Goal: Task Accomplishment & Management: Complete application form

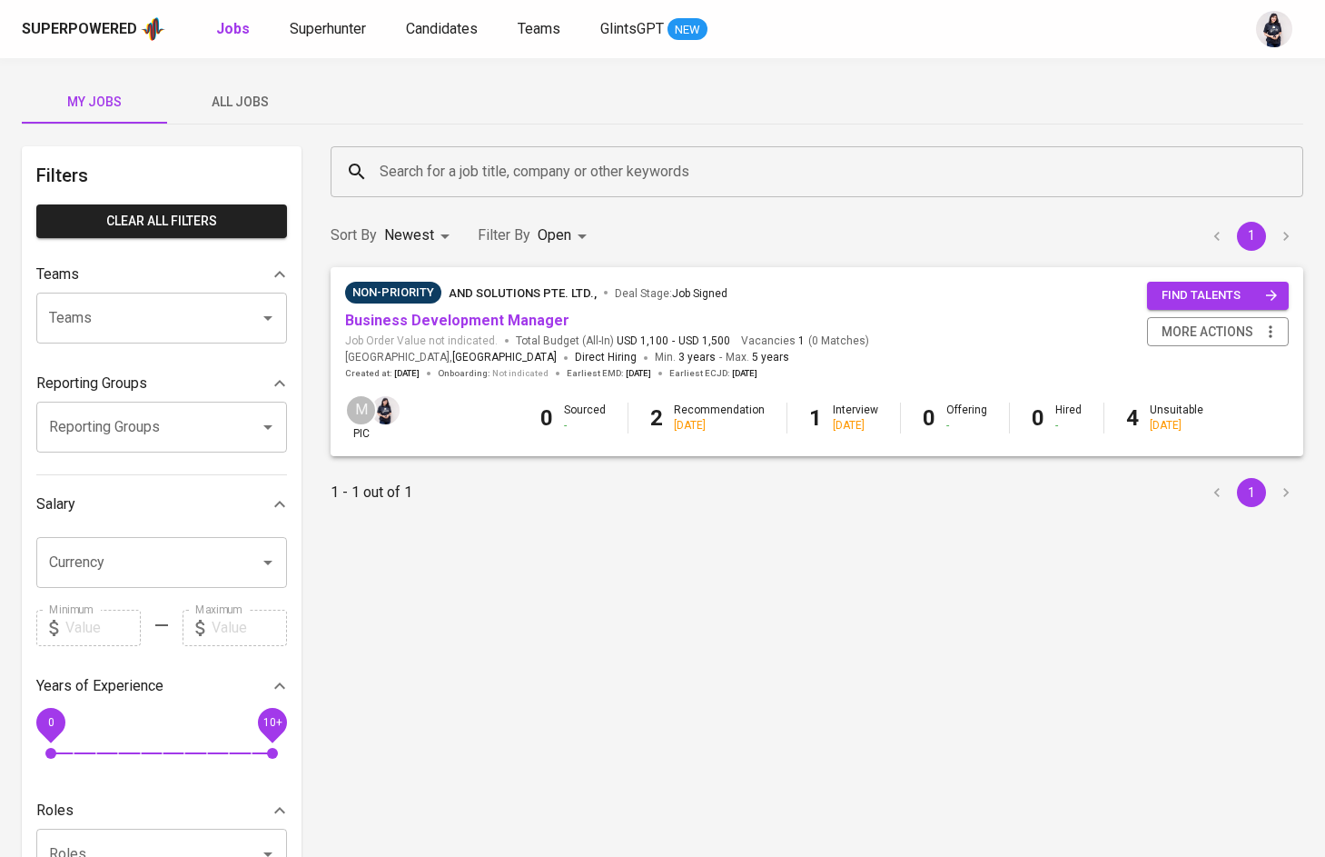
click at [232, 114] on button "All Jobs" at bounding box center [239, 102] width 145 height 44
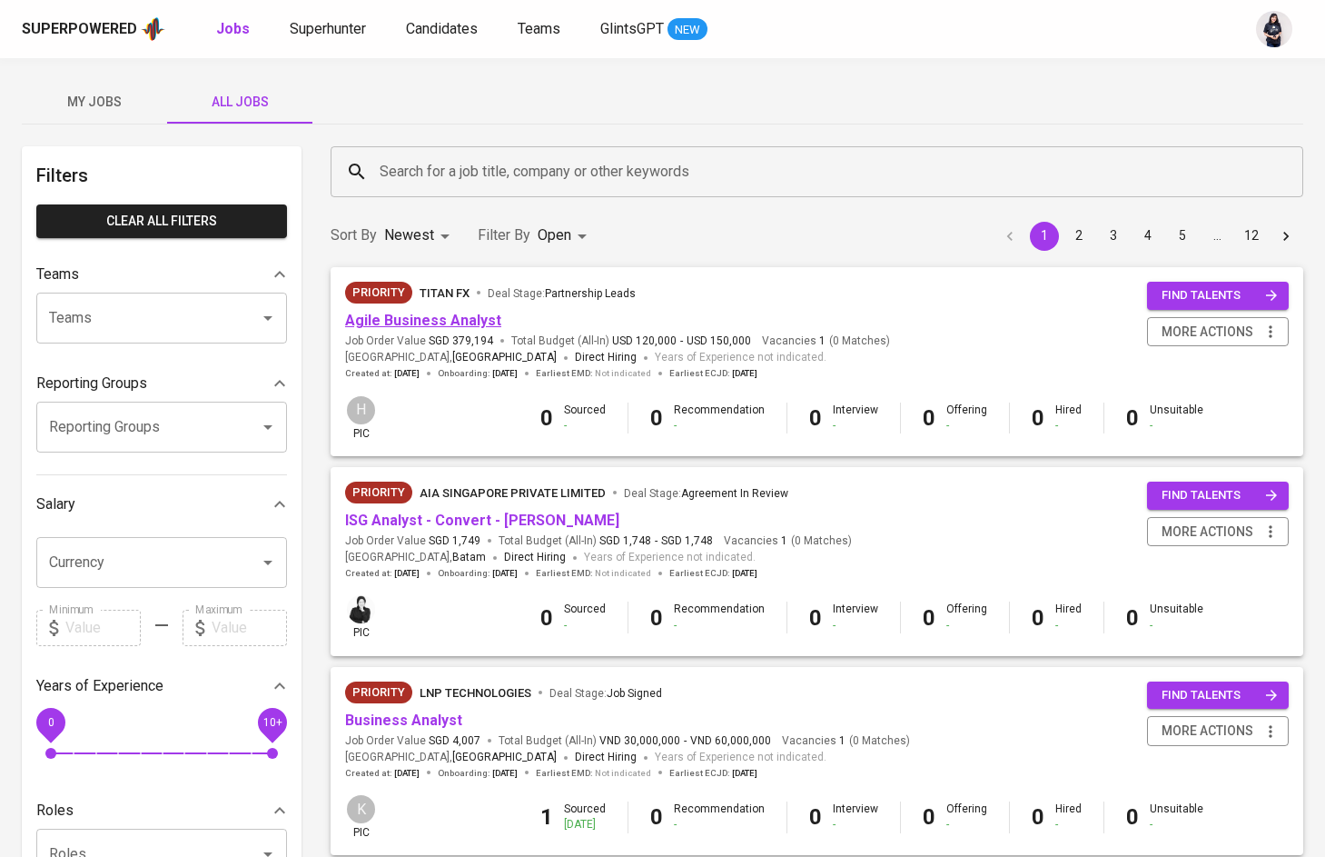
click at [421, 323] on link "Agile Business Analyst" at bounding box center [423, 320] width 156 height 17
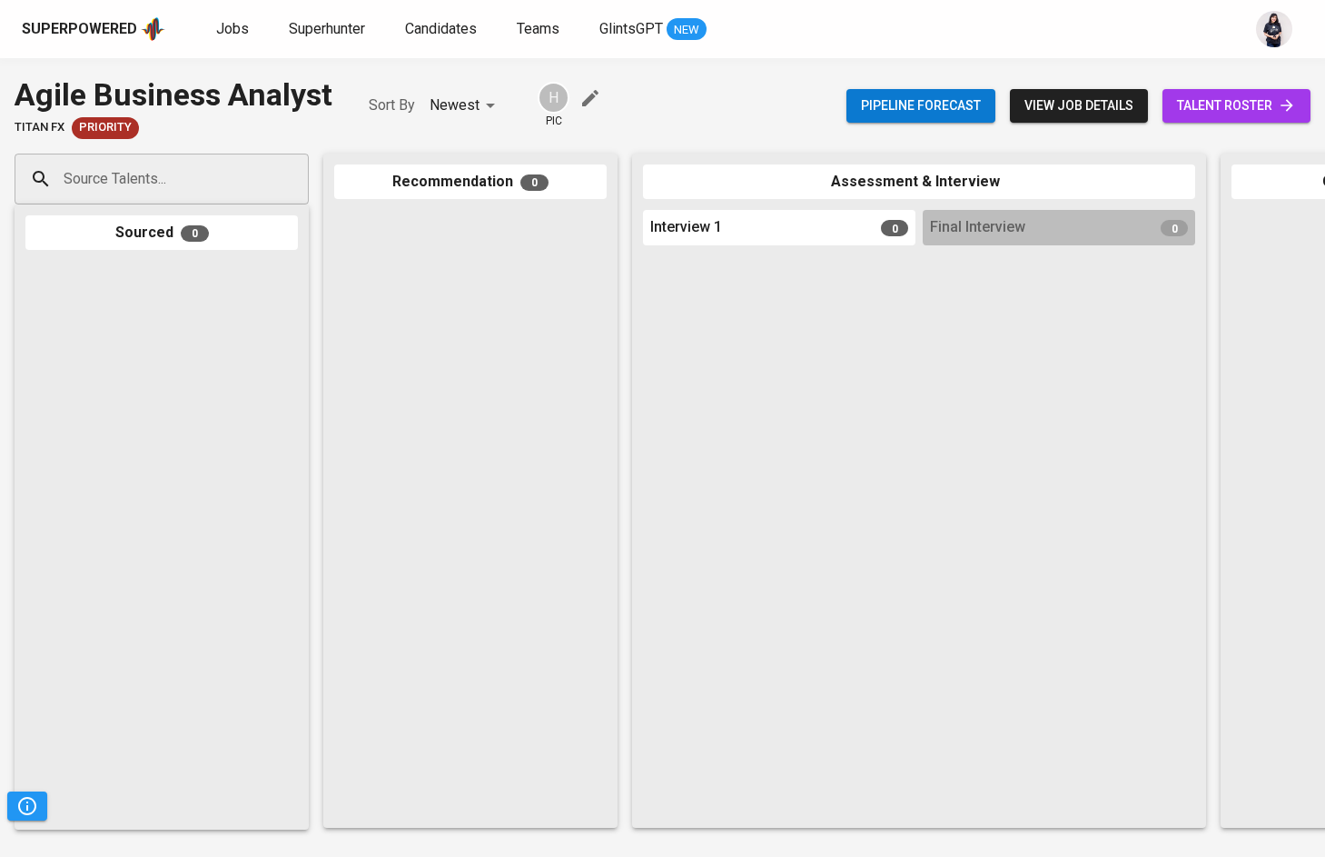
click at [1070, 115] on span "view job details" at bounding box center [1079, 105] width 109 height 23
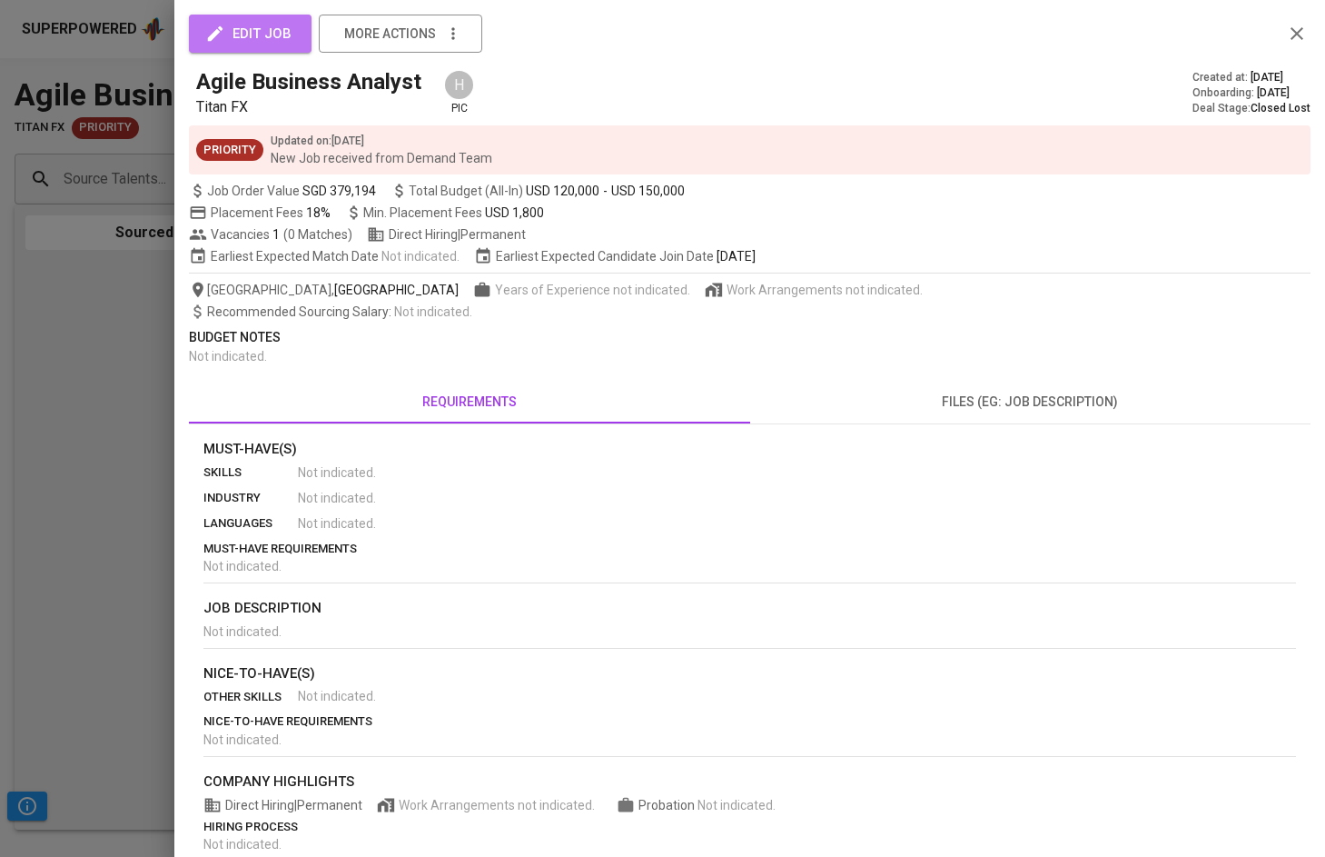
click at [244, 28] on span "edit job" at bounding box center [250, 34] width 83 height 24
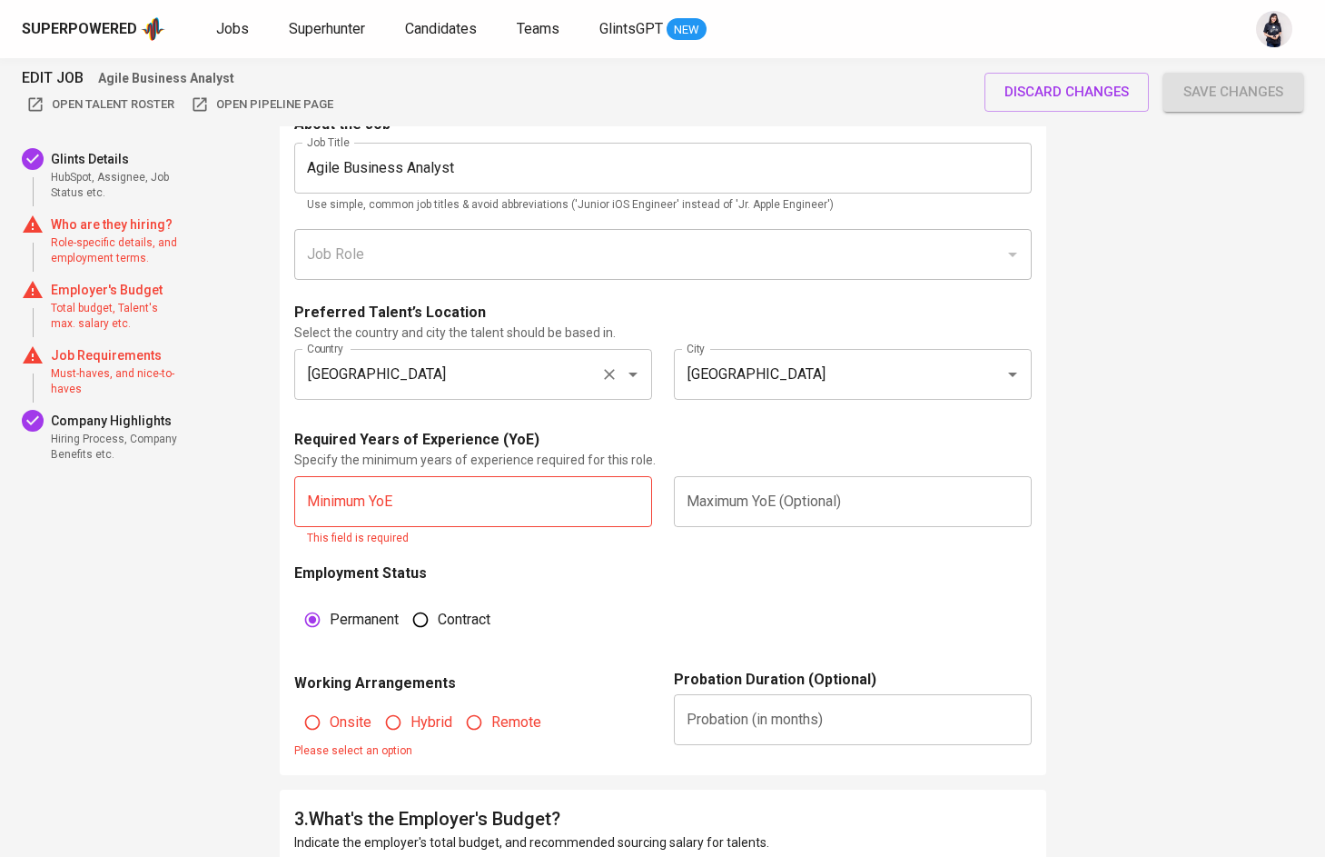
scroll to position [953, 0]
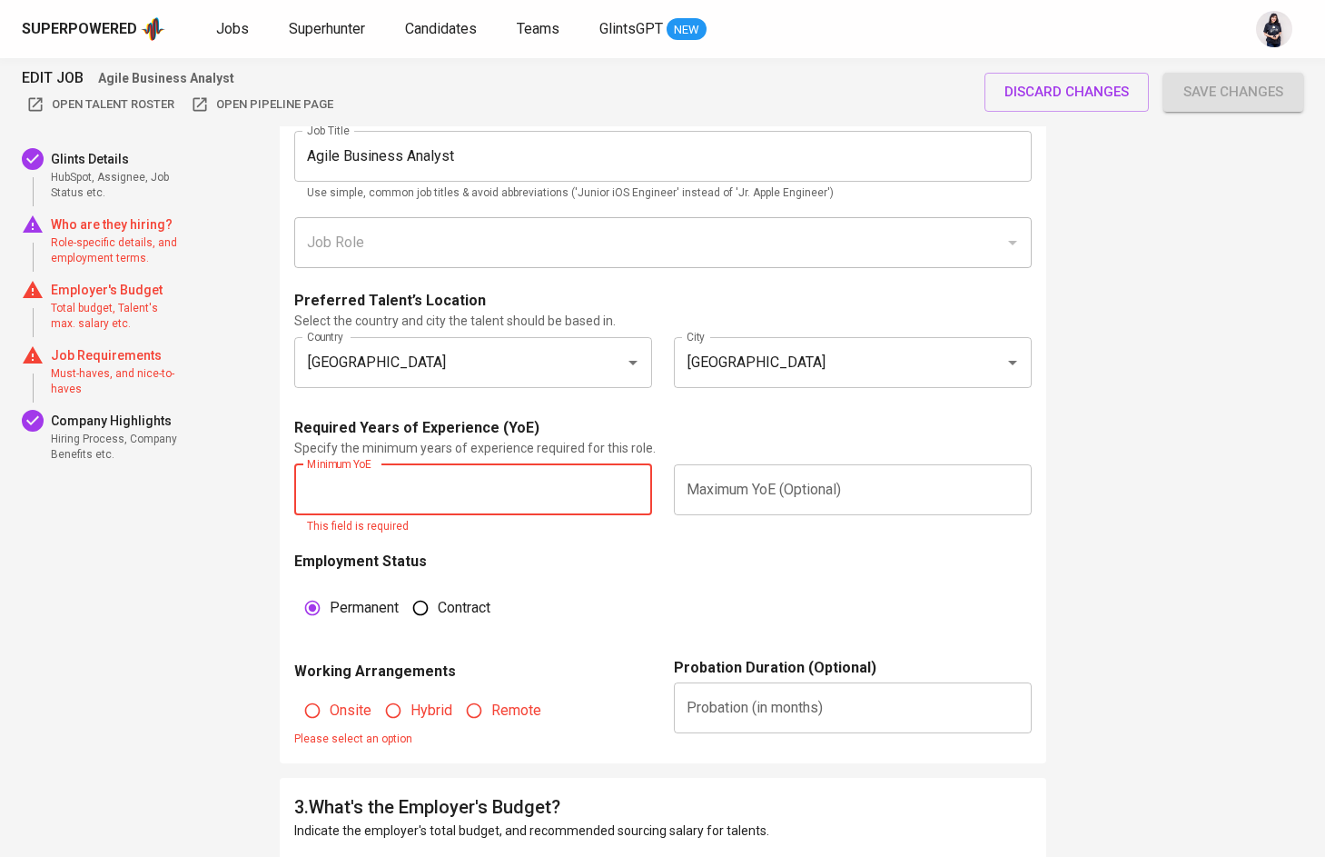
click at [428, 471] on input "text" at bounding box center [473, 489] width 358 height 51
type input "3"
click at [758, 494] on input "text" at bounding box center [853, 489] width 358 height 51
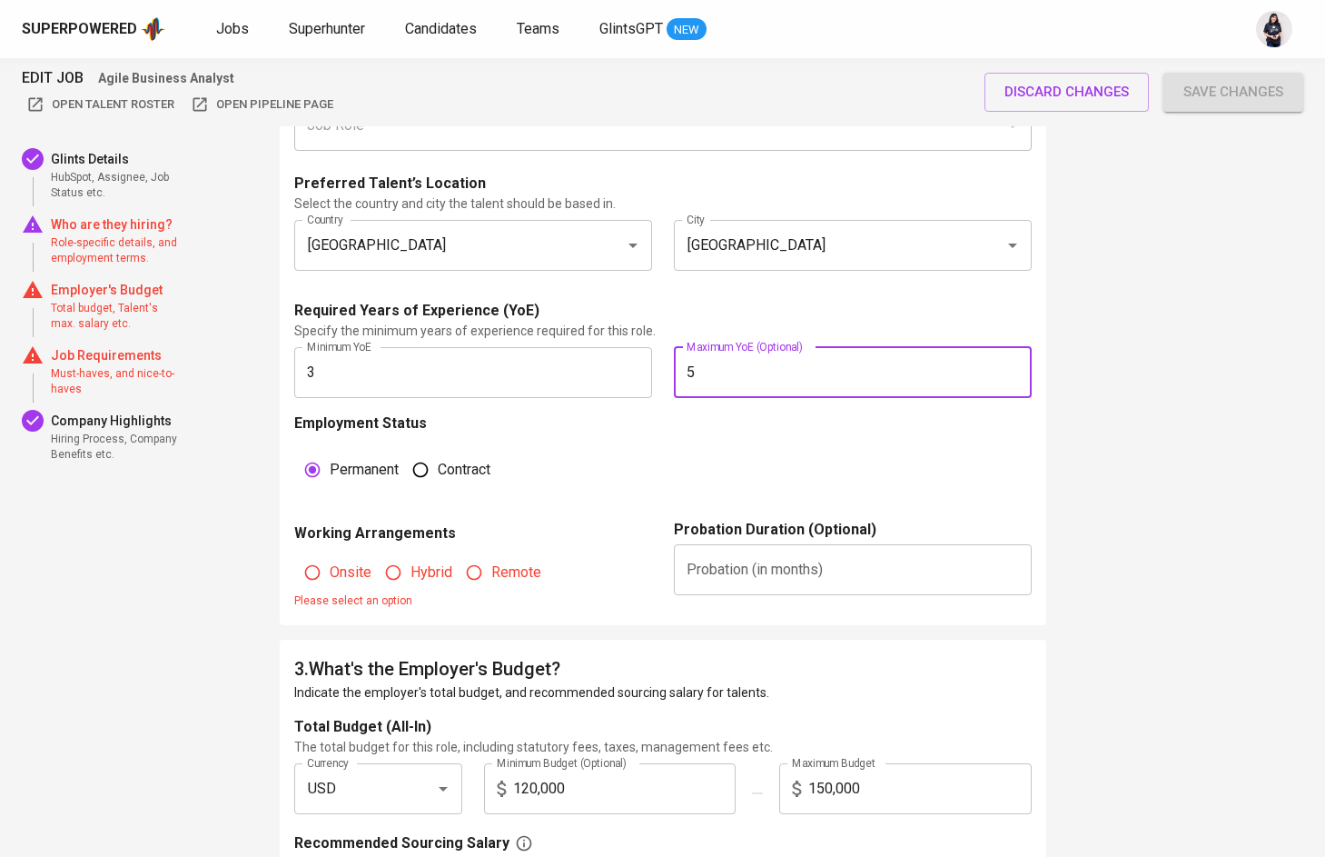
scroll to position [1134, 0]
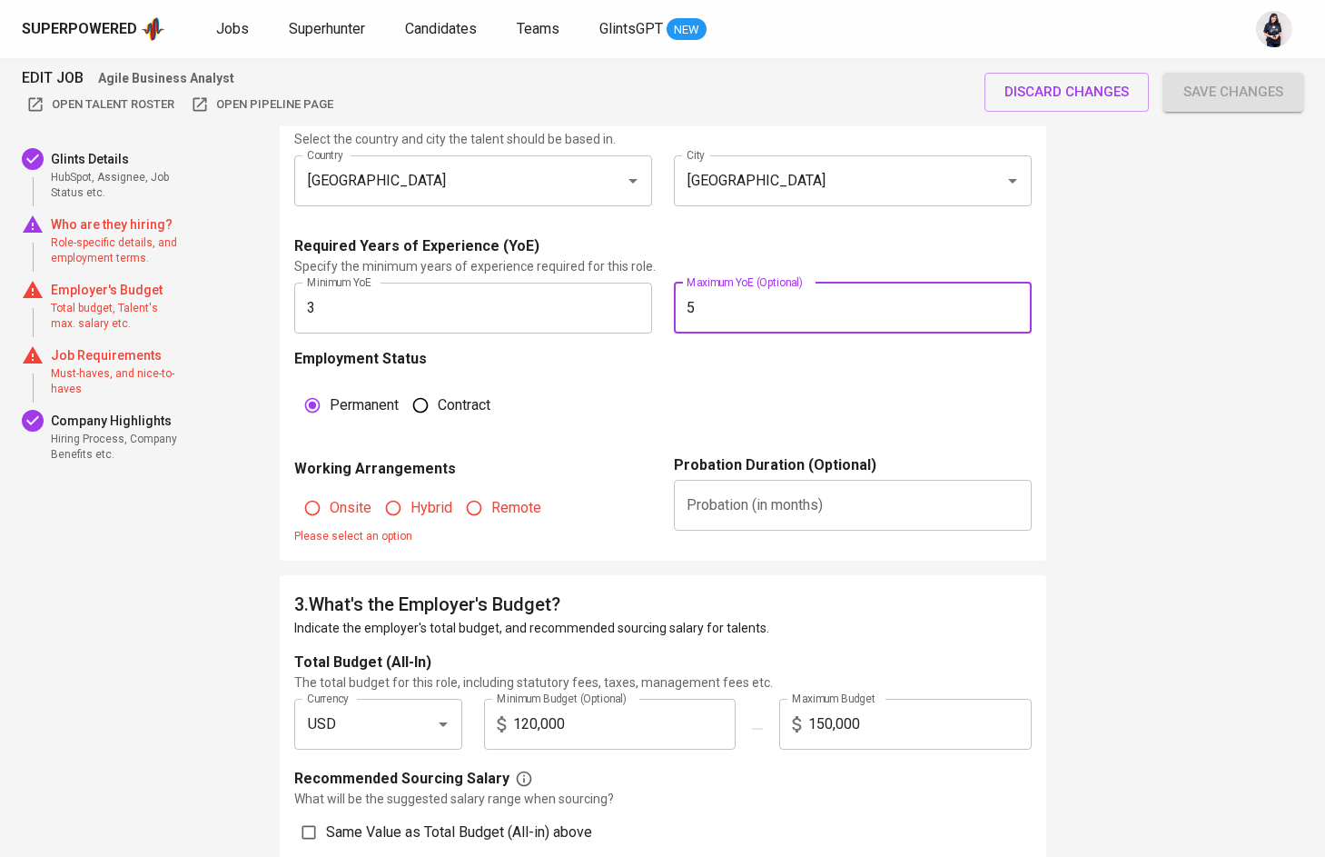
type input "5"
click at [493, 503] on span "Remote" at bounding box center [516, 508] width 50 height 22
click at [491, 503] on input "Remote" at bounding box center [474, 507] width 35 height 35
radio input "true"
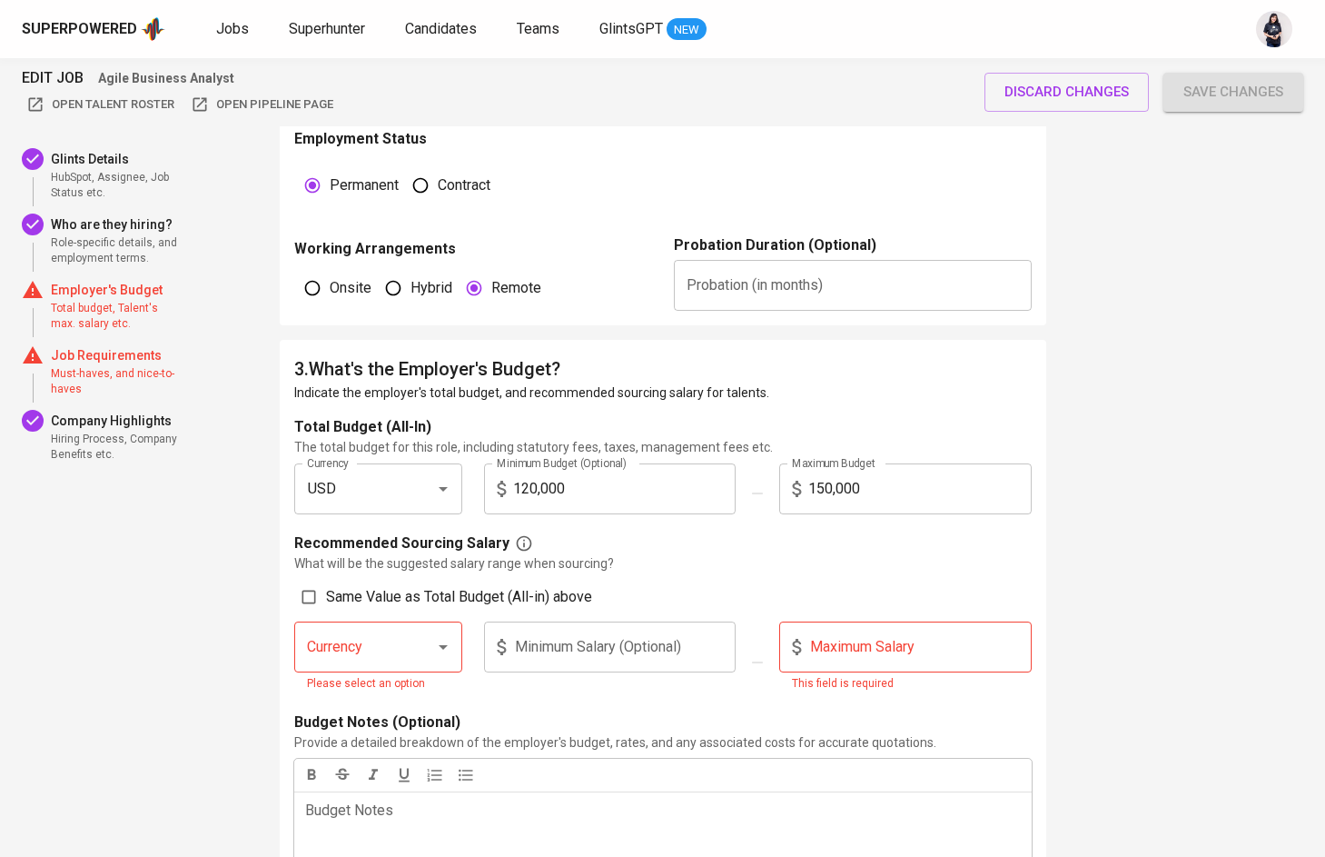
scroll to position [1380, 0]
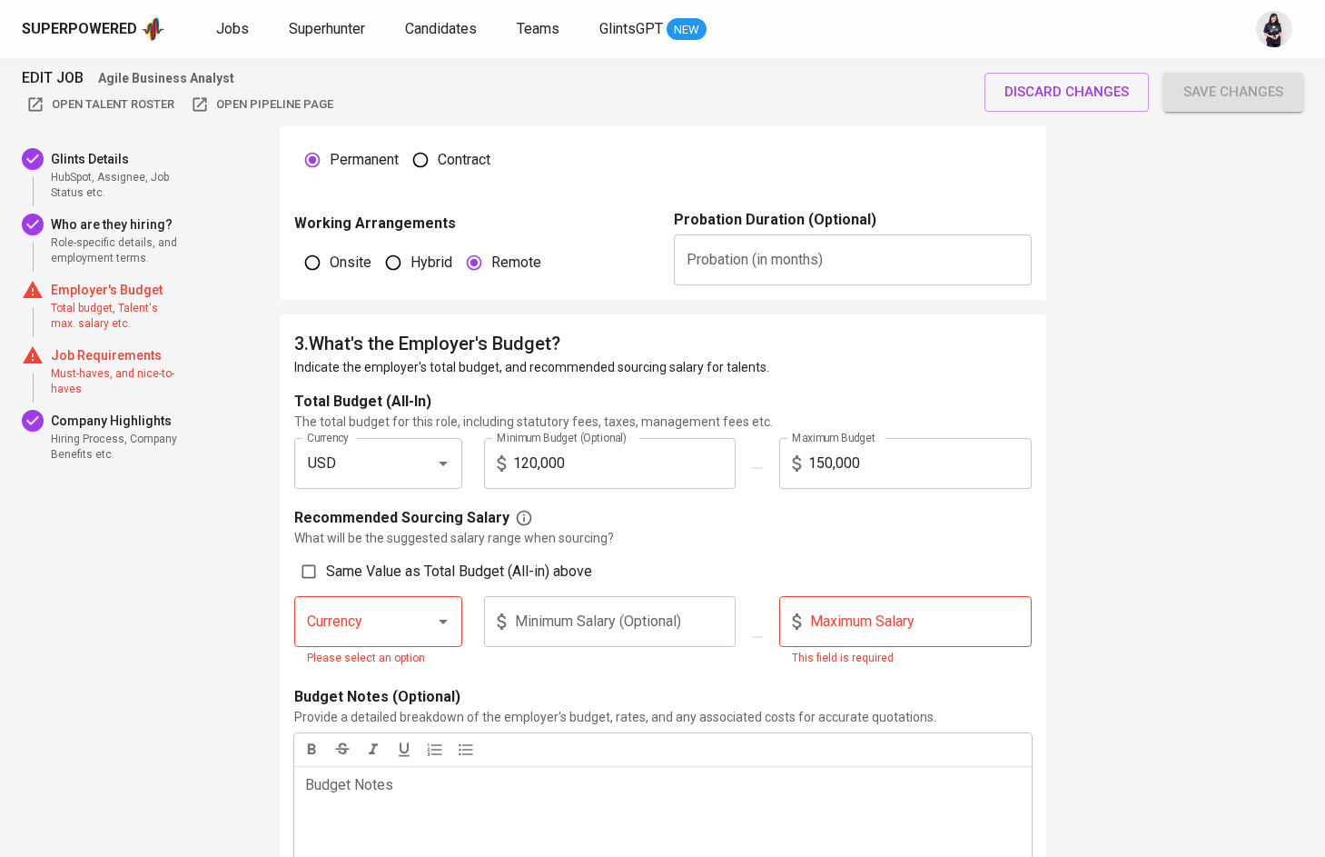
click at [745, 249] on input "text" at bounding box center [853, 259] width 358 height 51
type input "3"
click at [620, 469] on input "120,000" at bounding box center [624, 463] width 223 height 51
click at [423, 467] on icon "Clear" at bounding box center [420, 463] width 18 height 18
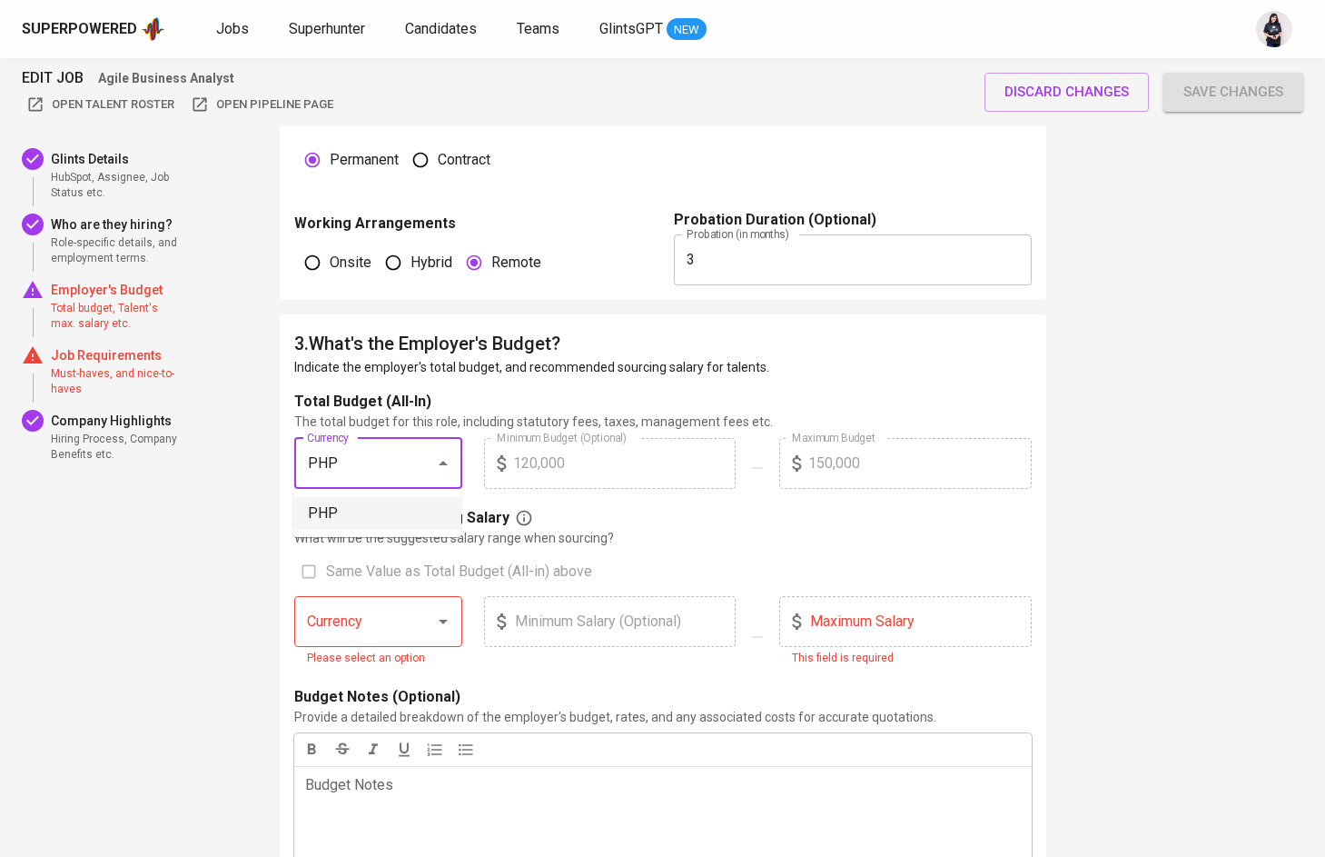
click at [353, 502] on li "PHP" at bounding box center [377, 513] width 168 height 33
type input "PHP"
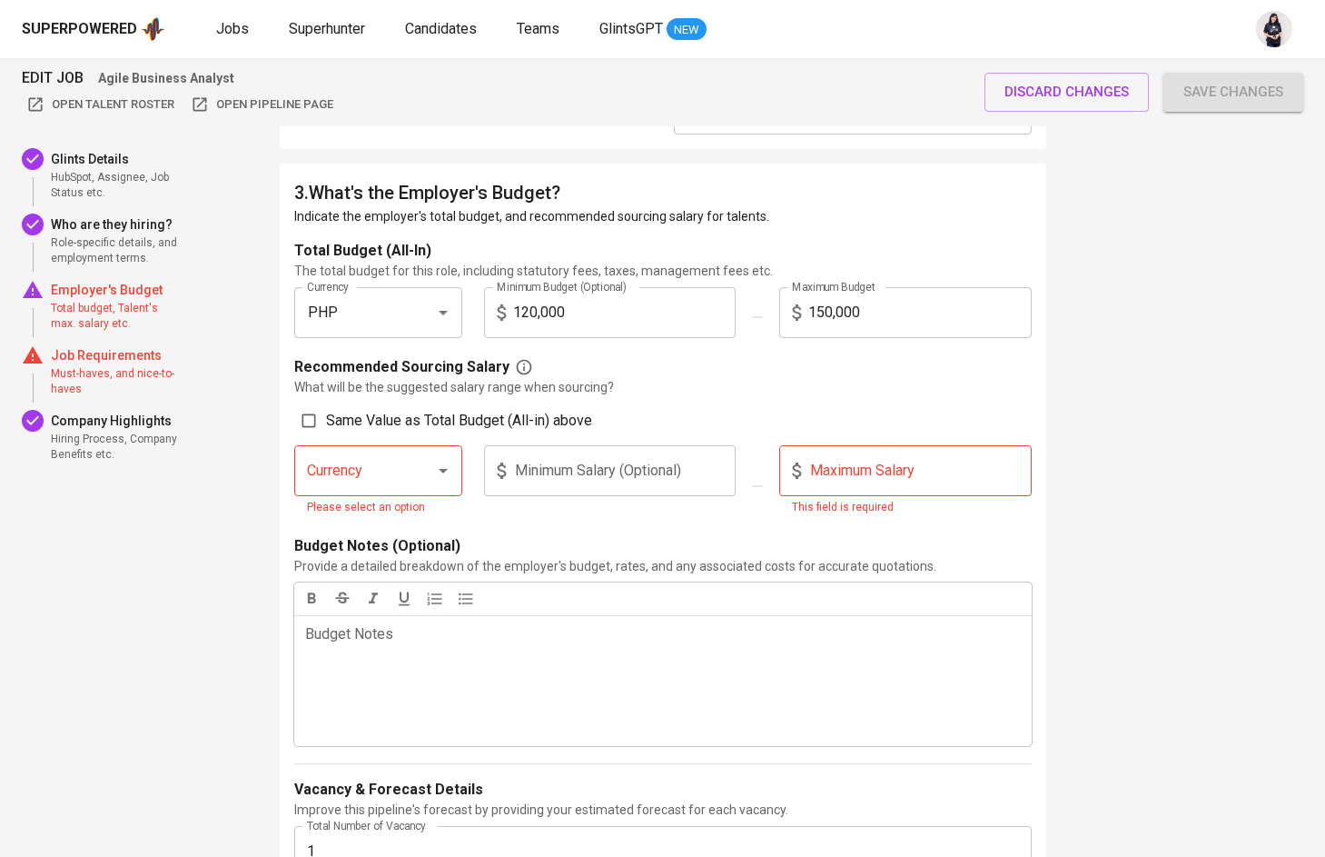
scroll to position [1534, 0]
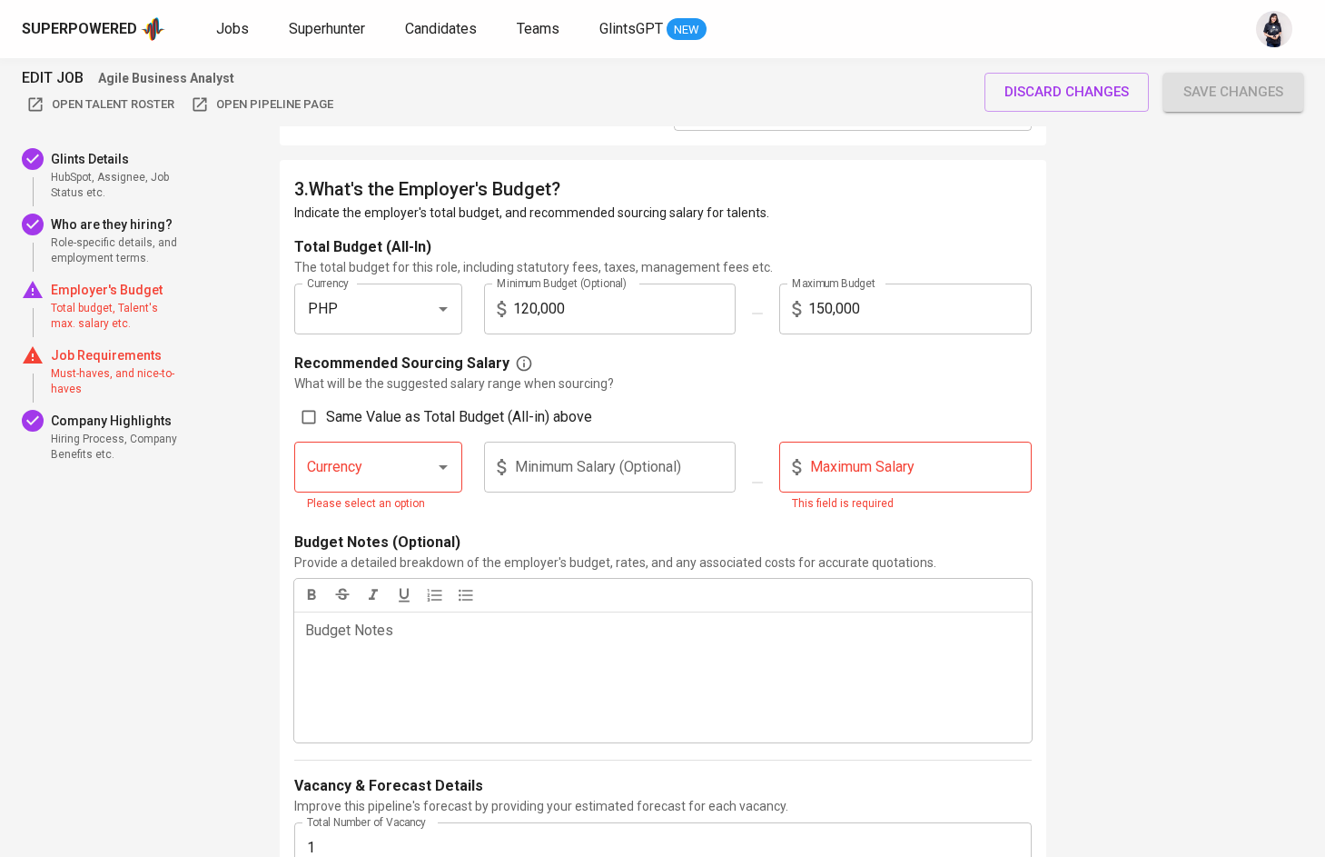
click at [325, 420] on input "Same Value as Total Budget (All-in) above" at bounding box center [309, 417] width 35 height 35
checkbox input "true"
type input "PHP"
type input "120,000"
type input "150,000"
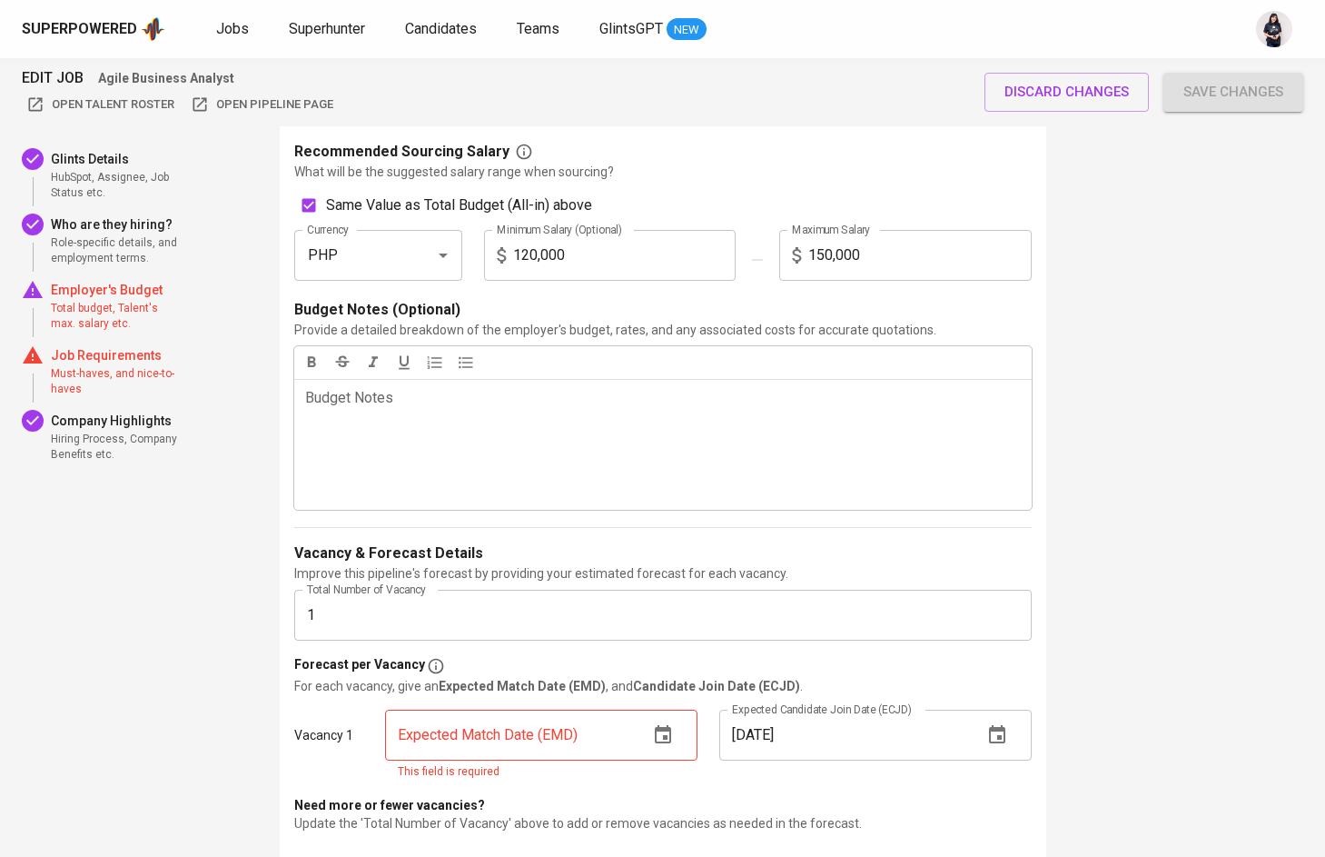
scroll to position [1516, 0]
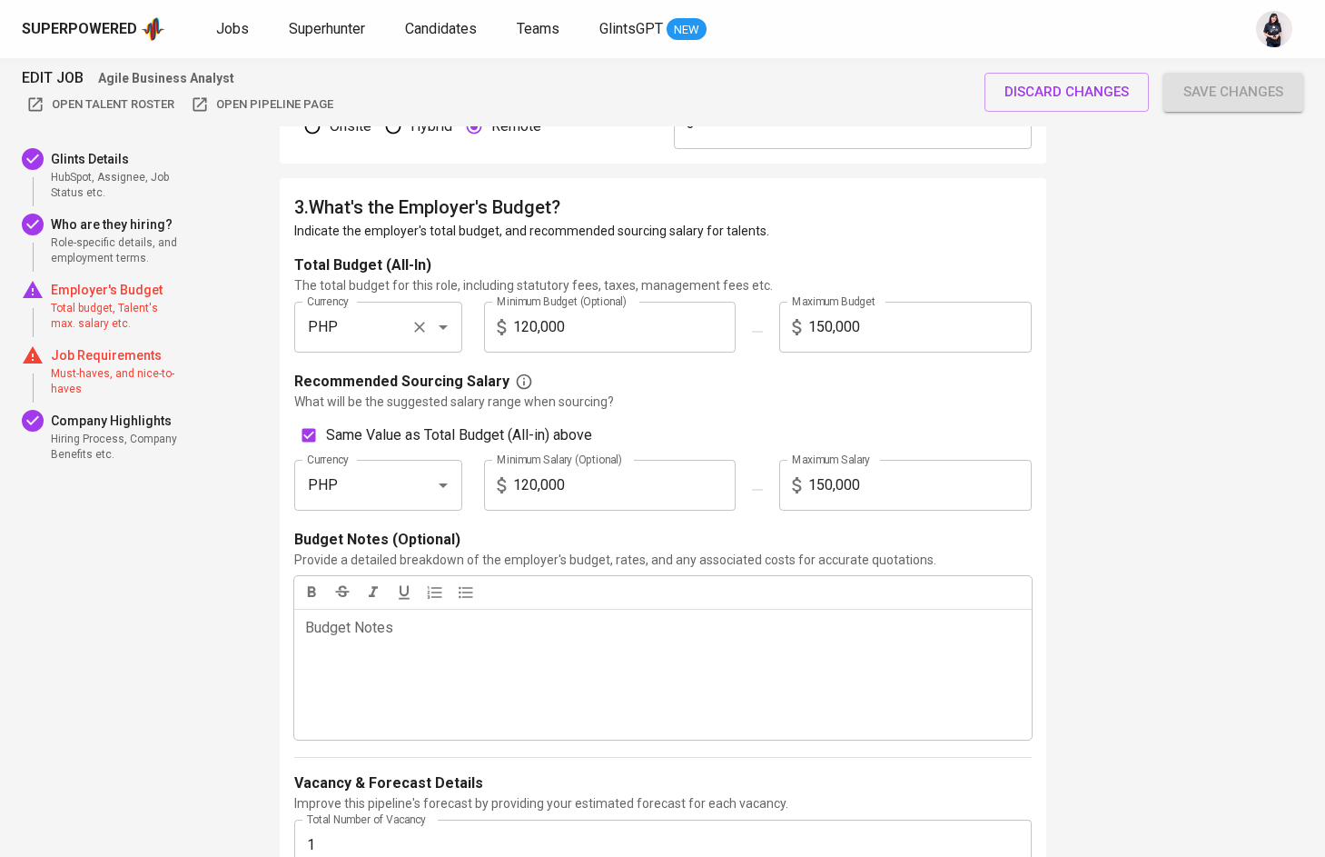
click at [391, 340] on input "PHP" at bounding box center [352, 327] width 101 height 35
click at [355, 375] on li "USD" at bounding box center [377, 377] width 168 height 33
type input "USD"
click at [393, 431] on span "Same Value as Total Budget (All-in) above" at bounding box center [459, 435] width 266 height 22
click at [326, 431] on input "Same Value as Total Budget (All-in) above" at bounding box center [309, 435] width 35 height 35
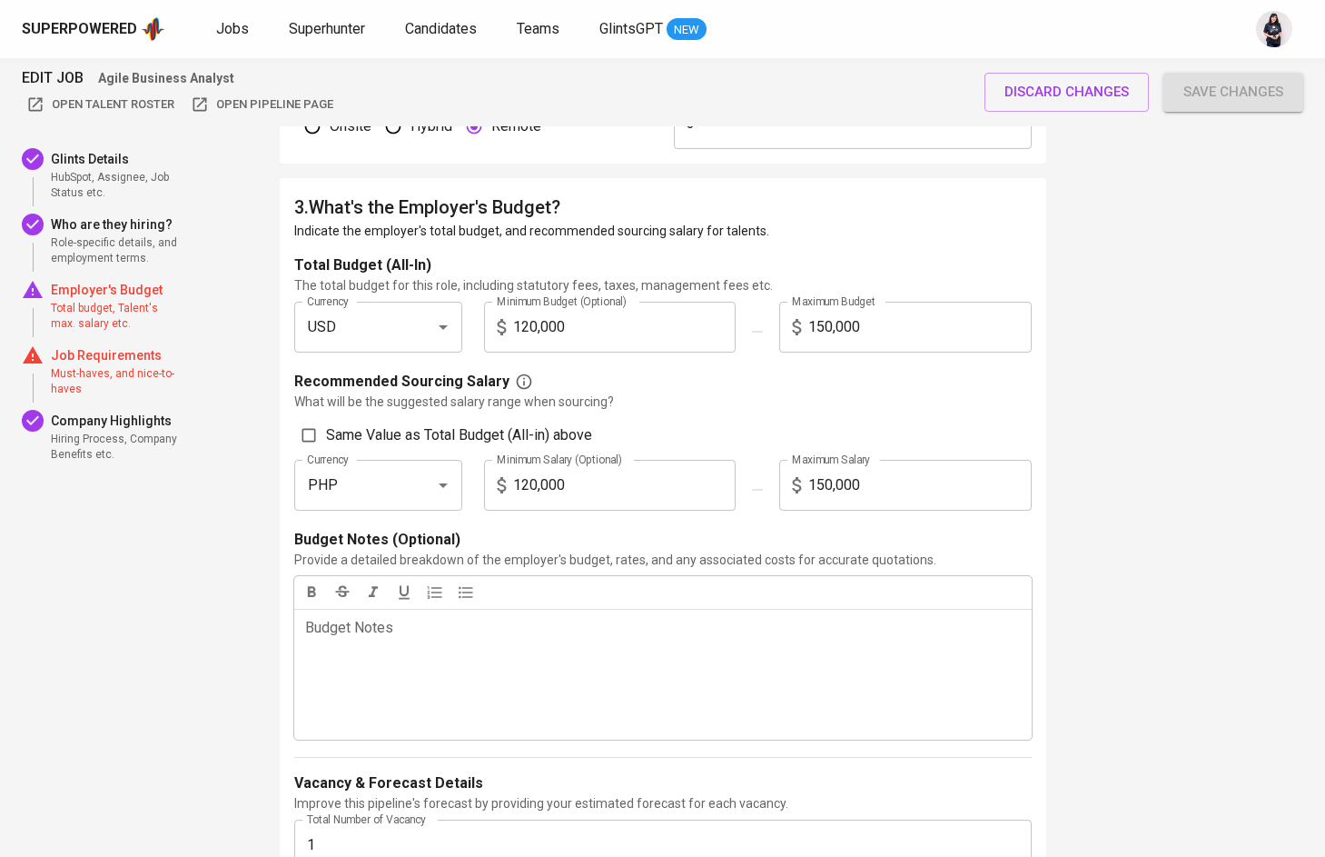
checkbox input "true"
type input "USD"
click at [607, 314] on input "120,000" at bounding box center [624, 327] width 223 height 51
type input "2"
checkbox input "false"
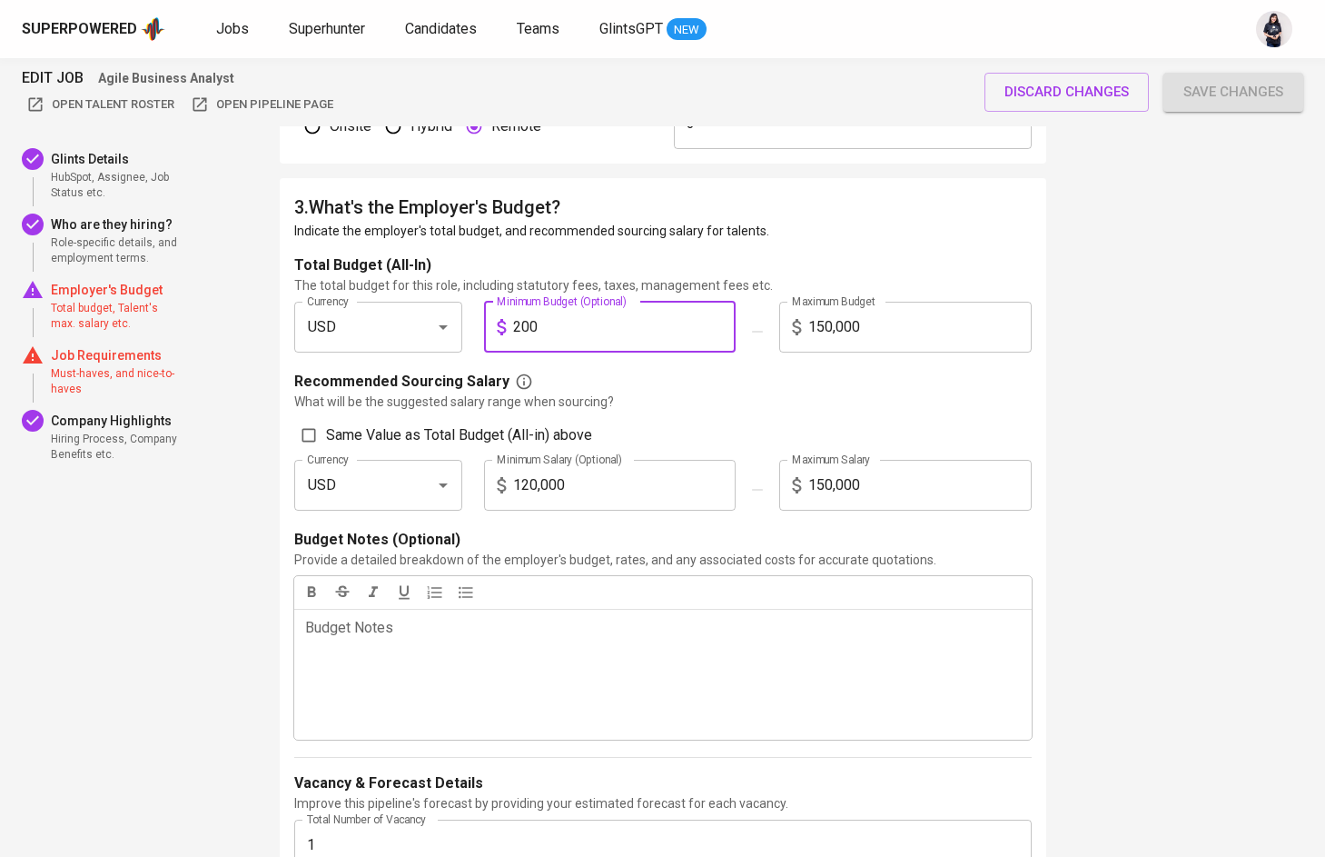
type input "2,000"
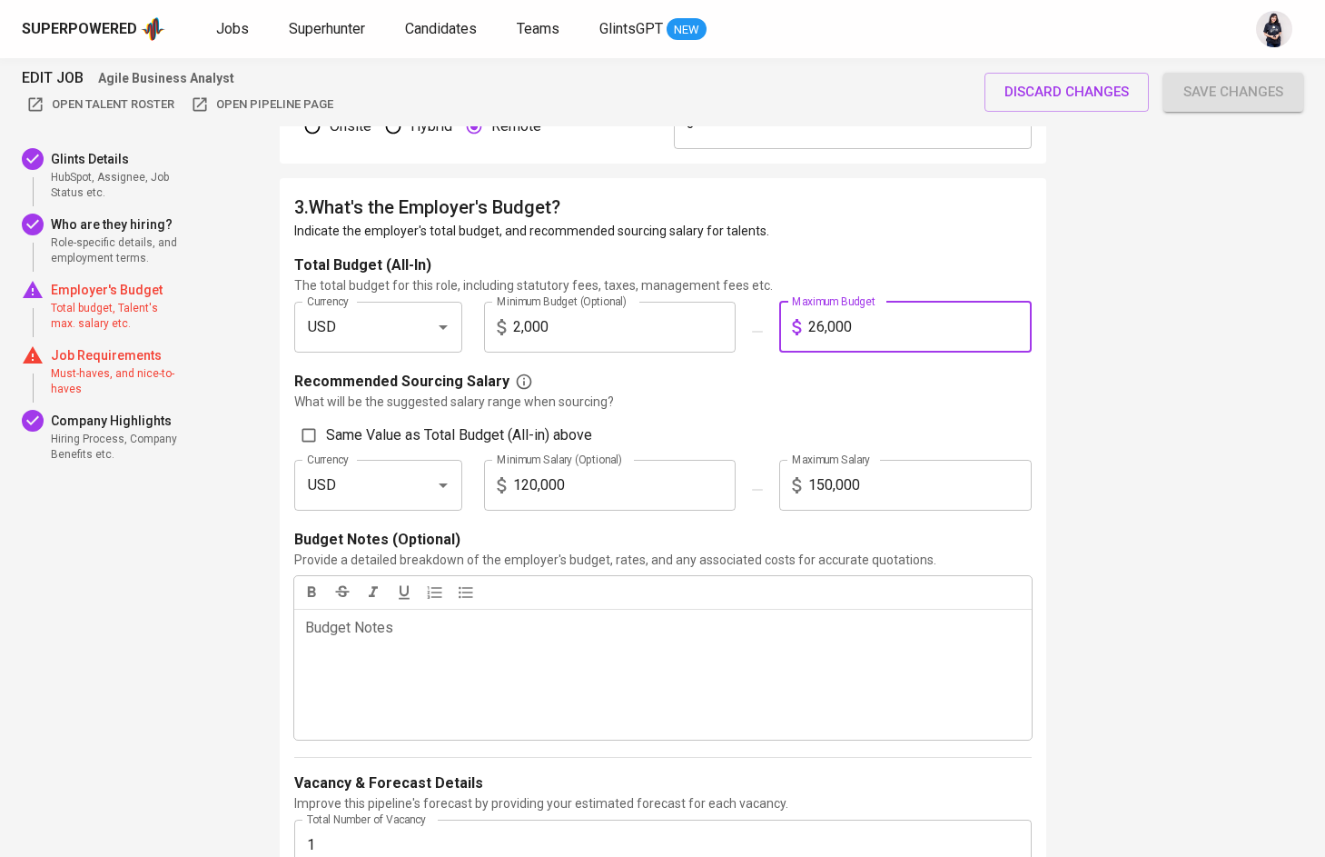
type input "2,600"
click at [551, 500] on input "120,000" at bounding box center [624, 485] width 223 height 51
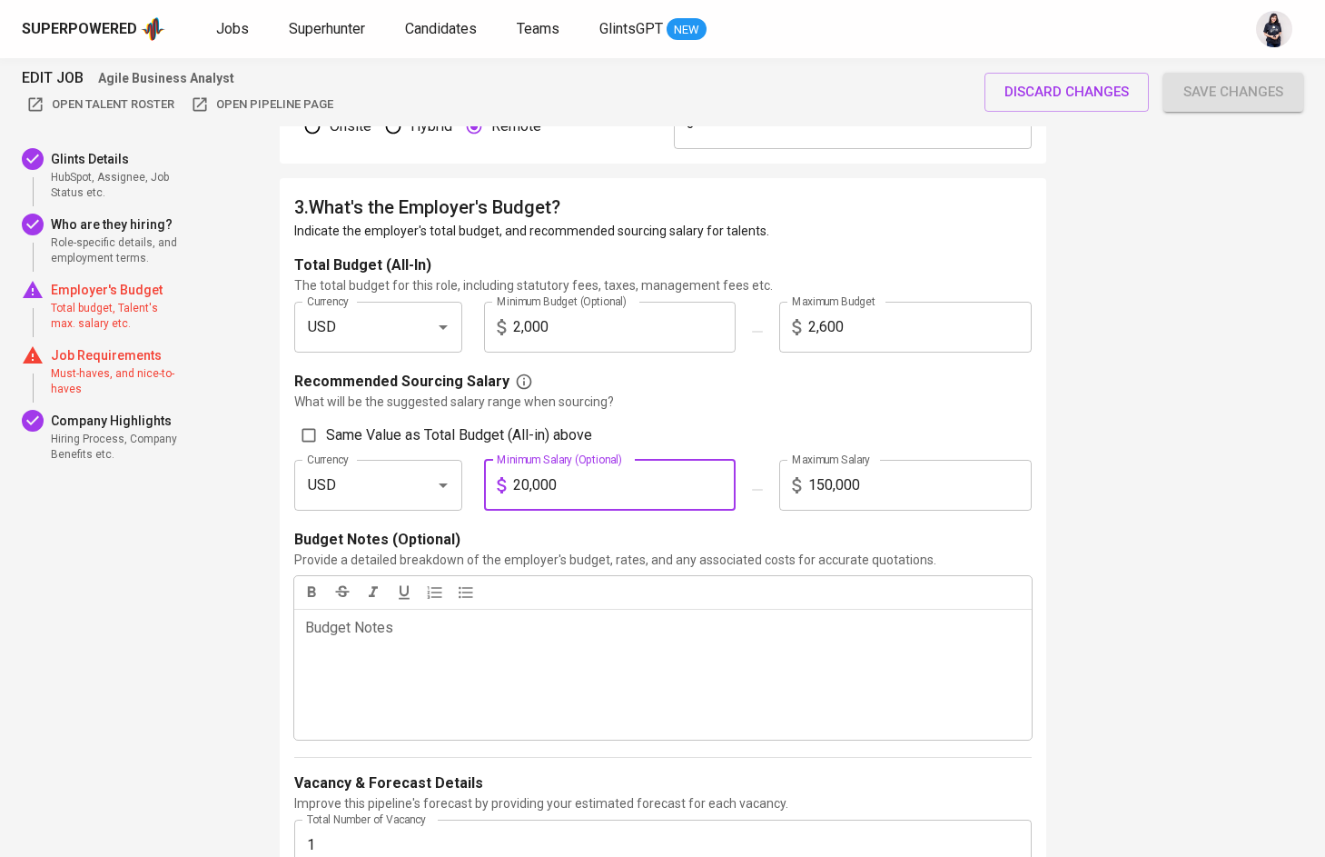
type input "2,000"
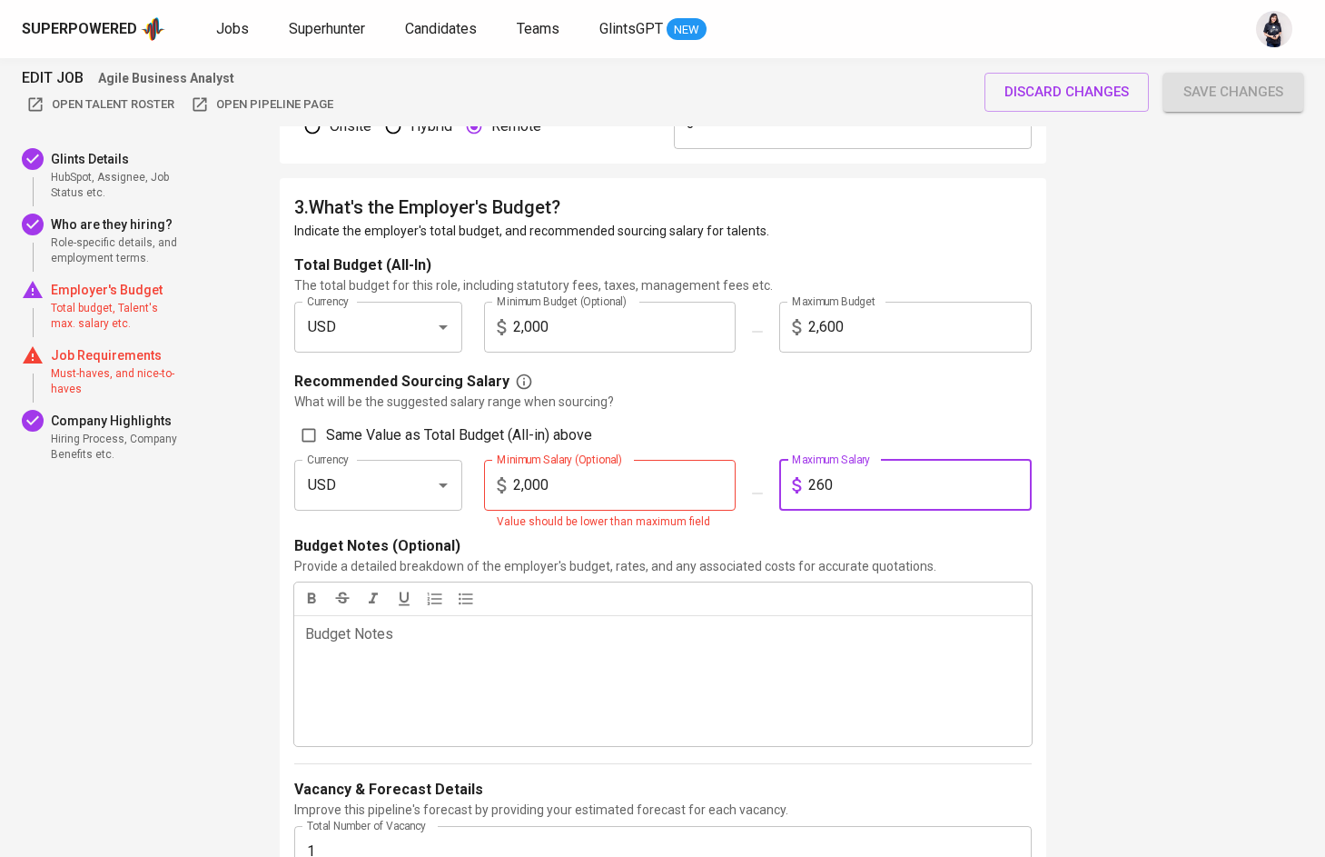
type input "2,600"
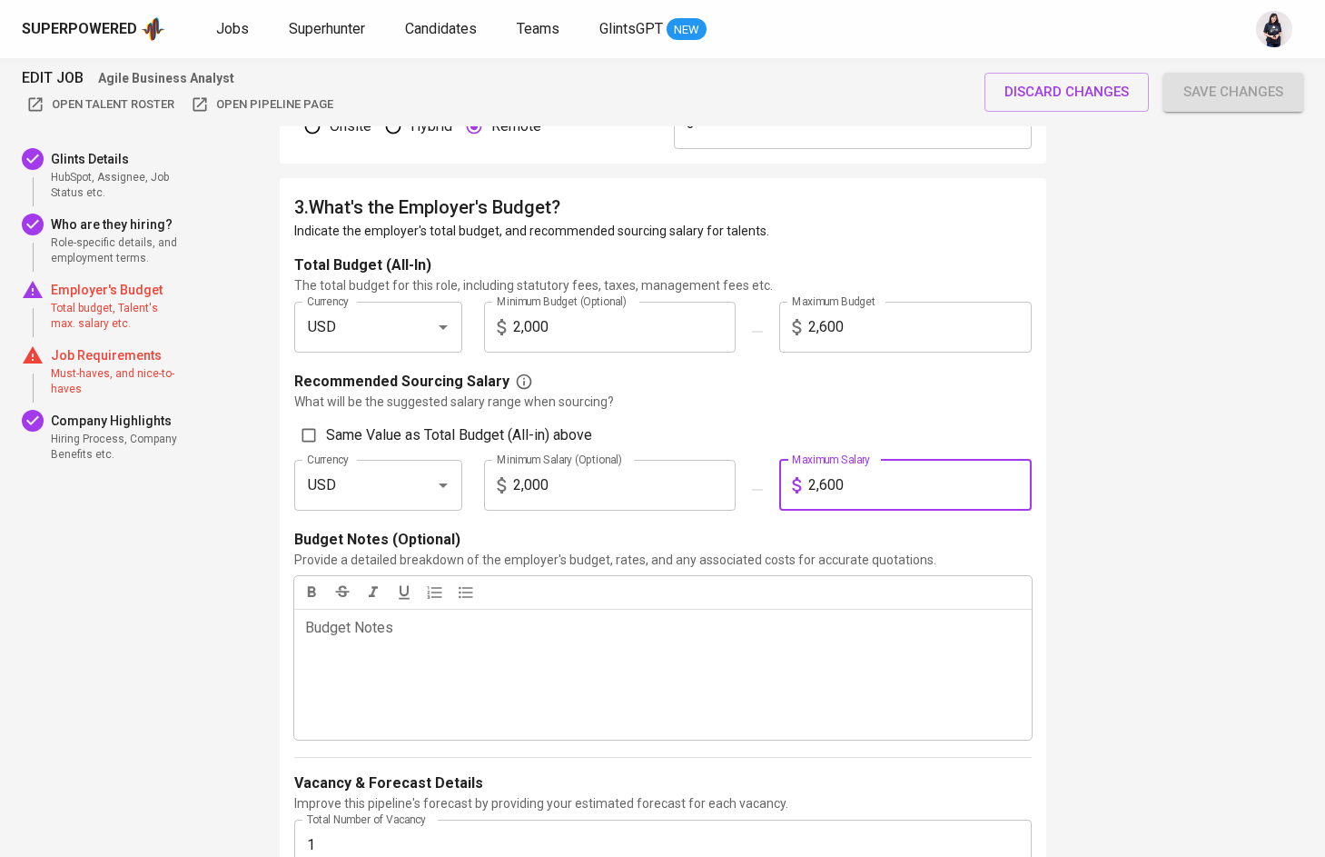
checkbox input "true"
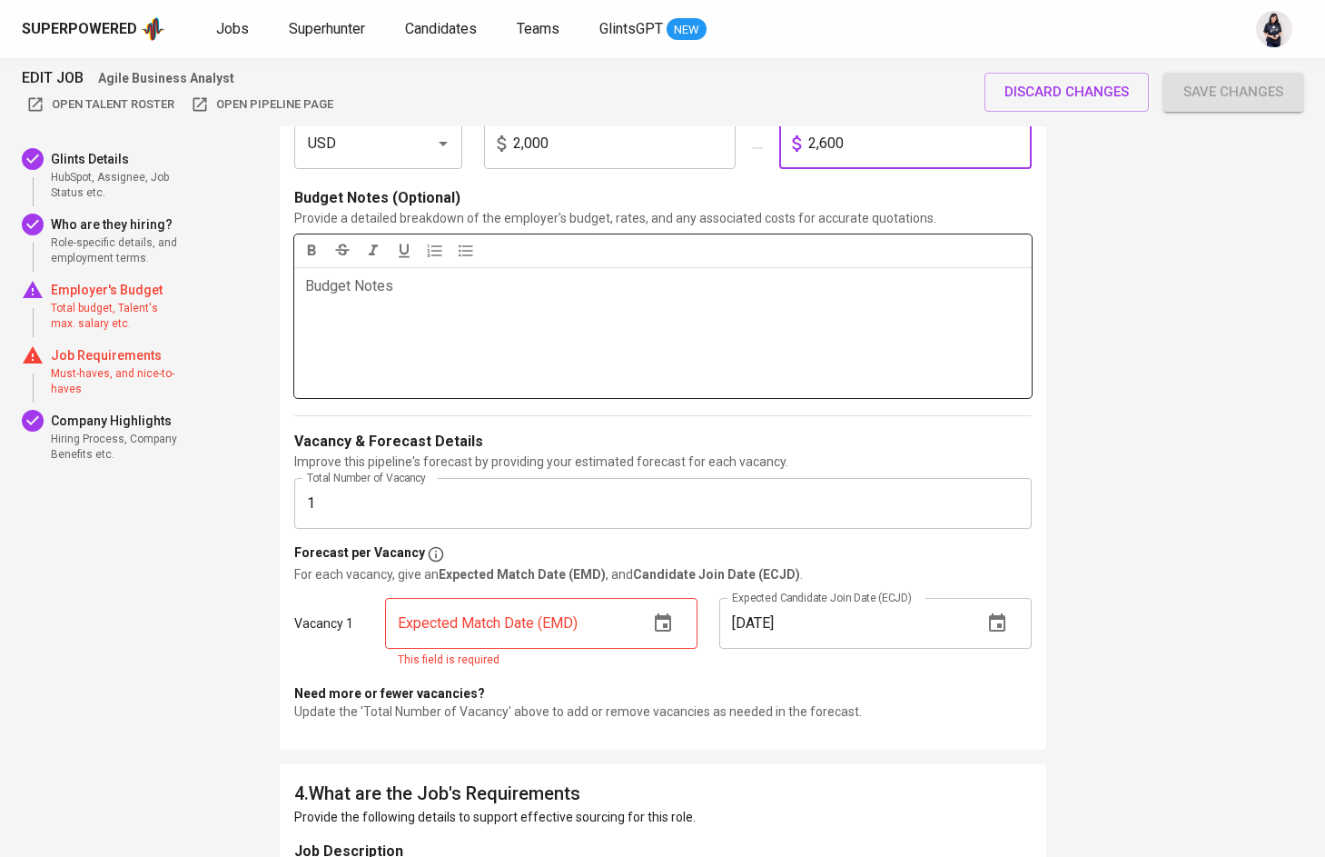
scroll to position [1859, 0]
click at [554, 615] on input "text" at bounding box center [509, 621] width 249 height 51
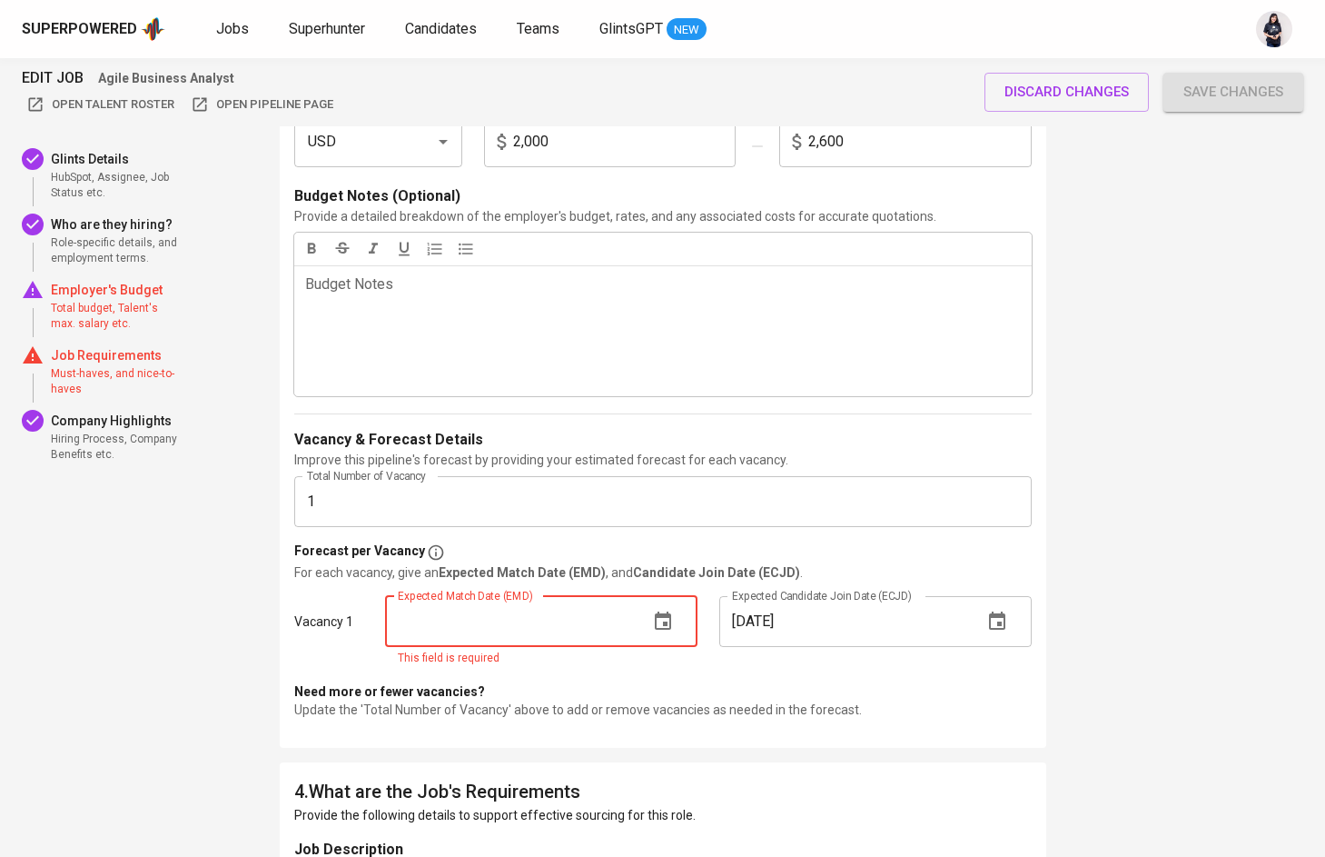
click at [659, 613] on icon "button" at bounding box center [663, 620] width 16 height 18
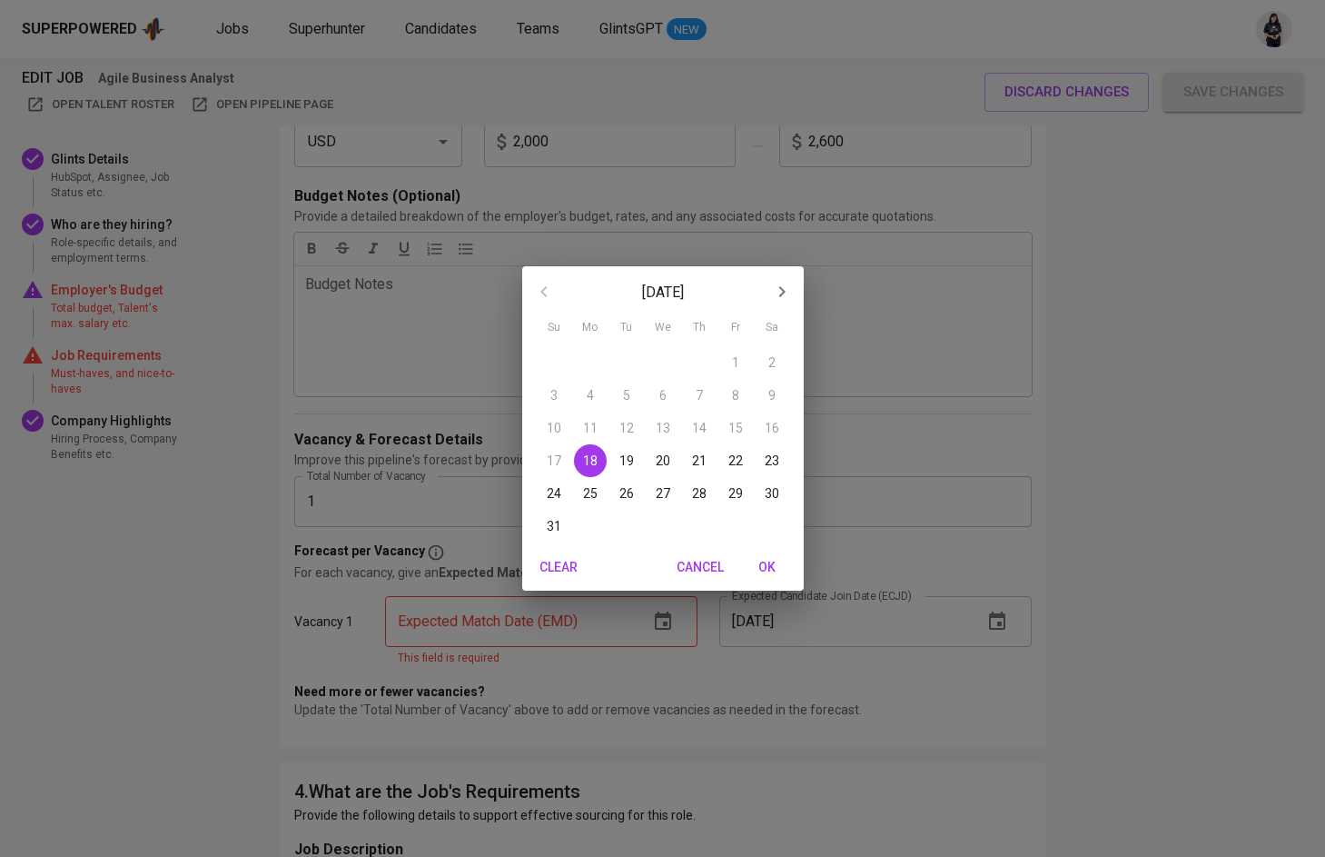
click at [776, 285] on icon "button" at bounding box center [782, 292] width 22 height 22
click at [589, 353] on p "1" at bounding box center [590, 362] width 7 height 18
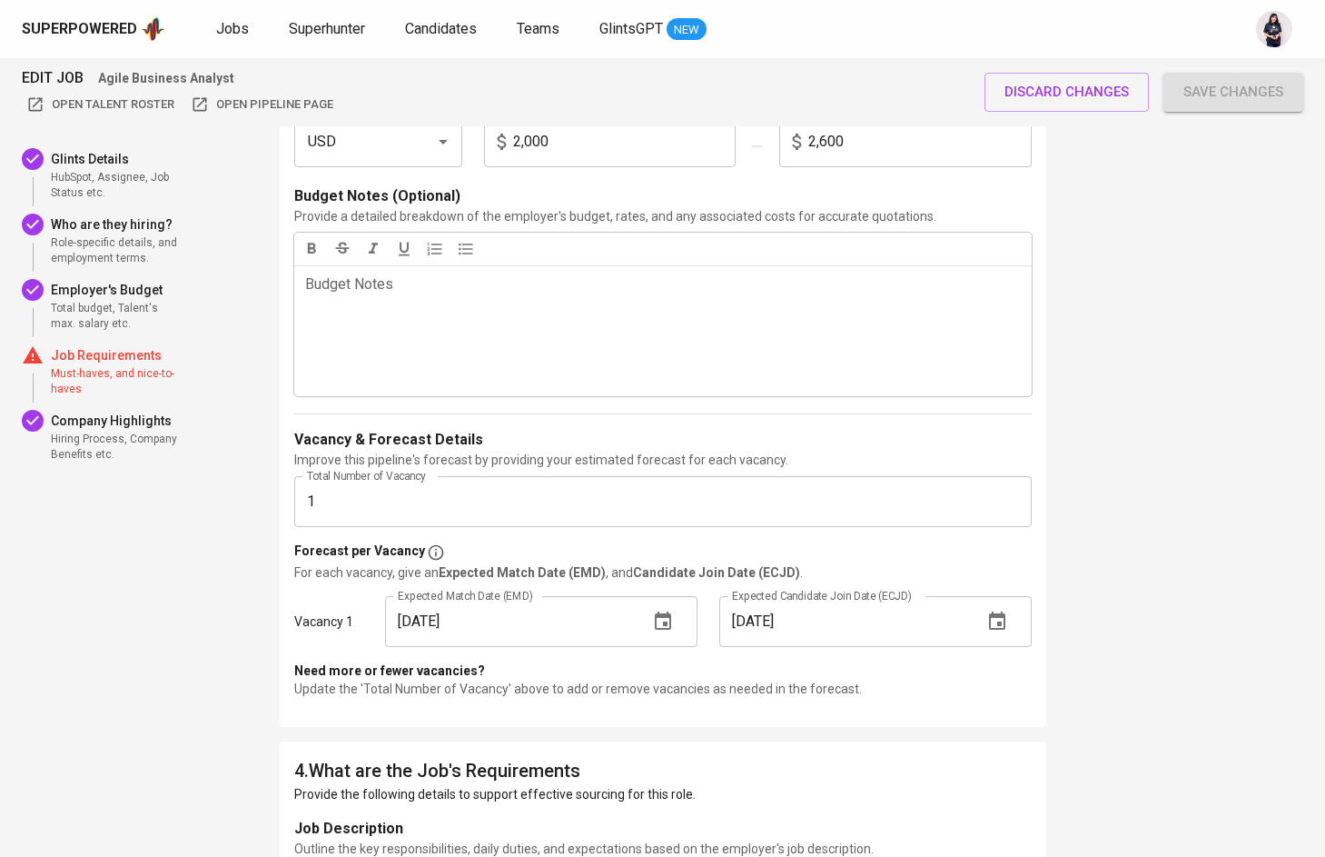
type input "[DATE]"
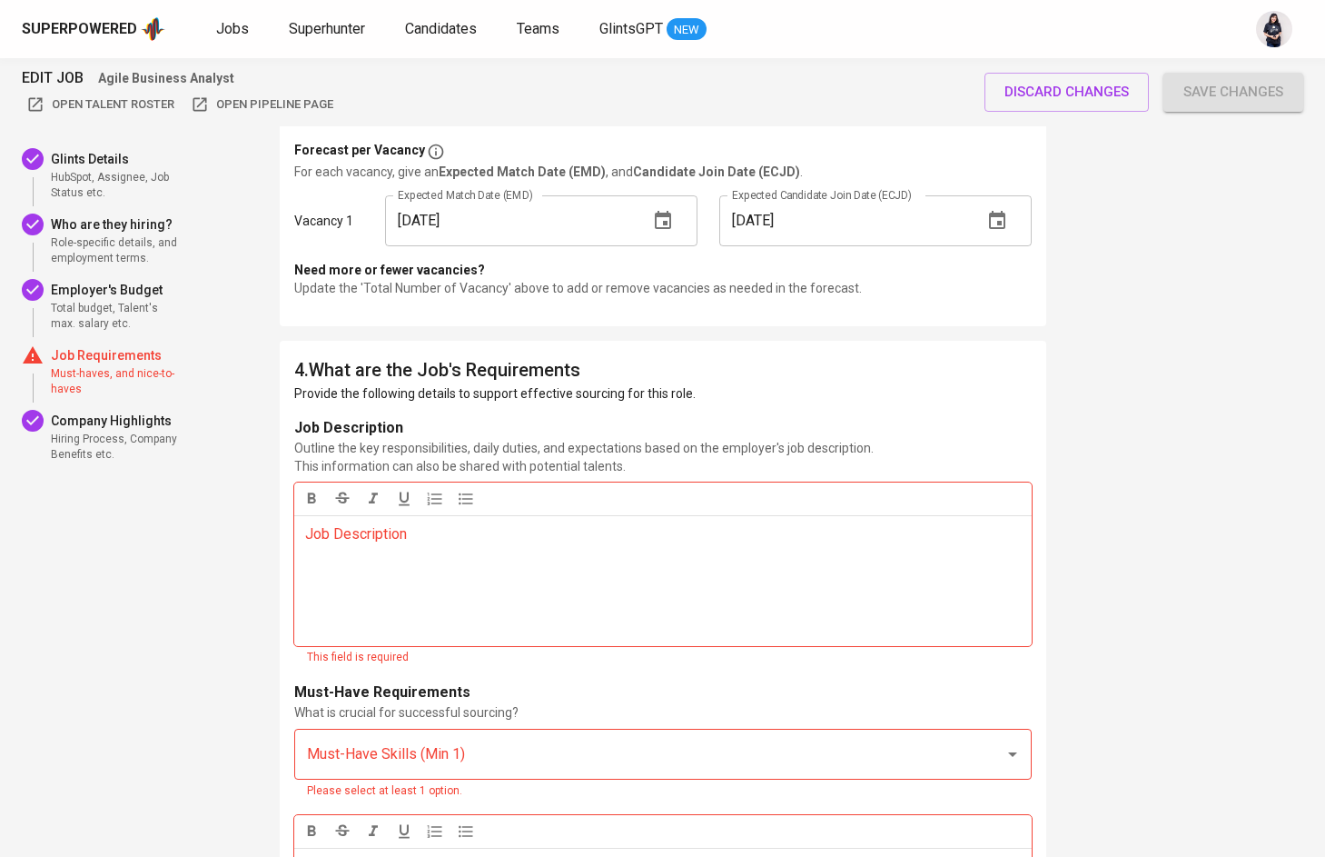
scroll to position [2276, 0]
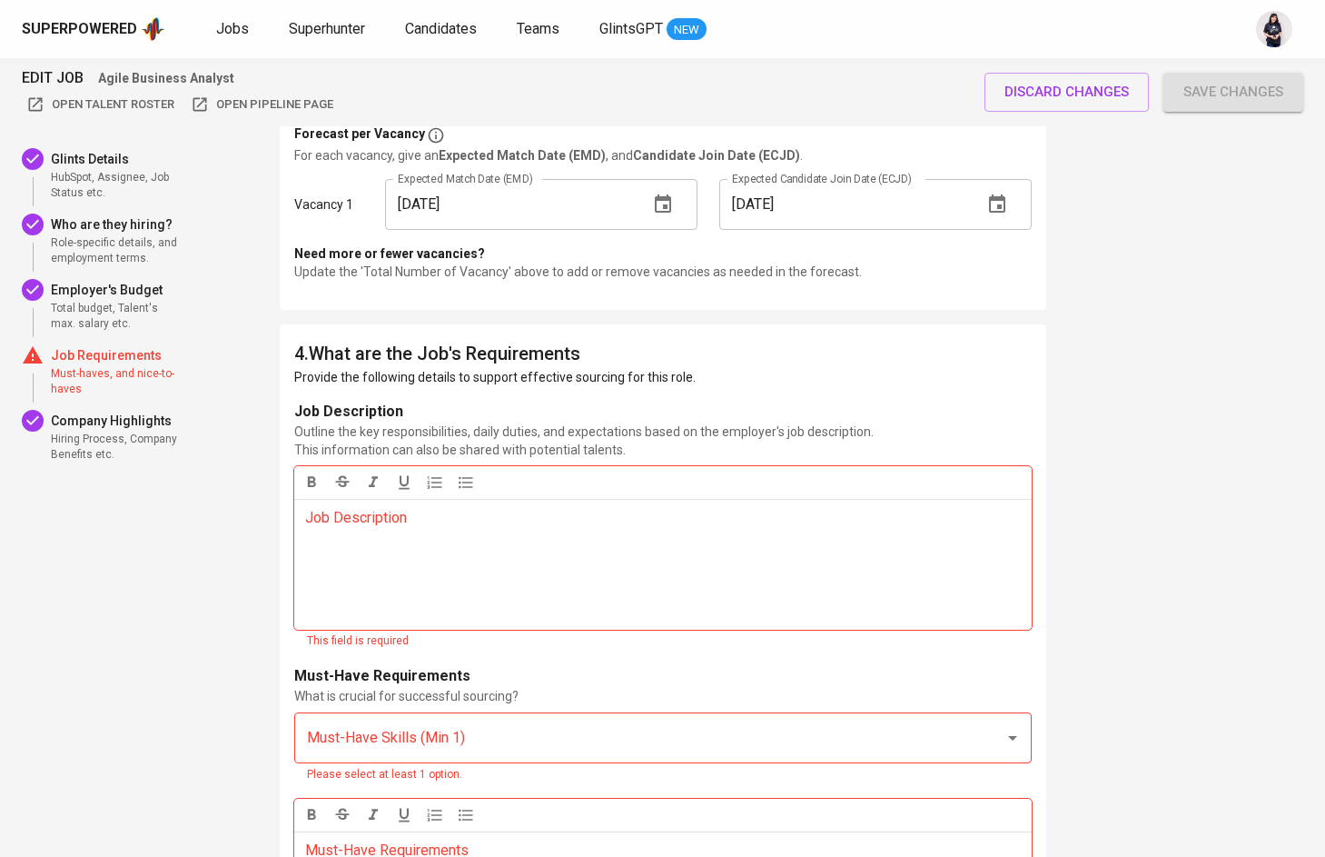
click at [623, 524] on p "Job Description ﻿" at bounding box center [663, 518] width 716 height 22
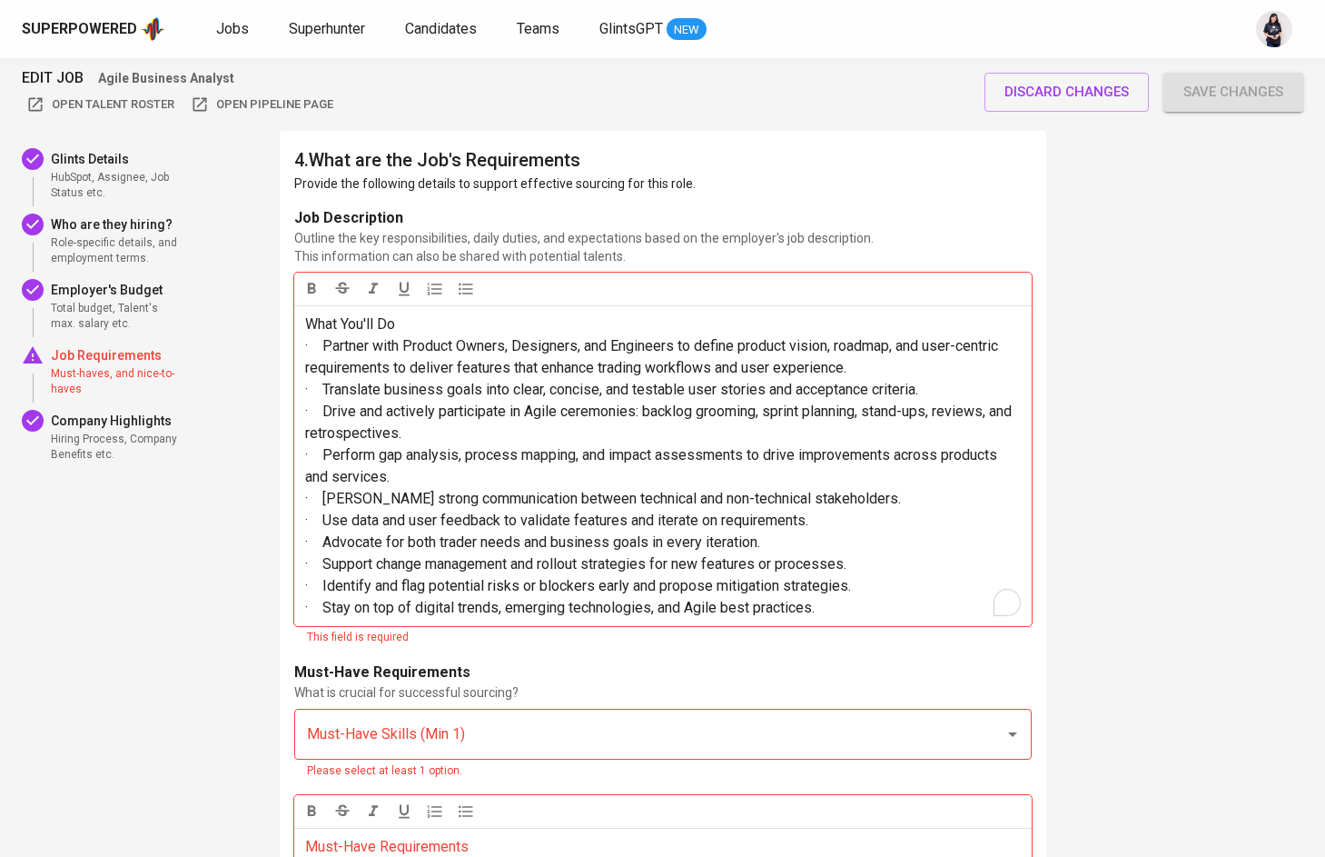
click at [332, 533] on span "· Advocate for both trader needs and business goals in every iteration." at bounding box center [532, 541] width 455 height 17
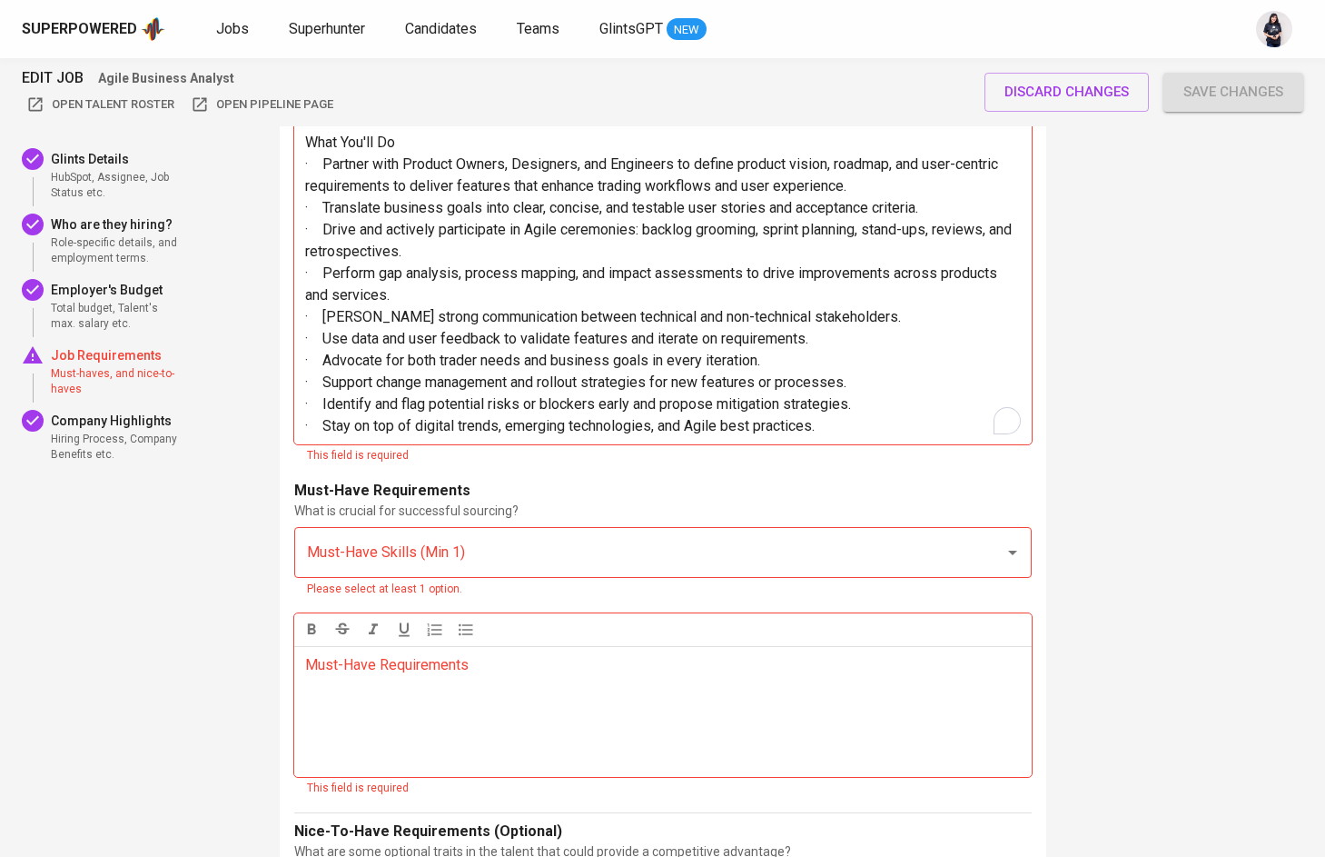
scroll to position [2697, 0]
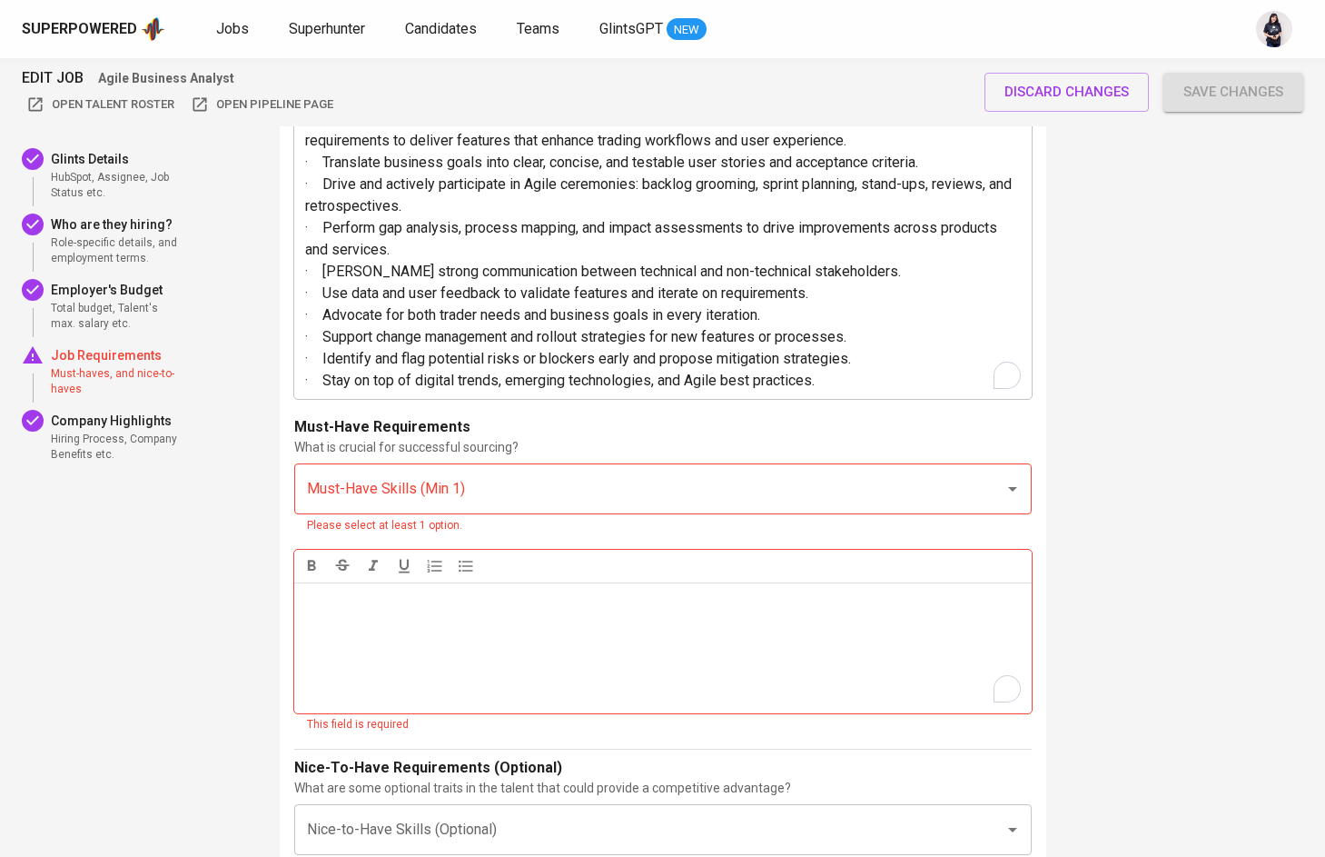
click at [335, 619] on div "Must-Have Requirements ﻿" at bounding box center [663, 647] width 738 height 131
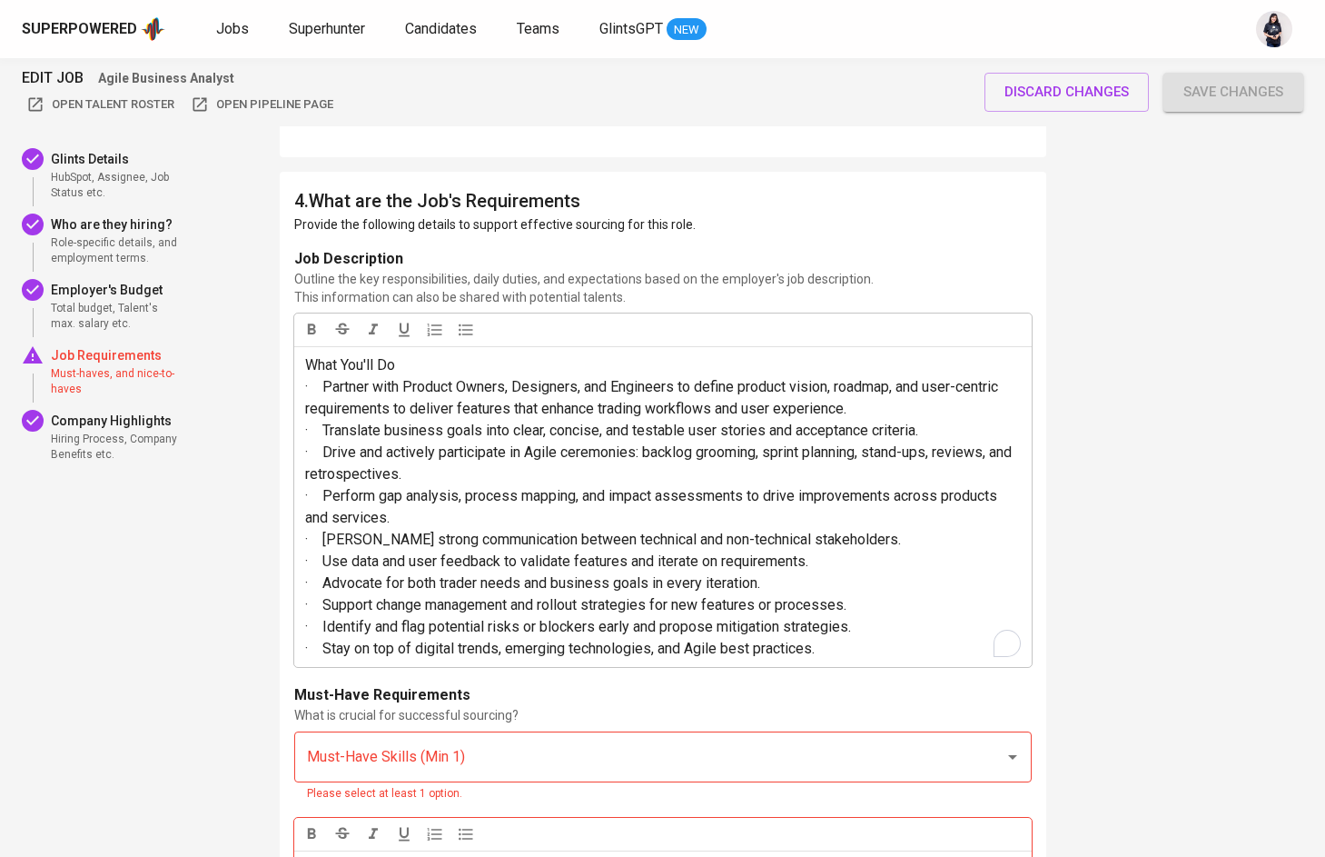
scroll to position [2449, 0]
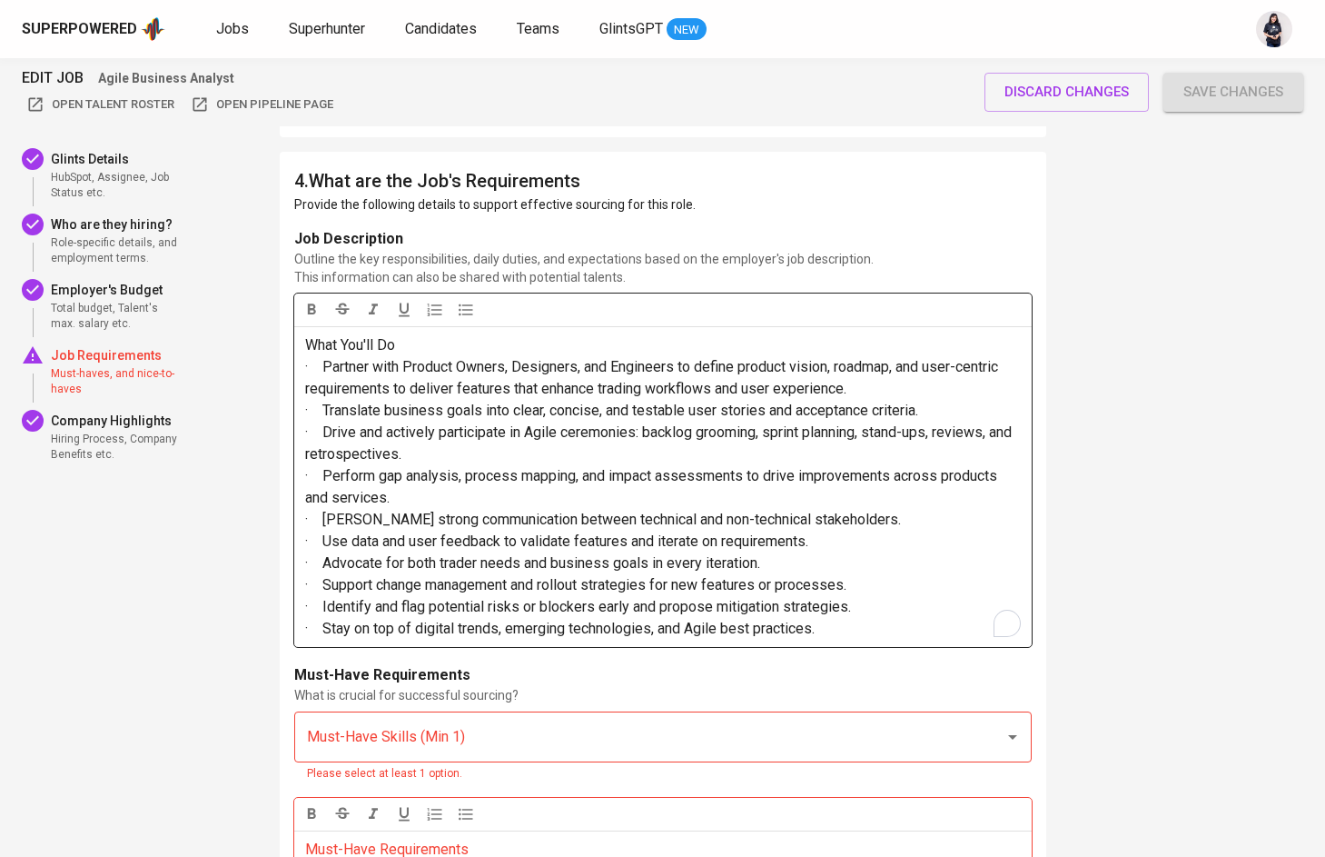
click at [301, 344] on div "What You'll Do · Partner with Product Owners, Designers, and Engineers to defin…" at bounding box center [663, 486] width 738 height 321
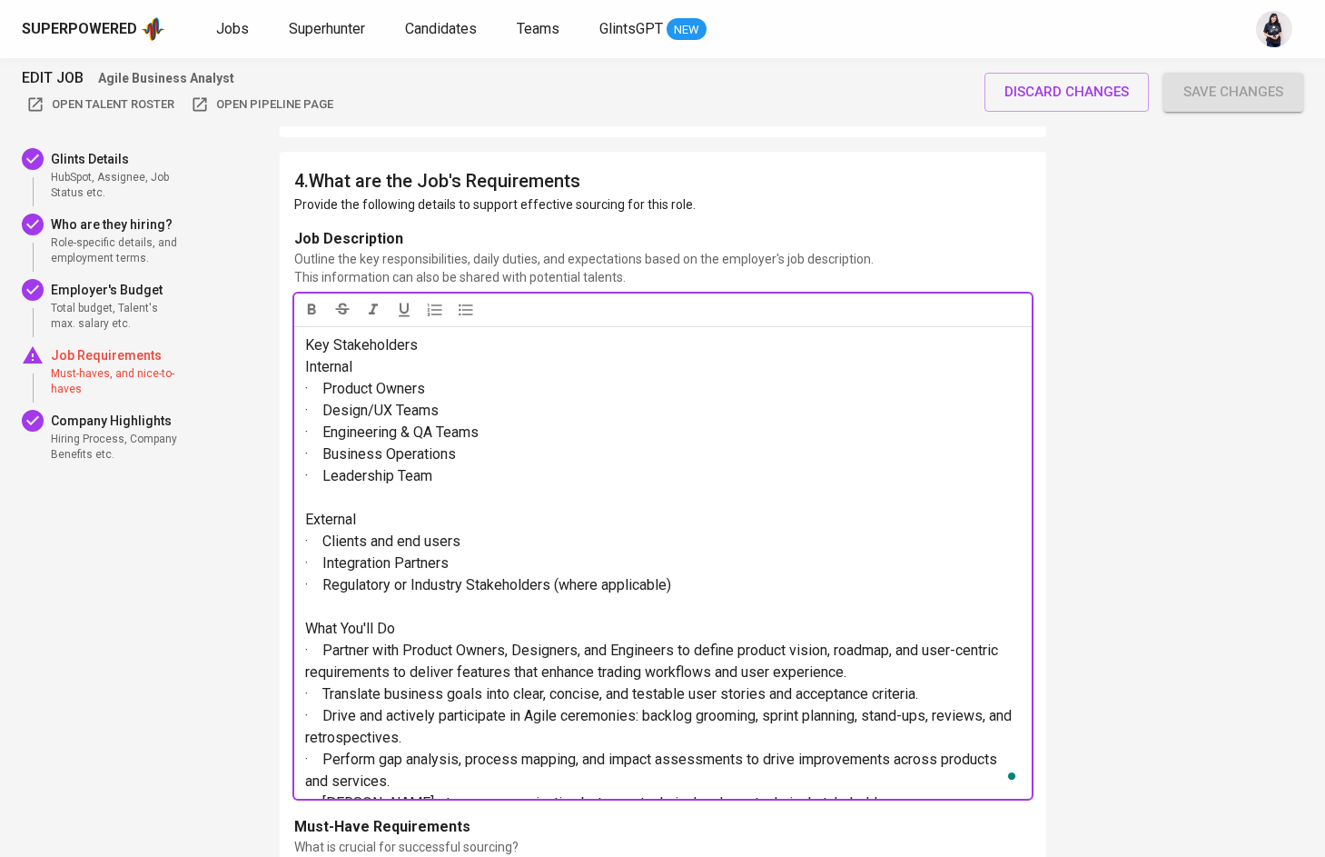
scroll to position [0, 0]
drag, startPoint x: 423, startPoint y: 347, endPoint x: 282, endPoint y: 343, distance: 141.7
click at [358, 523] on p "External" at bounding box center [663, 520] width 716 height 22
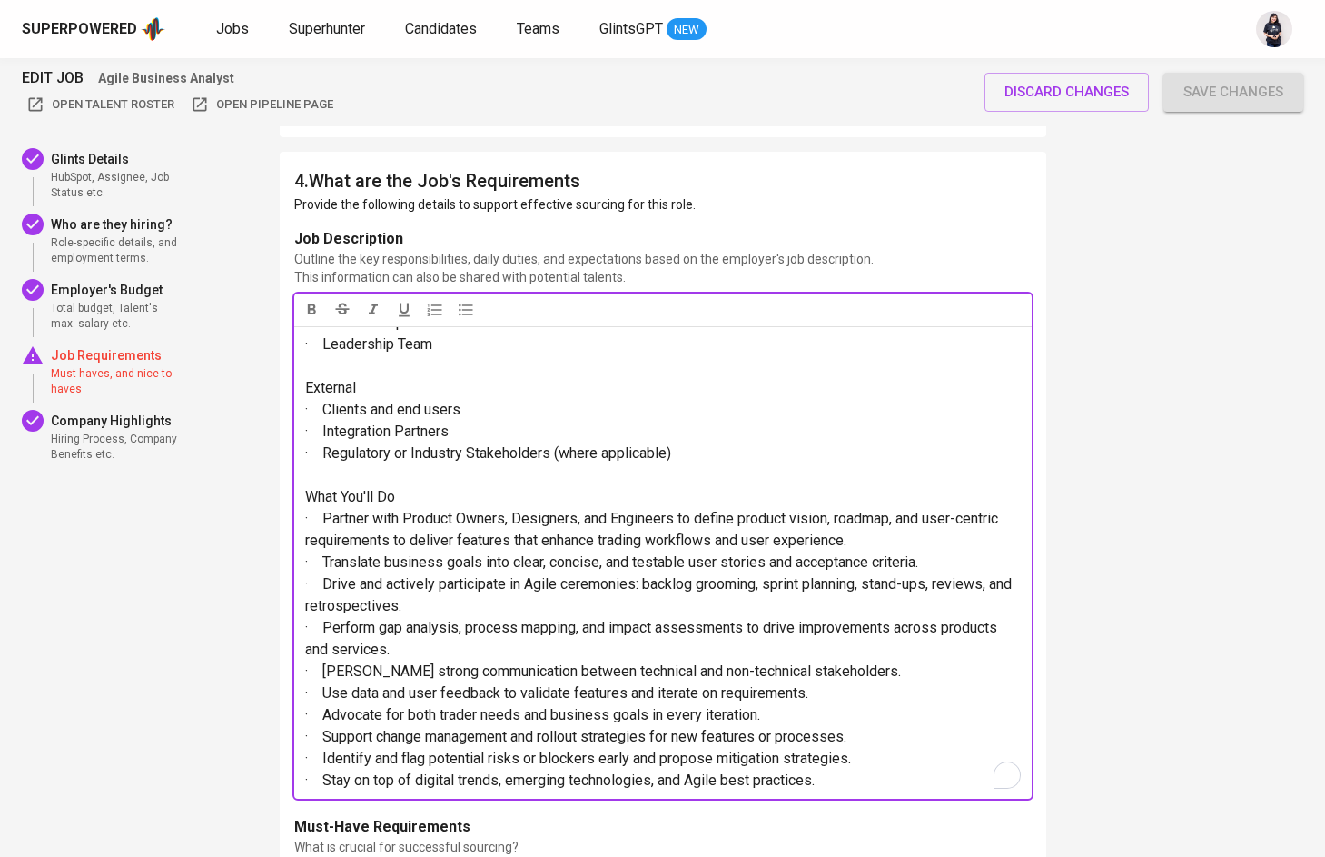
scroll to position [132, 0]
drag, startPoint x: 403, startPoint y: 490, endPoint x: 282, endPoint y: 489, distance: 120.8
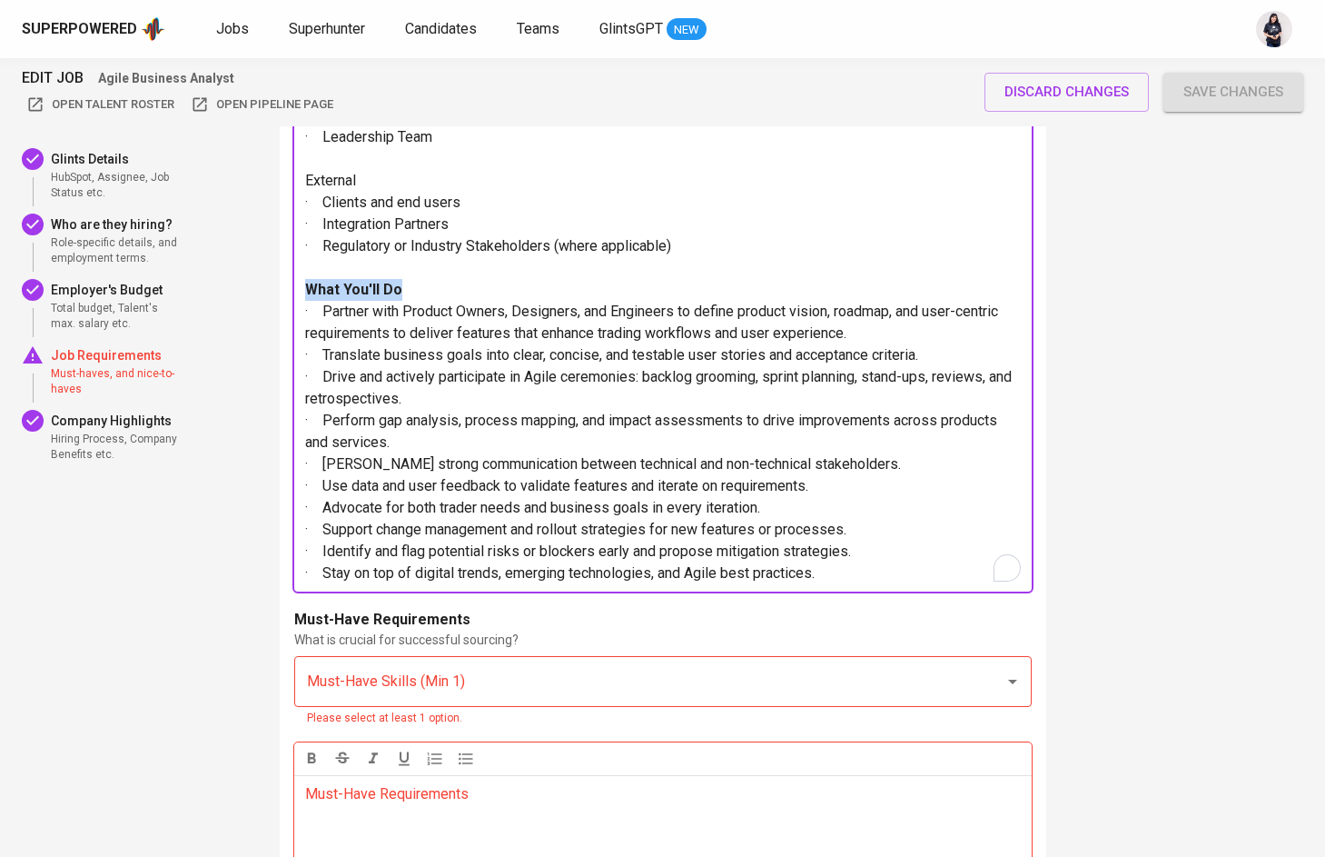
scroll to position [2798, 0]
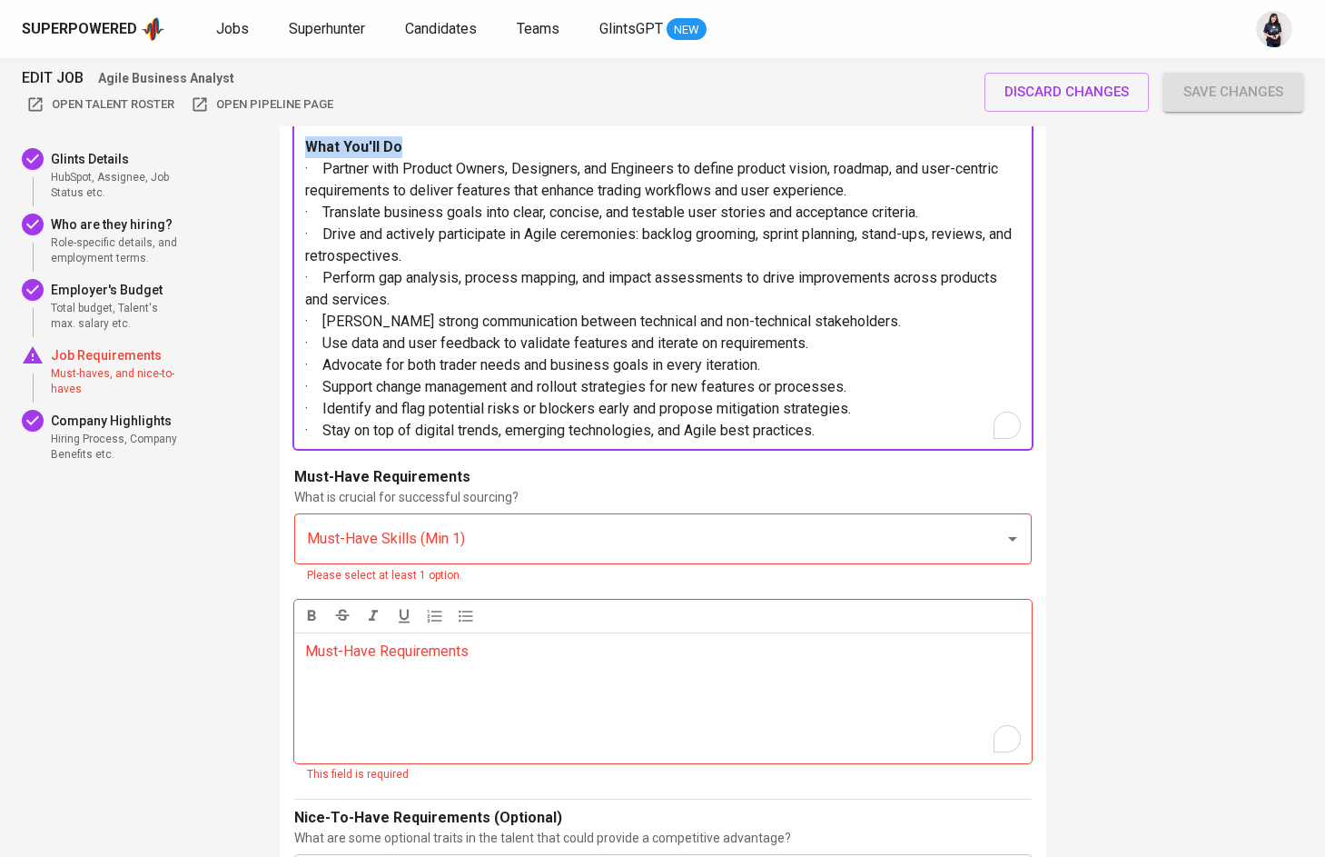
click at [397, 543] on input "Must-Have Skills (Min 1)" at bounding box center [637, 538] width 670 height 35
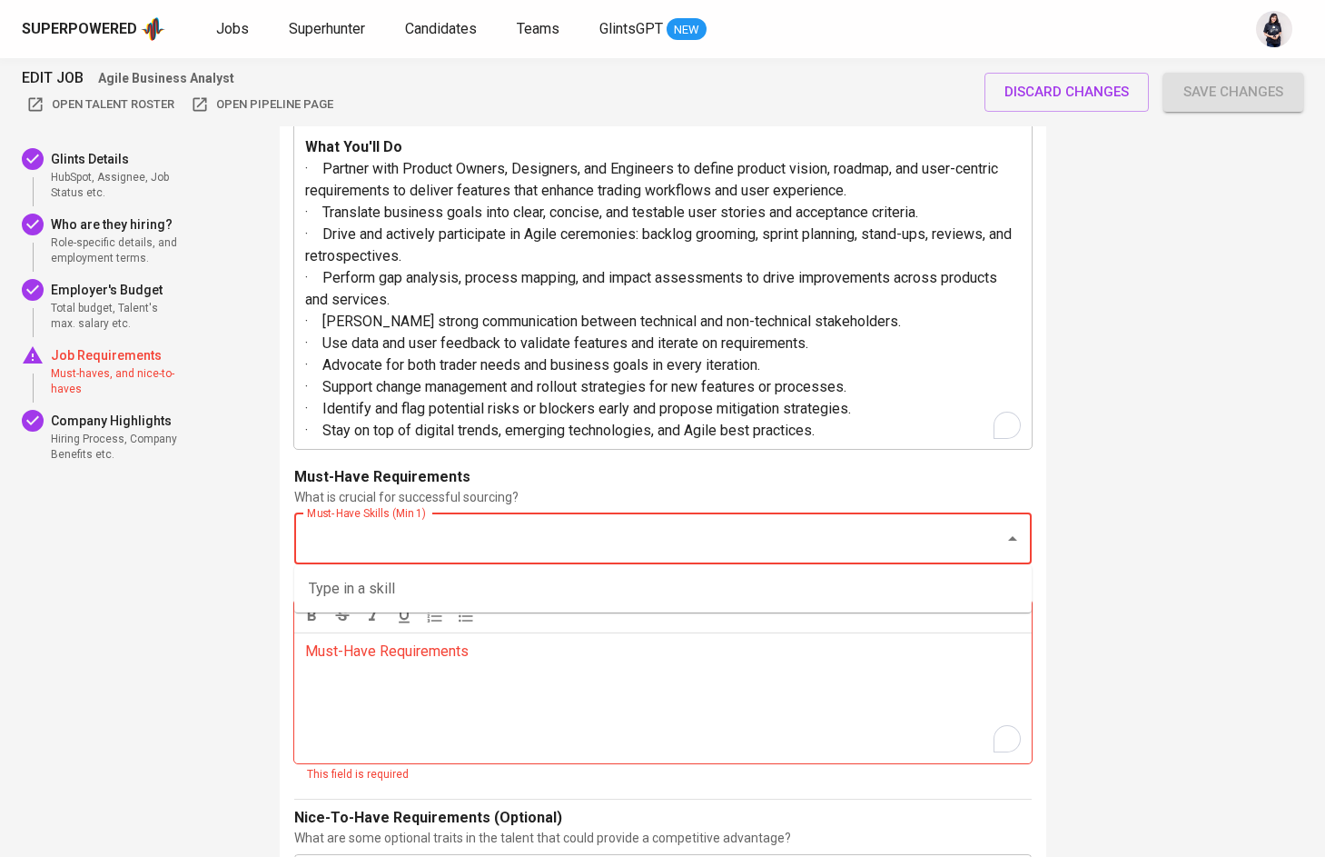
click at [351, 676] on div "Must-Have Requirements ﻿" at bounding box center [663, 697] width 738 height 131
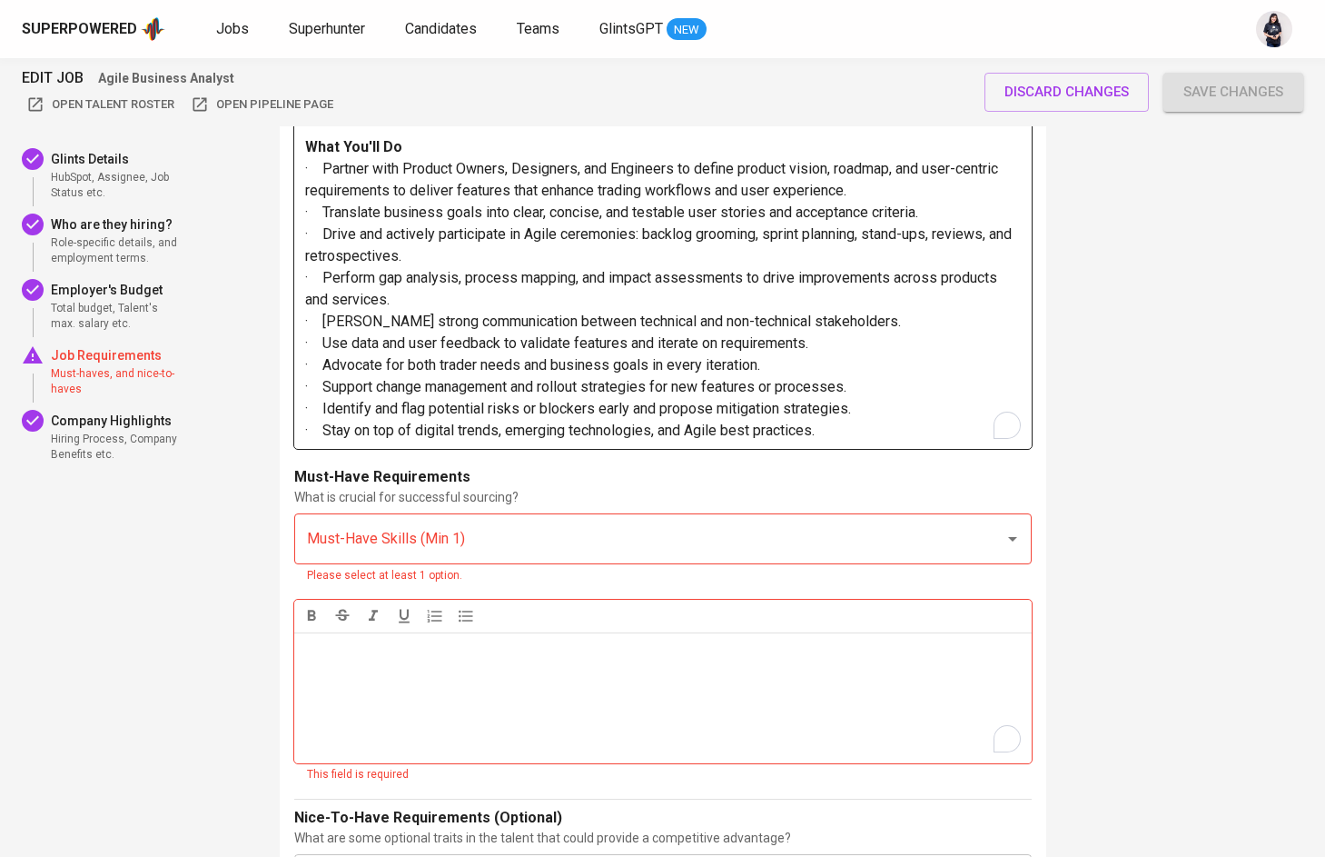
click at [850, 436] on p "· Stay on top of digital trends, emerging technologies, and Agile best practice…" at bounding box center [663, 431] width 716 height 22
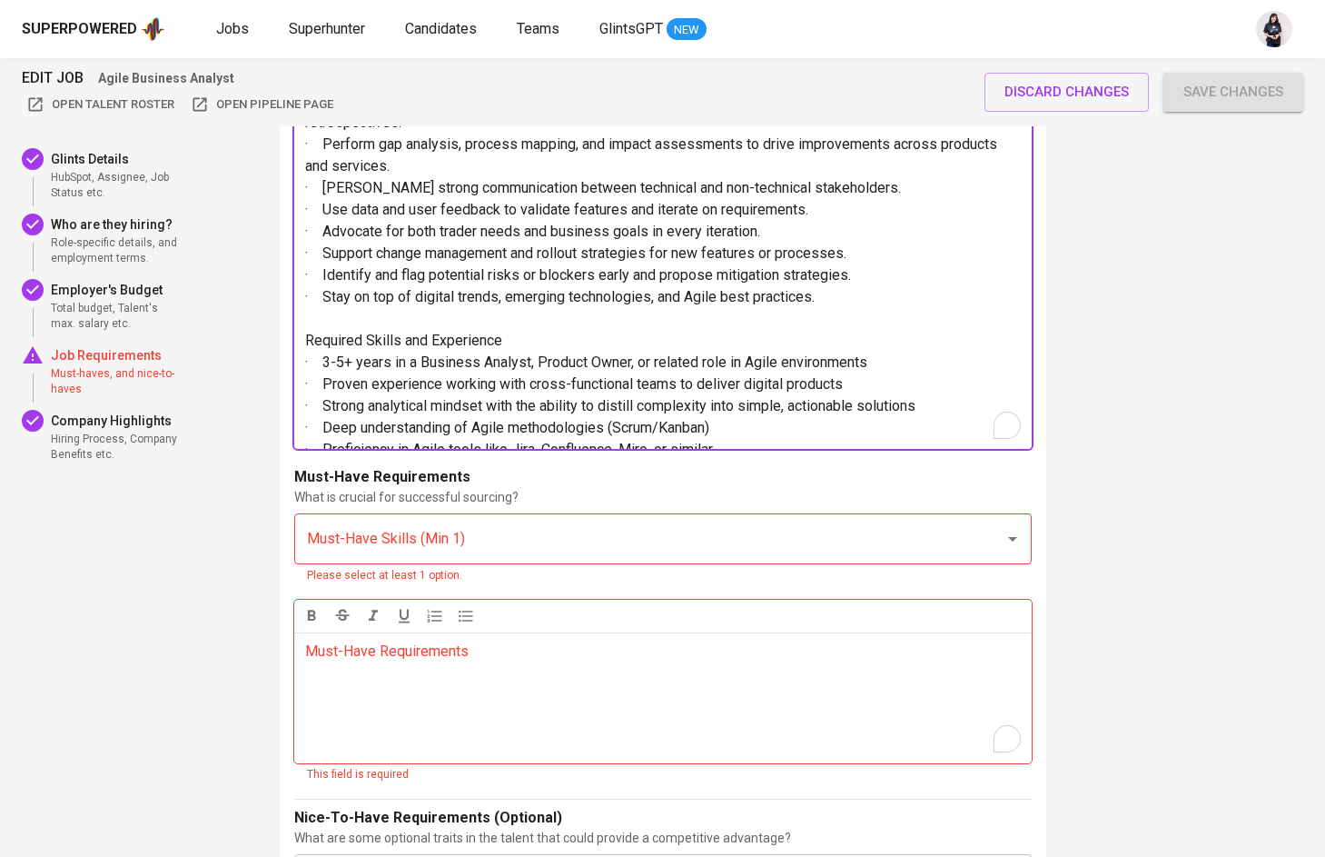
scroll to position [0, 0]
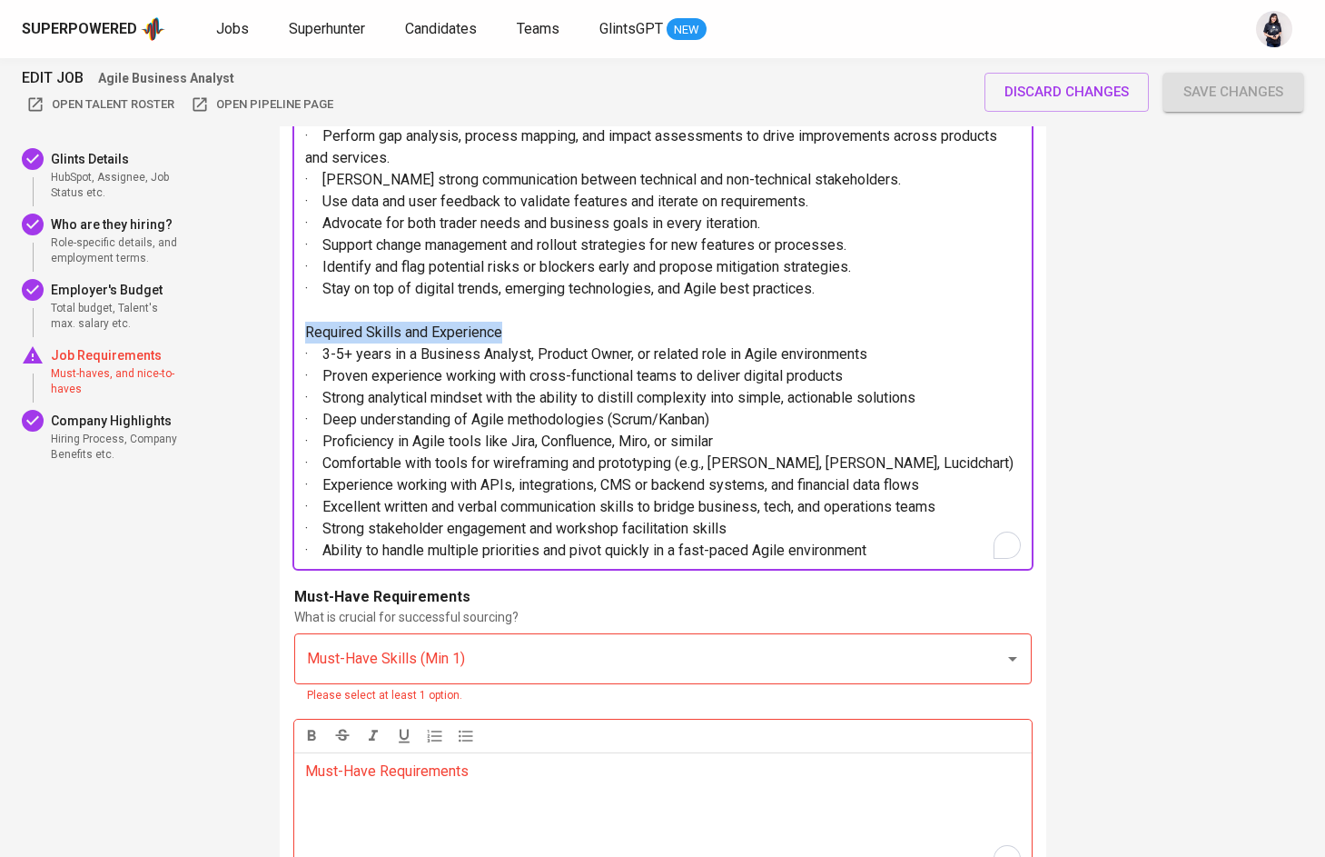
drag, startPoint x: 504, startPoint y: 324, endPoint x: 251, endPoint y: 322, distance: 253.4
click at [408, 379] on span "· Proven experience working with cross-functional teams to deliver digital prod…" at bounding box center [574, 375] width 538 height 17
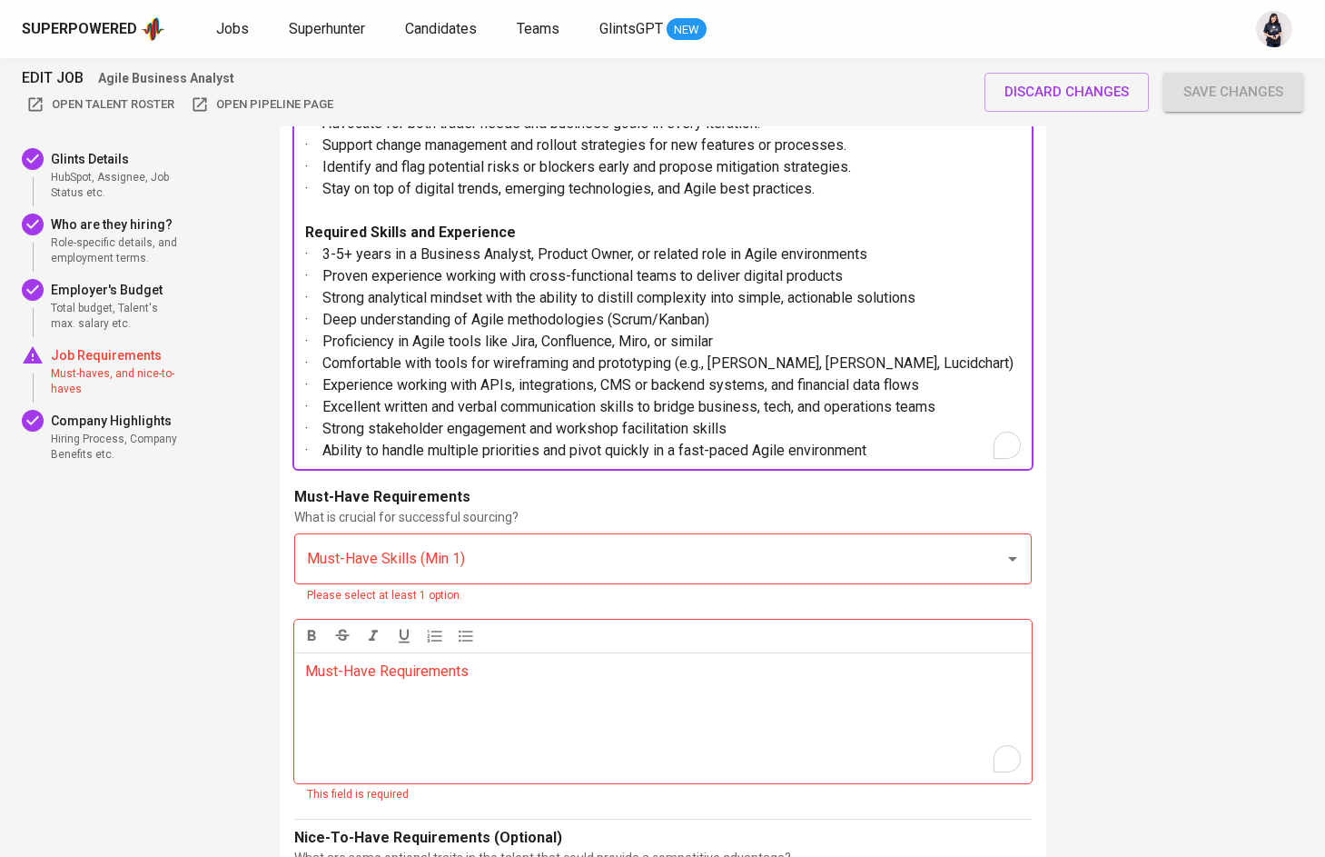
click at [368, 574] on div "Must-Have Skills (Min 1)" at bounding box center [663, 558] width 738 height 51
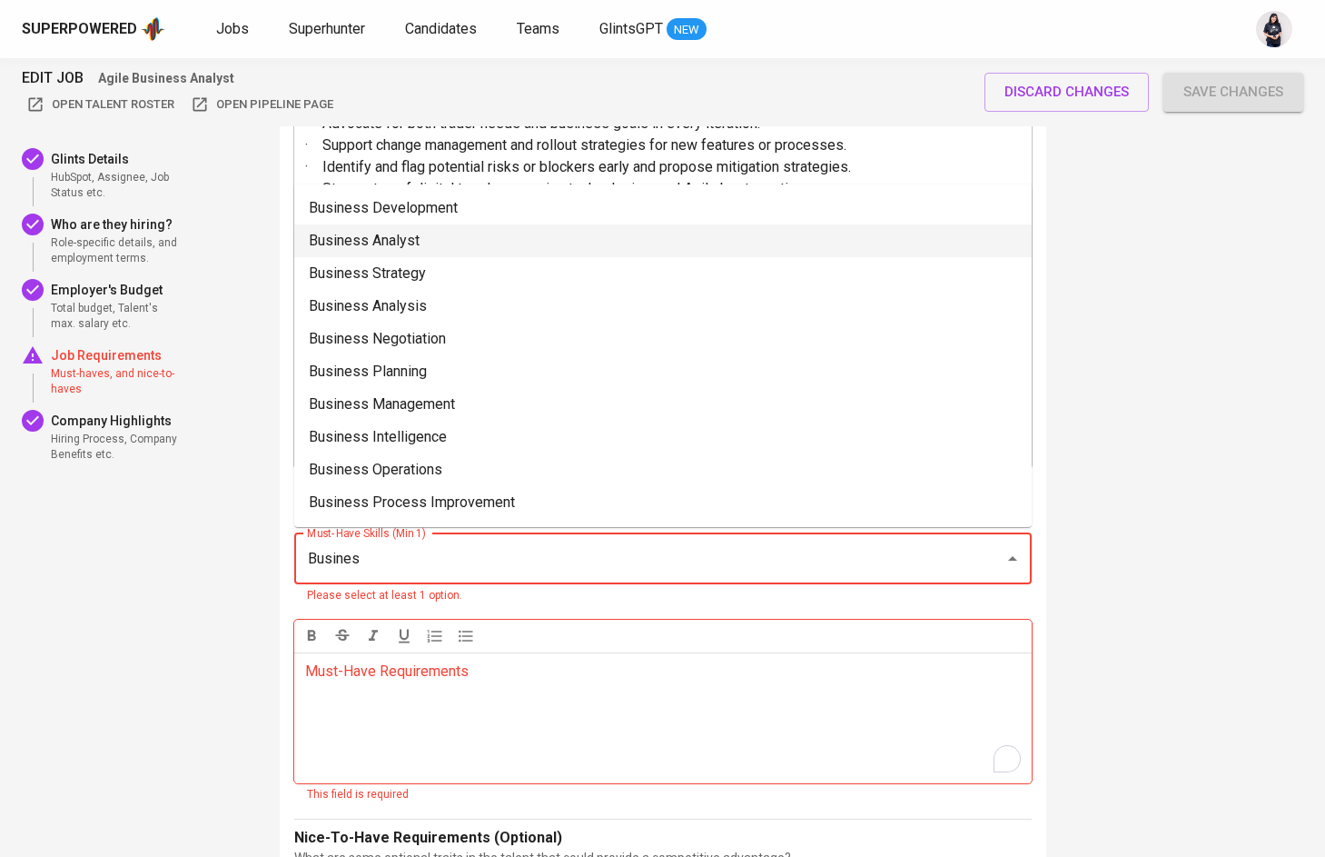
click at [423, 246] on li "Business Analyst" at bounding box center [663, 240] width 738 height 33
type input "Busines"
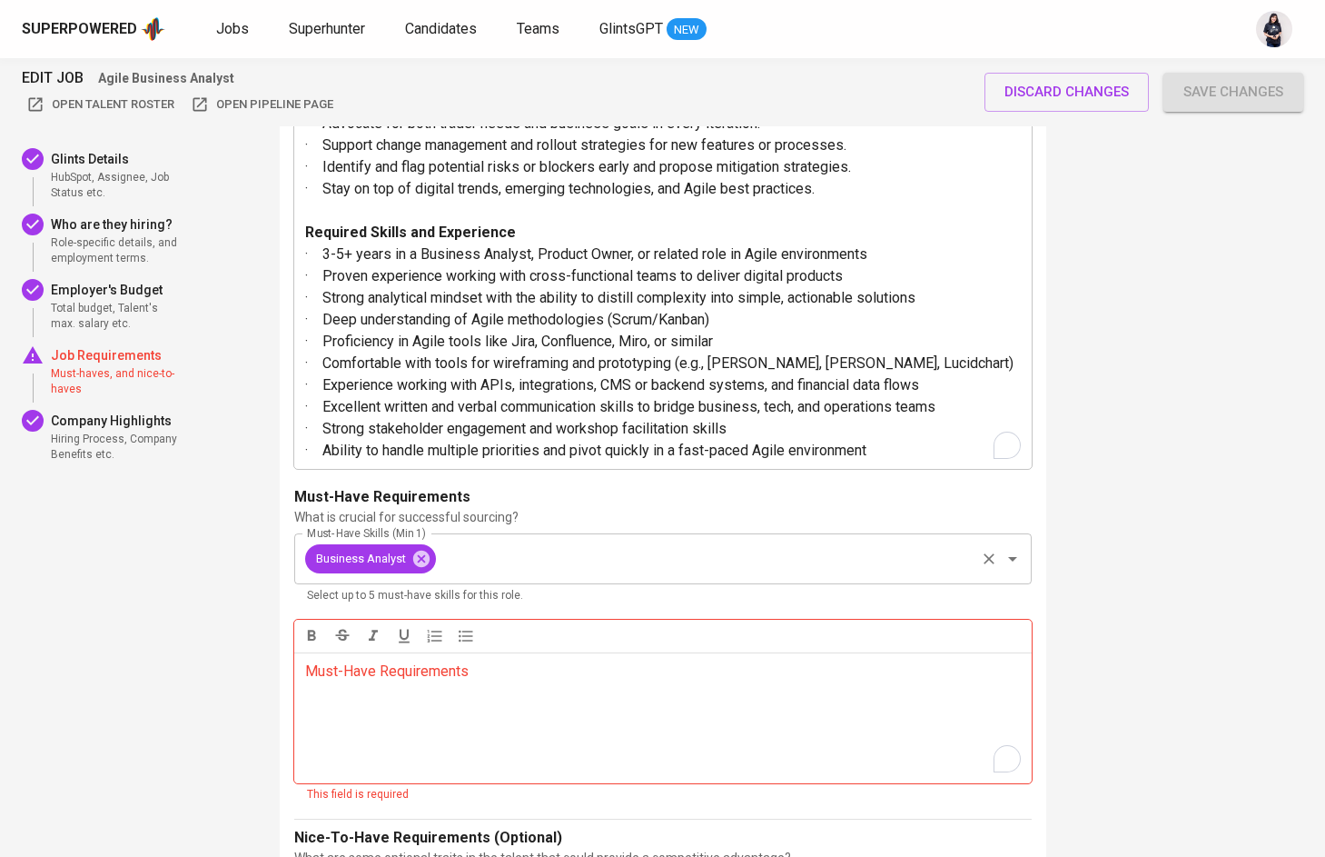
click at [549, 570] on input "Must-Have Skills (Min 1)" at bounding box center [706, 558] width 534 height 35
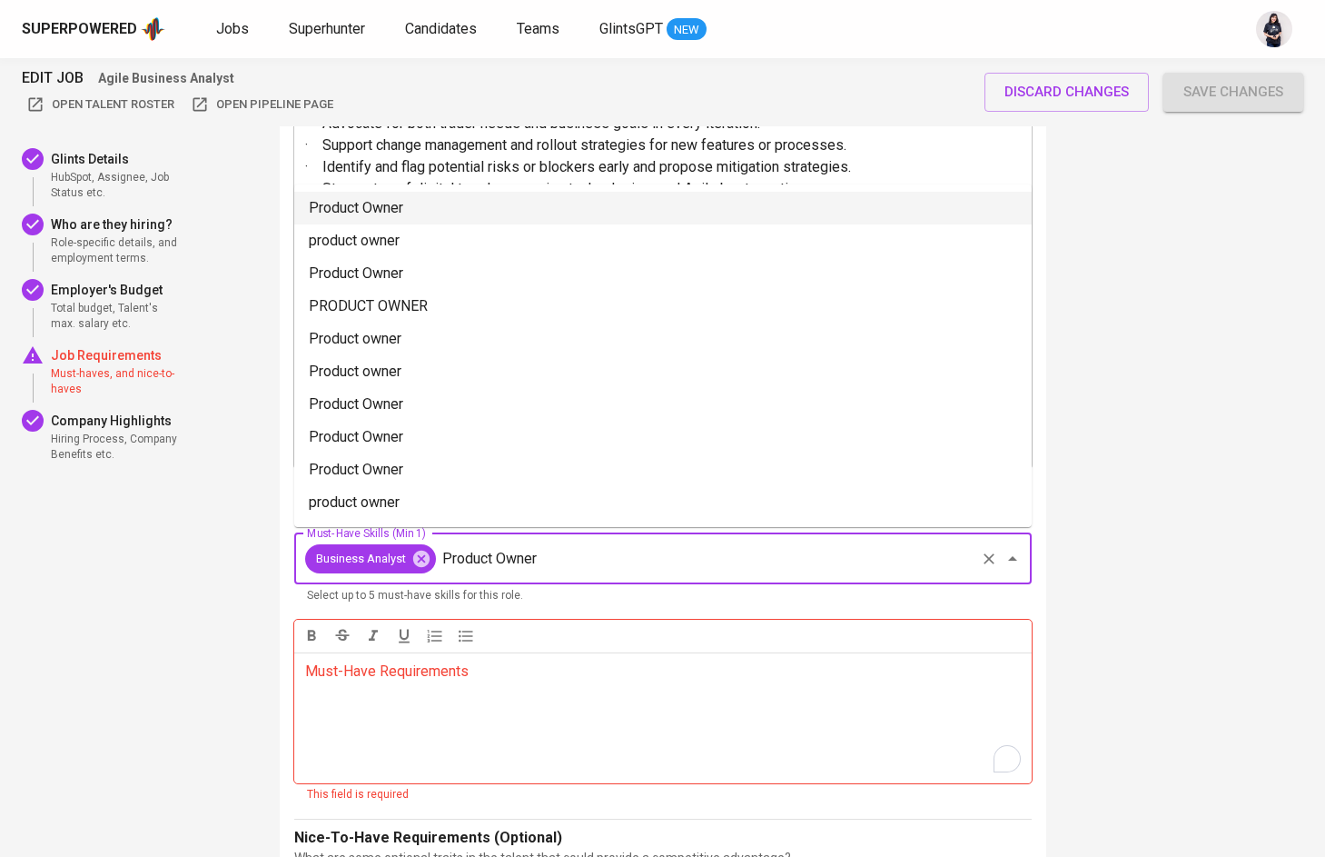
click at [457, 218] on li "Product Owner" at bounding box center [663, 208] width 738 height 33
type input "Product Owner"
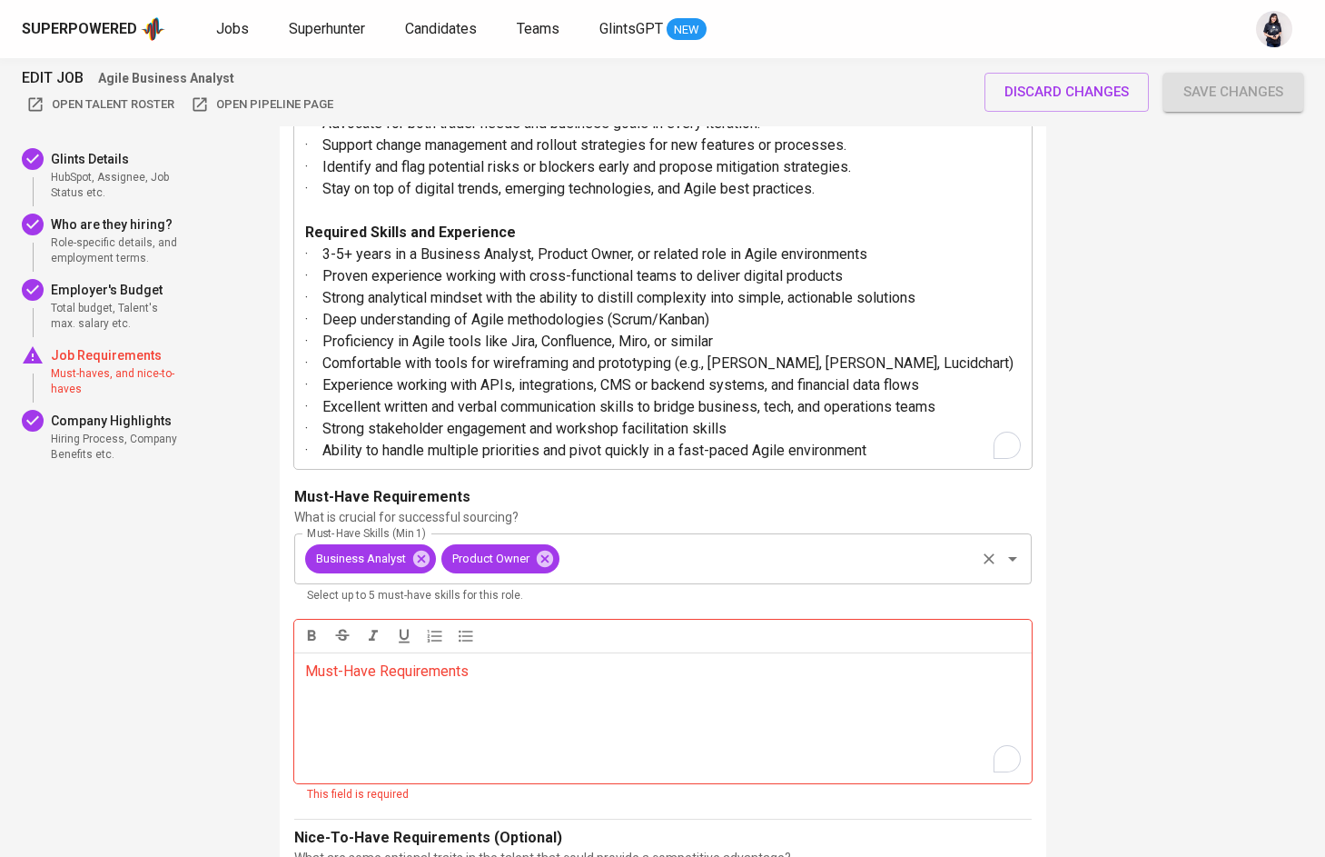
click at [609, 561] on input "Must-Have Skills (Min 1)" at bounding box center [767, 558] width 411 height 35
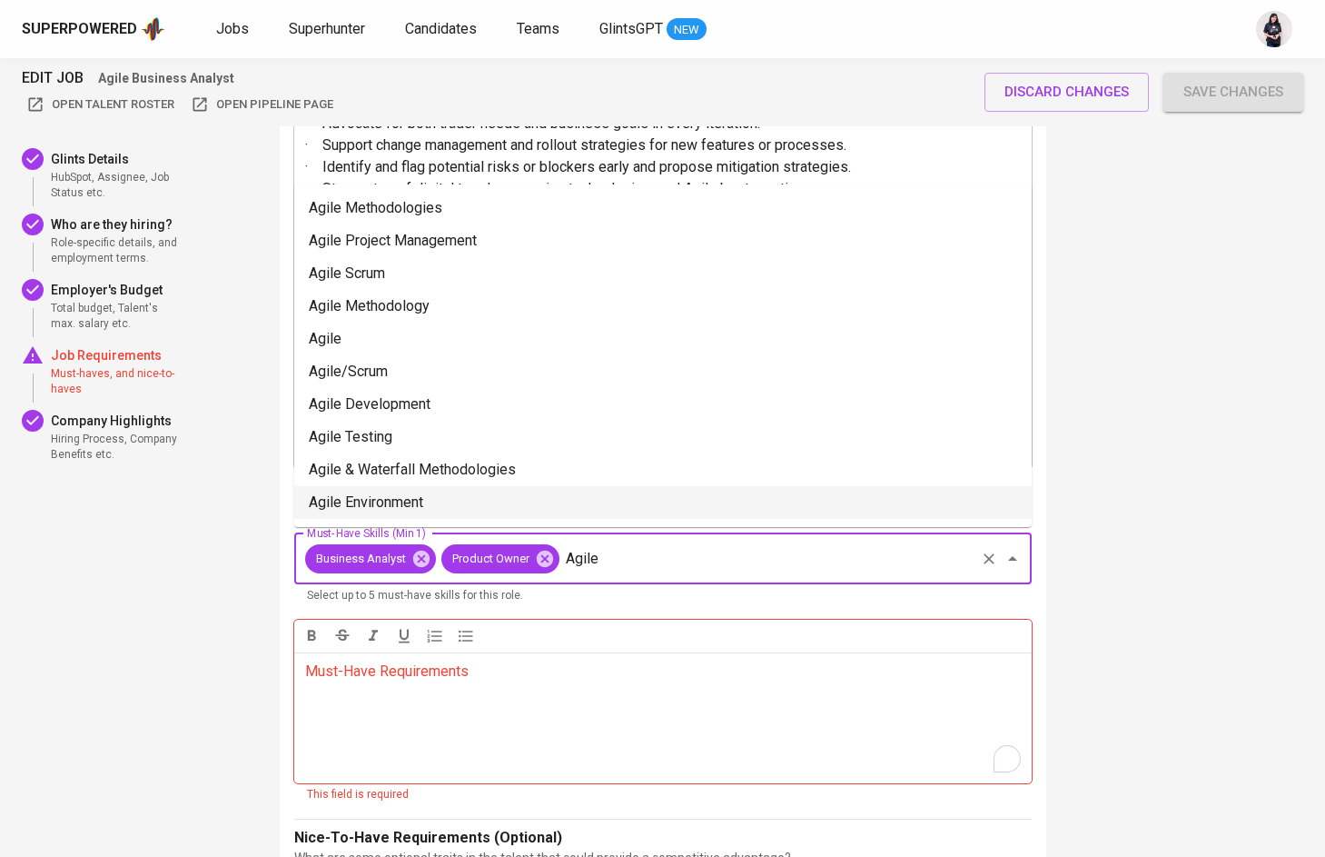
click at [444, 495] on li "Agile Environment" at bounding box center [663, 502] width 738 height 33
type input "Agile"
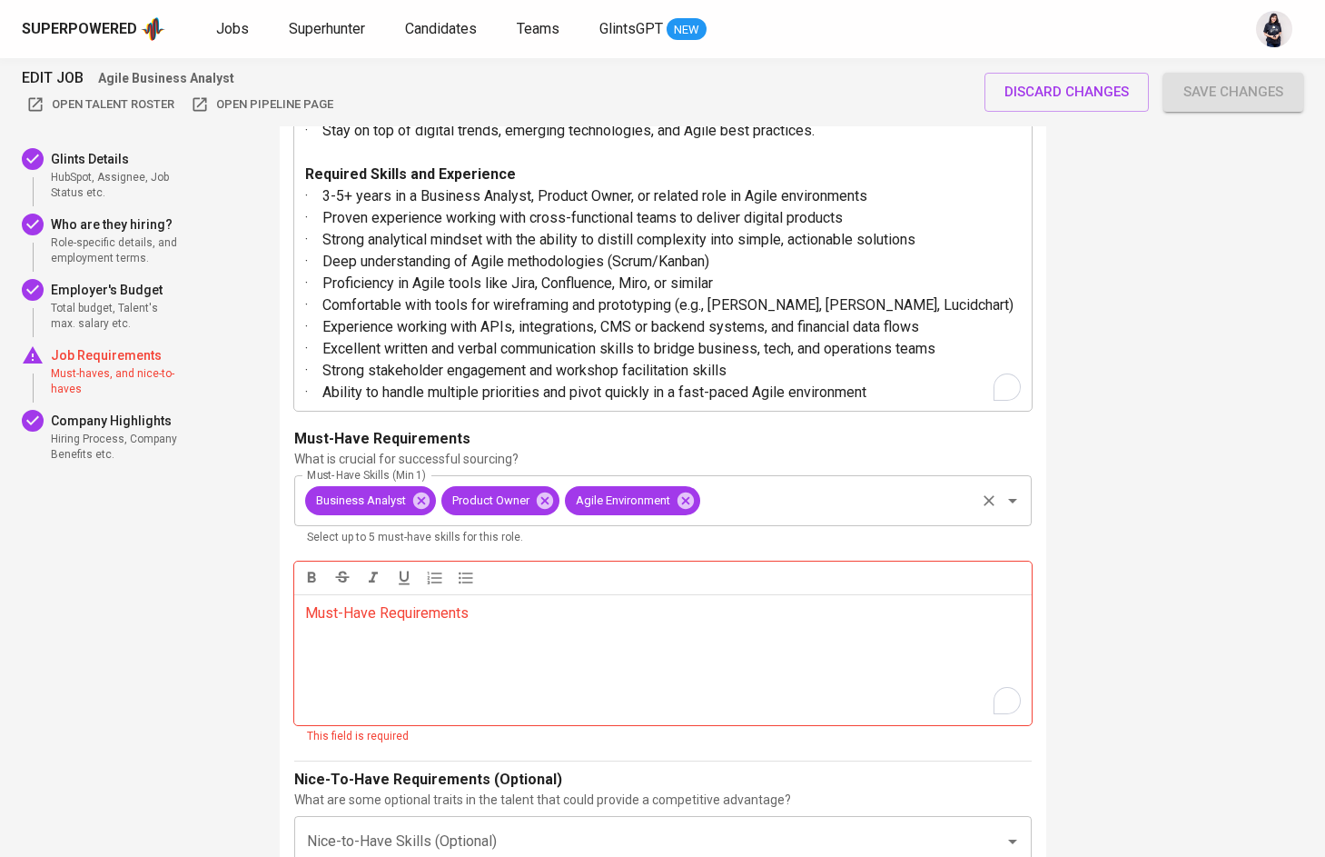
click at [752, 509] on input "Must-Have Skills (Min 1)" at bounding box center [838, 500] width 270 height 35
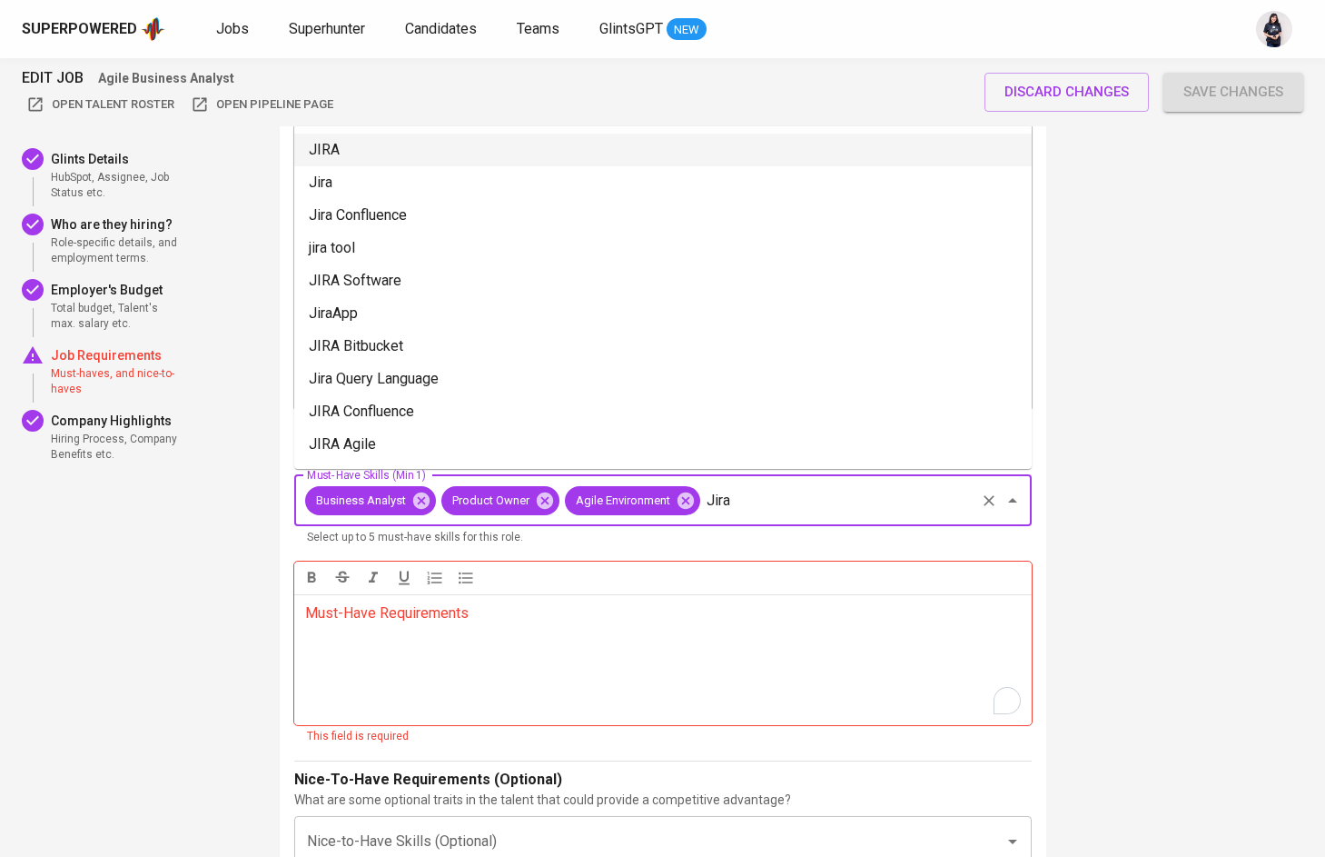
click at [491, 157] on li "JIRA" at bounding box center [663, 150] width 738 height 33
type input "Jira"
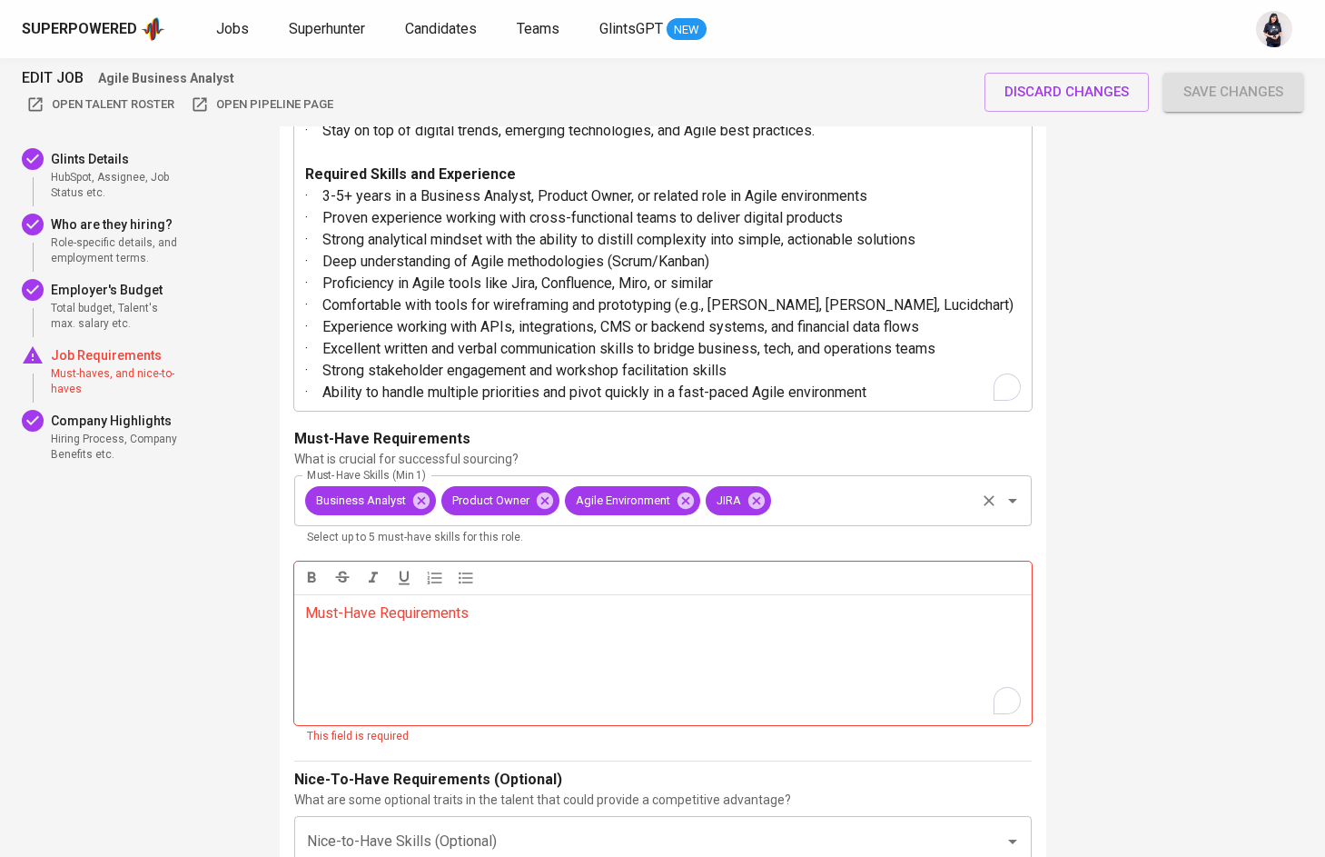
click at [805, 505] on input "Must-Have Skills (Min 1)" at bounding box center [873, 500] width 199 height 35
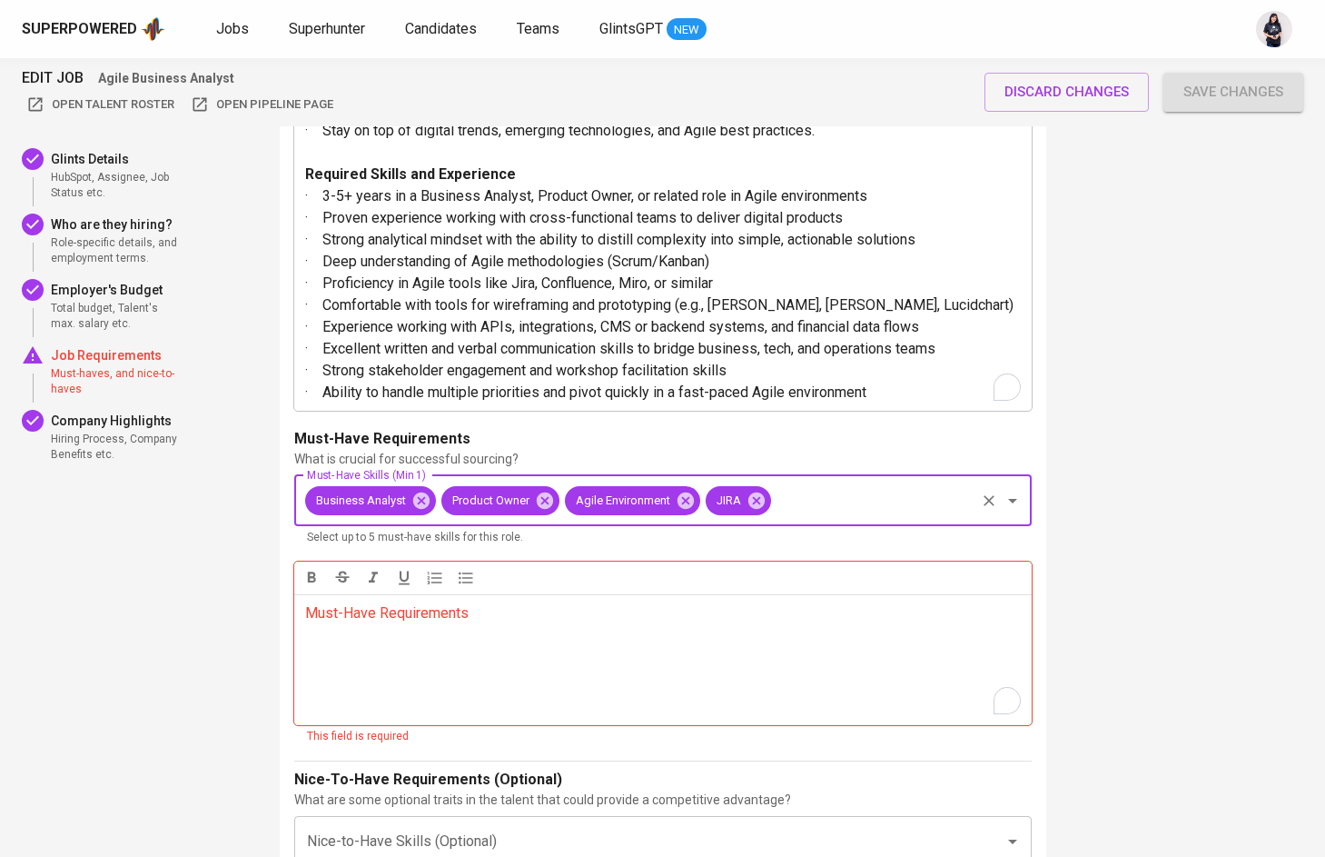
click at [805, 505] on input "Must-Have Skills (Min 1)" at bounding box center [873, 500] width 199 height 35
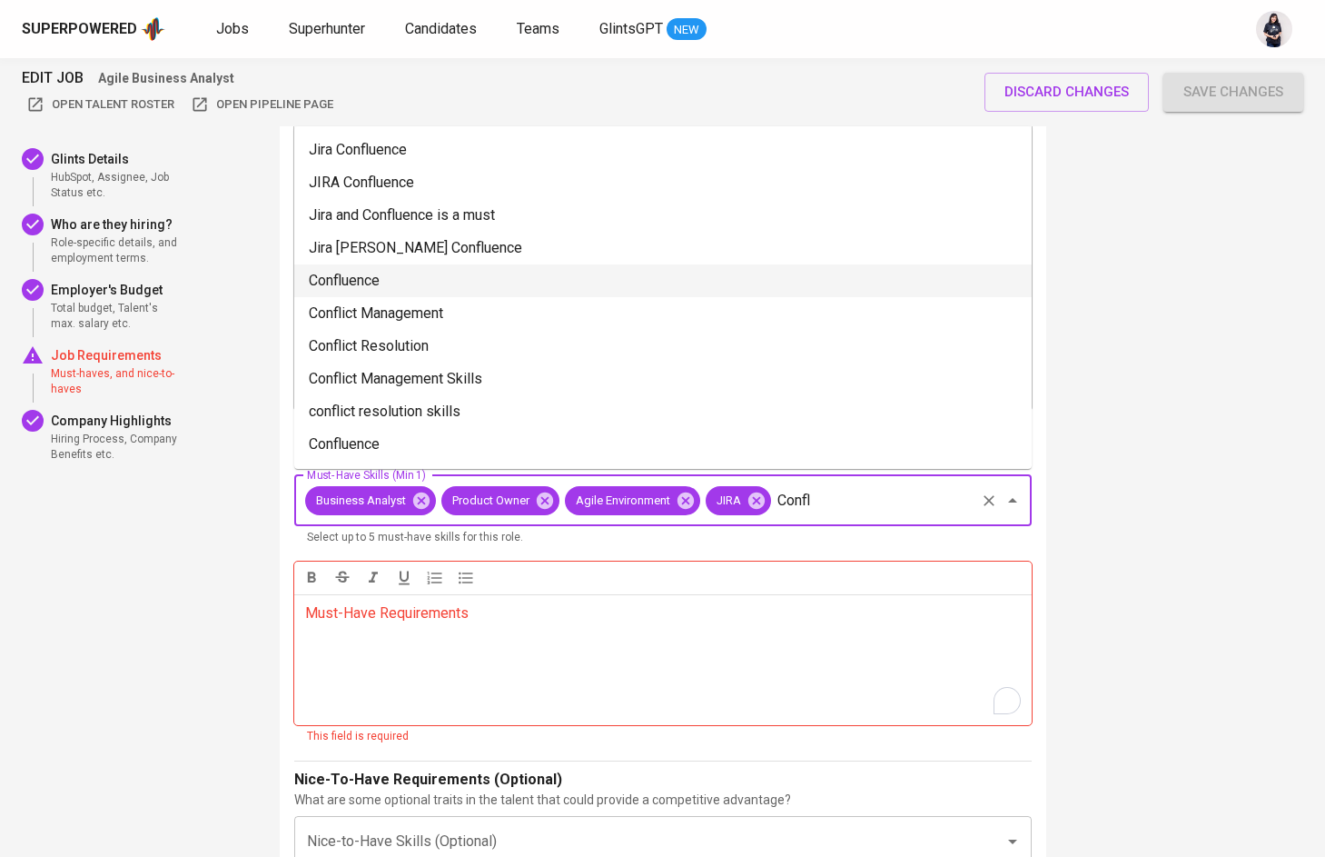
click at [537, 268] on li "Confluence" at bounding box center [663, 280] width 738 height 33
type input "Confl"
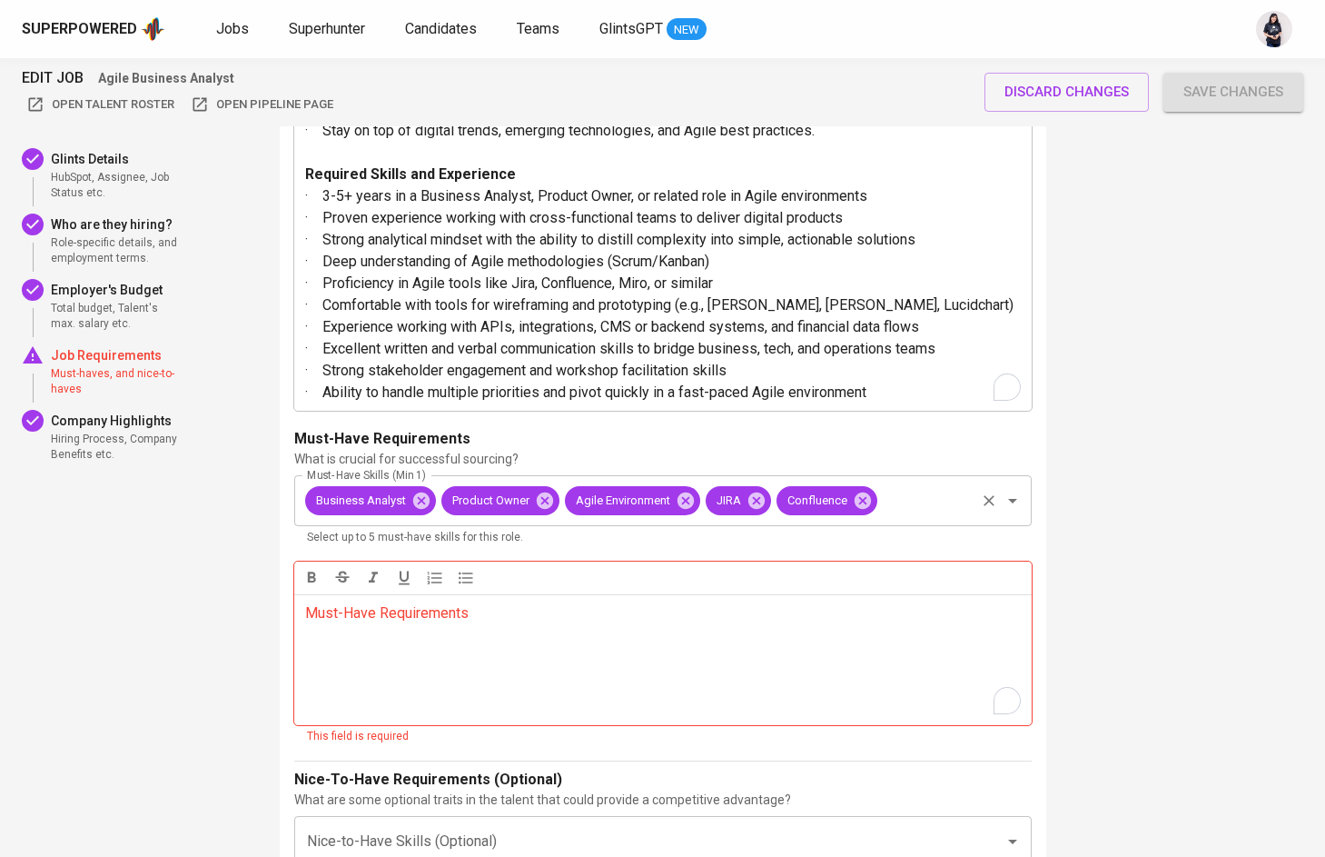
click at [955, 502] on input "Must-Have Skills (Min 1)" at bounding box center [926, 500] width 93 height 35
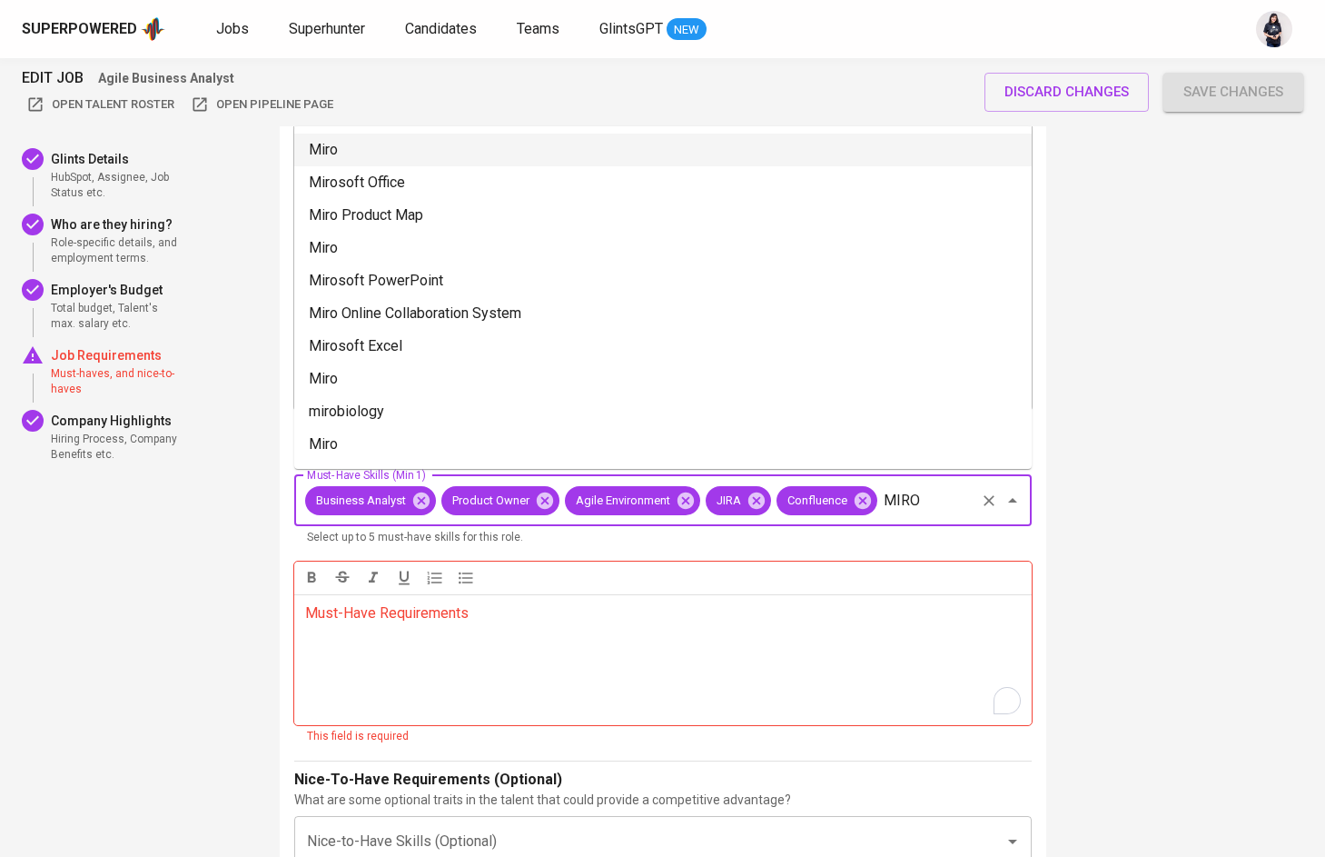
click at [431, 153] on li "Miro" at bounding box center [663, 150] width 738 height 33
type input "MIRO"
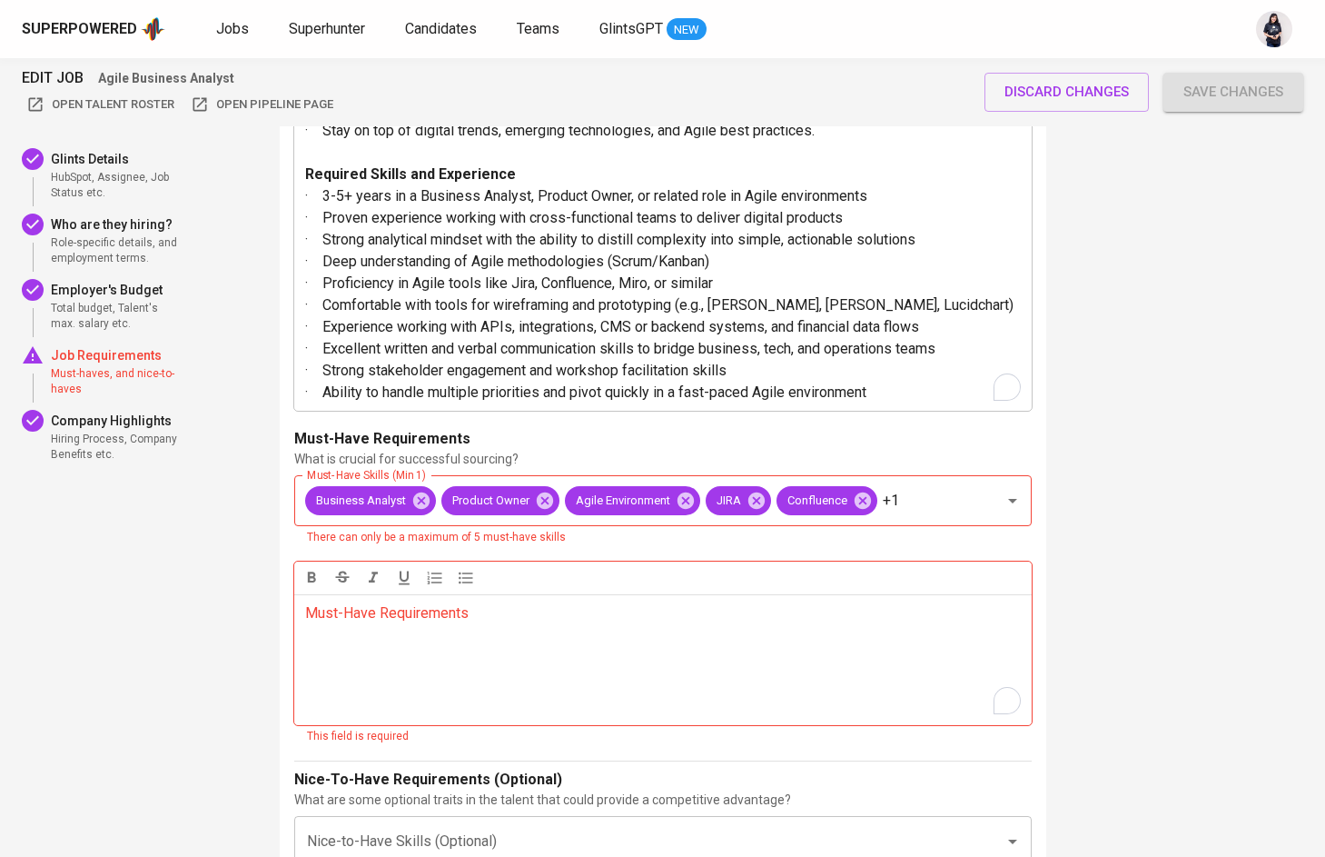
click at [409, 616] on p "Must-Have Requirements ﻿" at bounding box center [663, 613] width 716 height 22
click at [288, 629] on div "4 . What are the Job's Requirements Provide the following details to support ef…" at bounding box center [663, 517] width 767 height 1506
click at [909, 506] on div "Business Analyst Product Owner Agile Environment JIRA Confluence +1 Must-Have S…" at bounding box center [663, 500] width 738 height 51
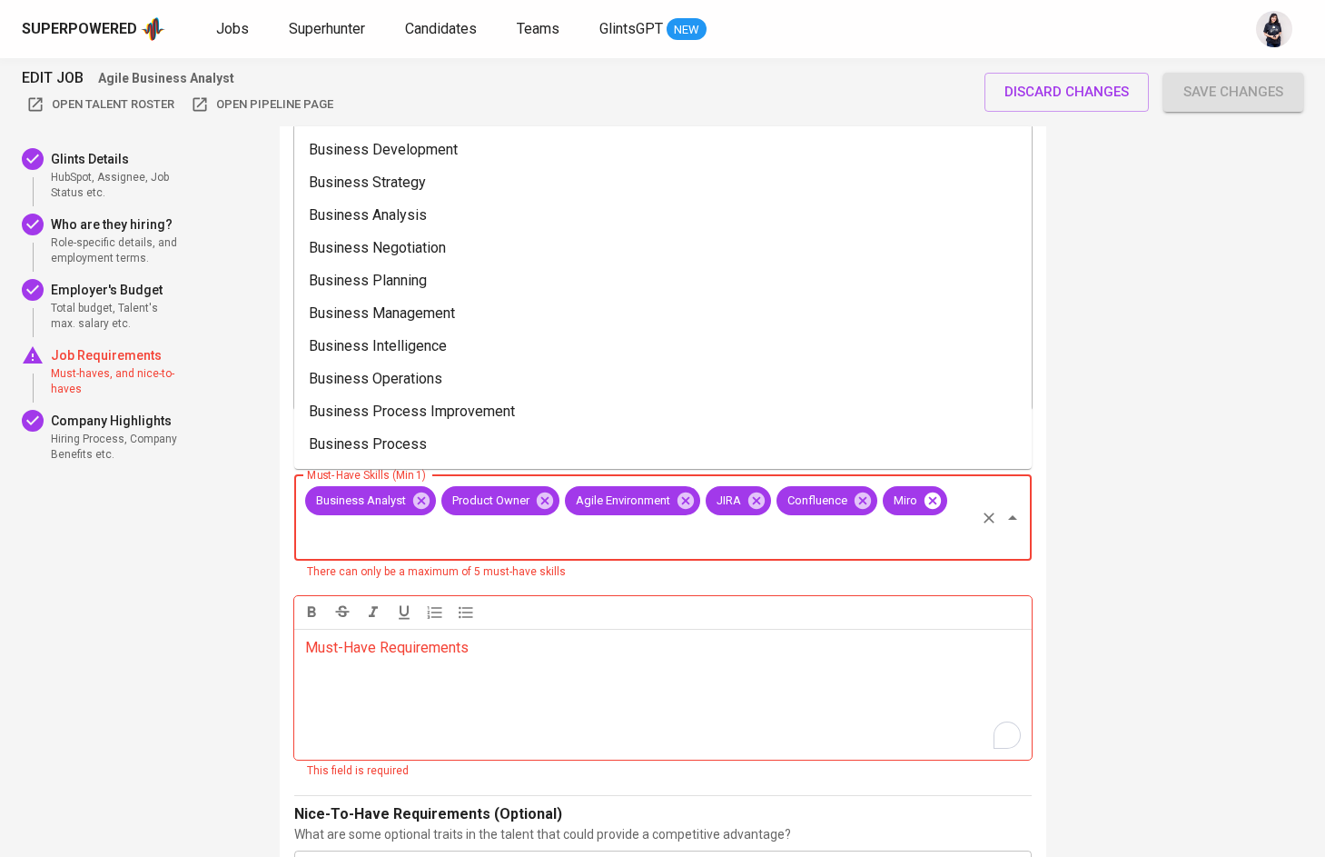
click at [926, 497] on icon at bounding box center [932, 500] width 16 height 16
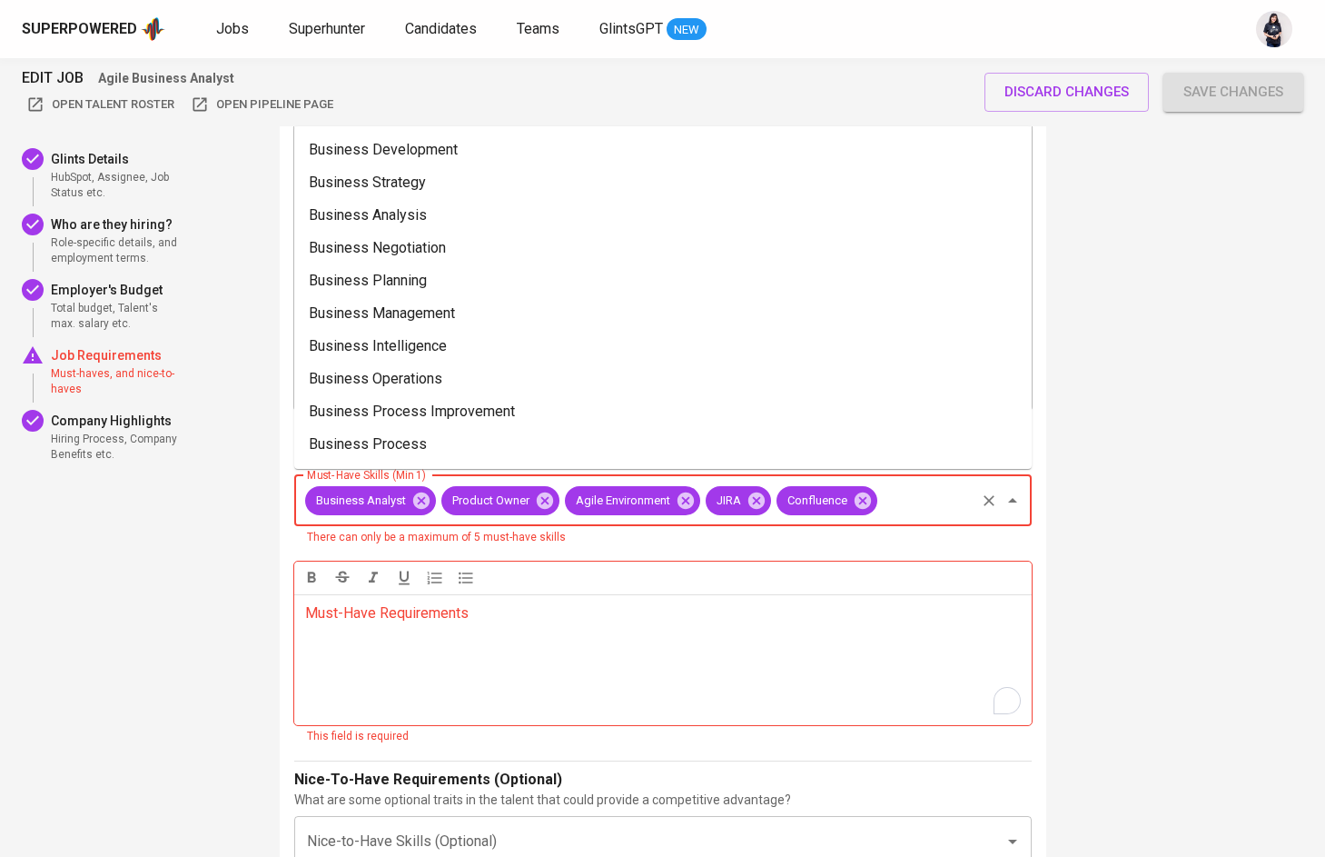
click at [719, 581] on div at bounding box center [663, 577] width 738 height 33
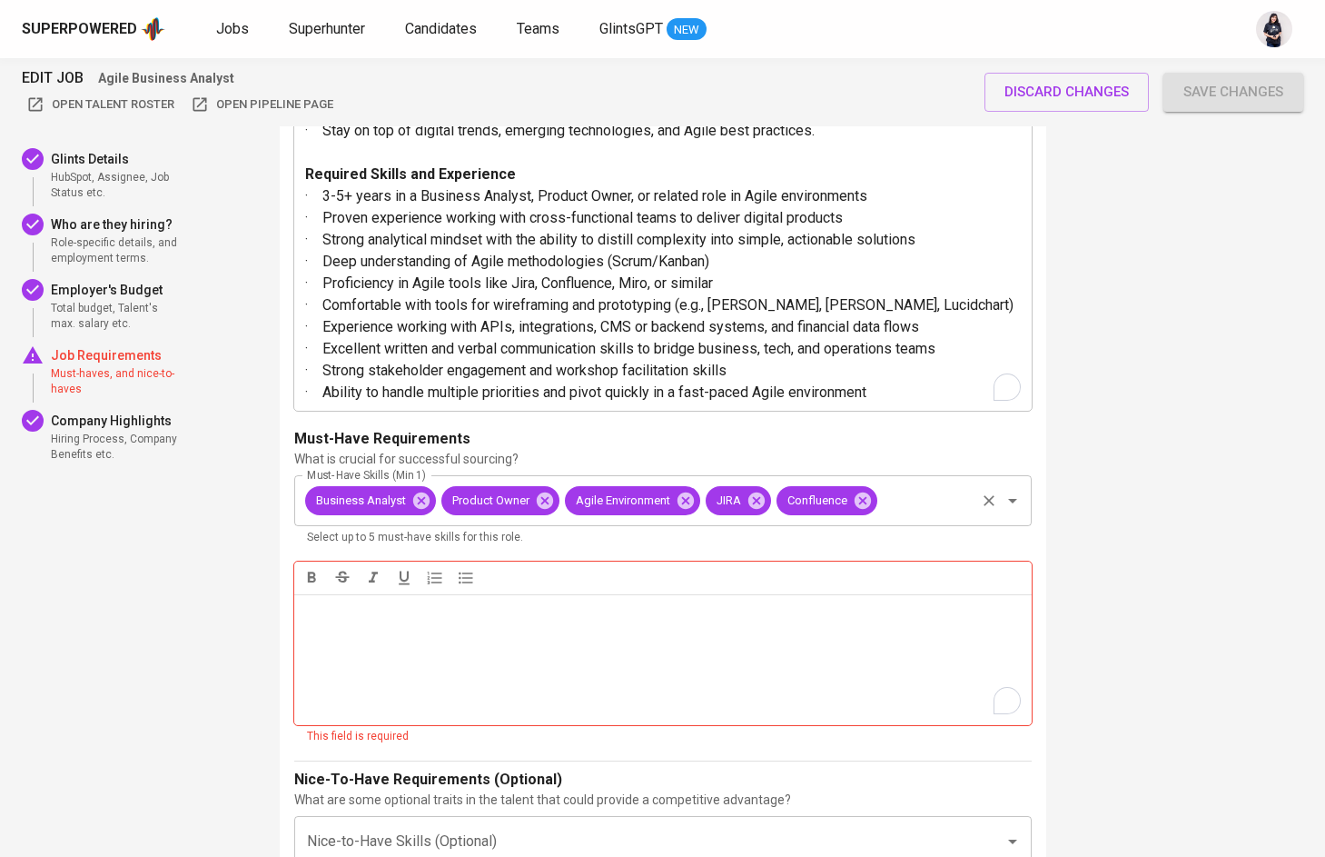
click at [436, 674] on div "Must-Have Requirements ﻿" at bounding box center [663, 659] width 738 height 131
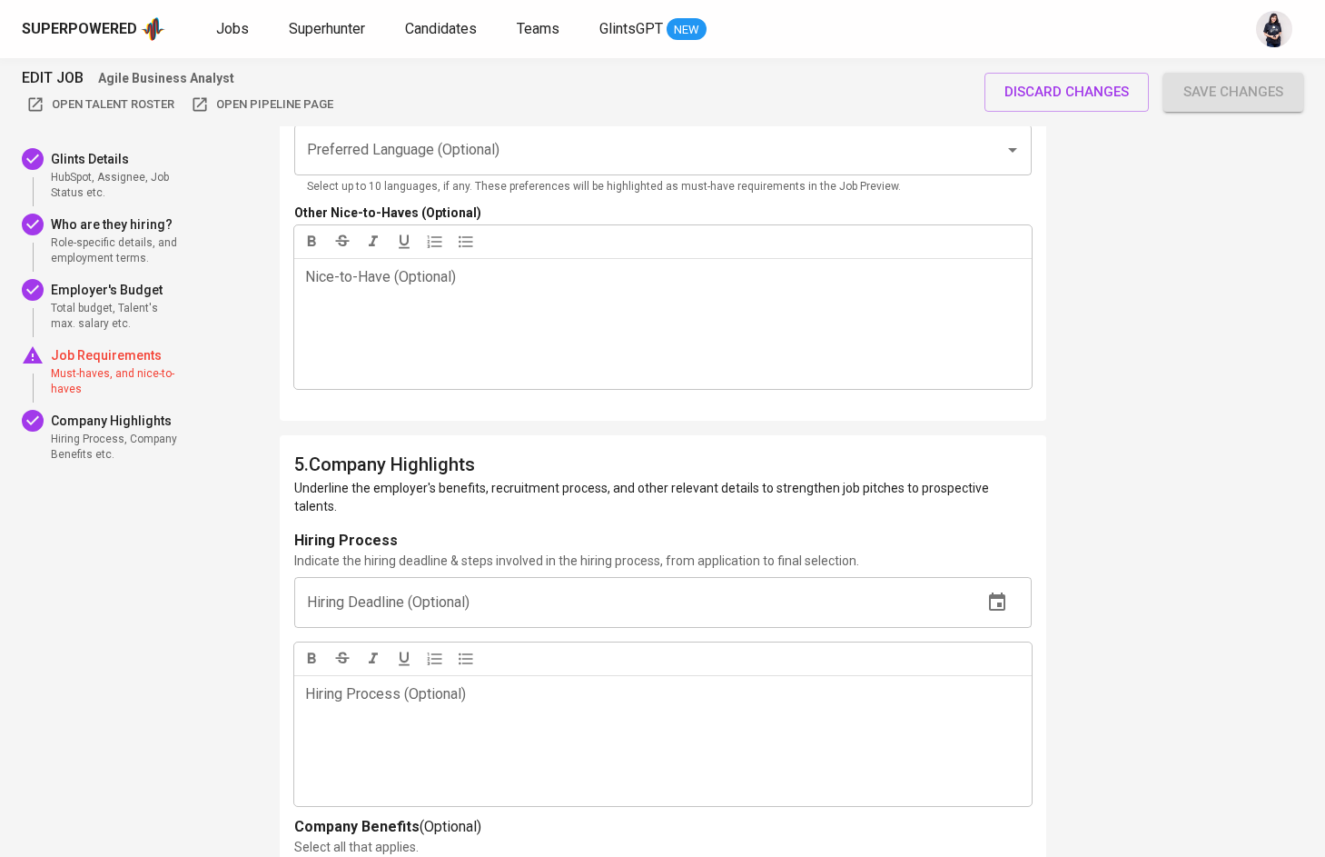
scroll to position [3750, 0]
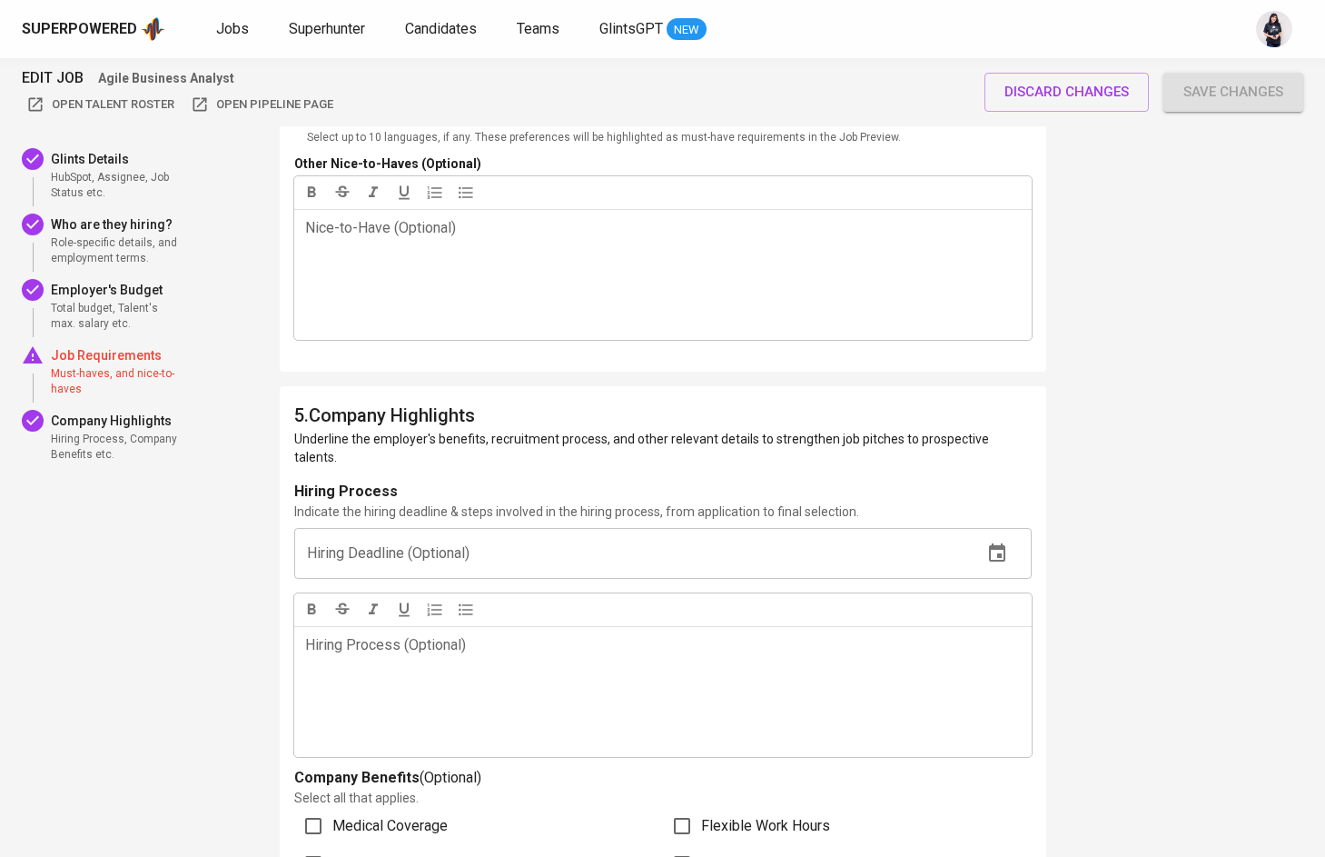
click at [415, 528] on input "text" at bounding box center [631, 553] width 674 height 51
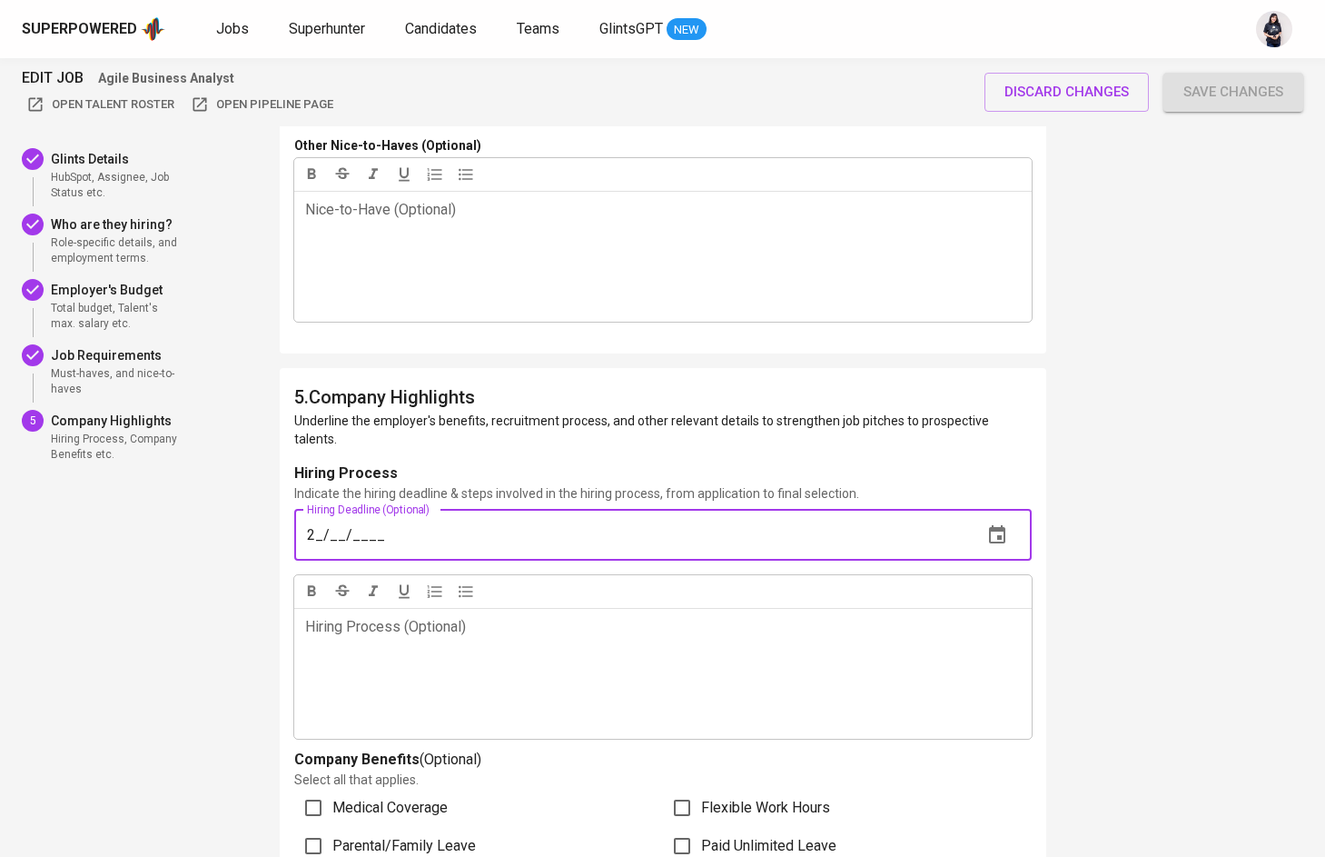
click at [986, 524] on icon "button" at bounding box center [997, 535] width 22 height 22
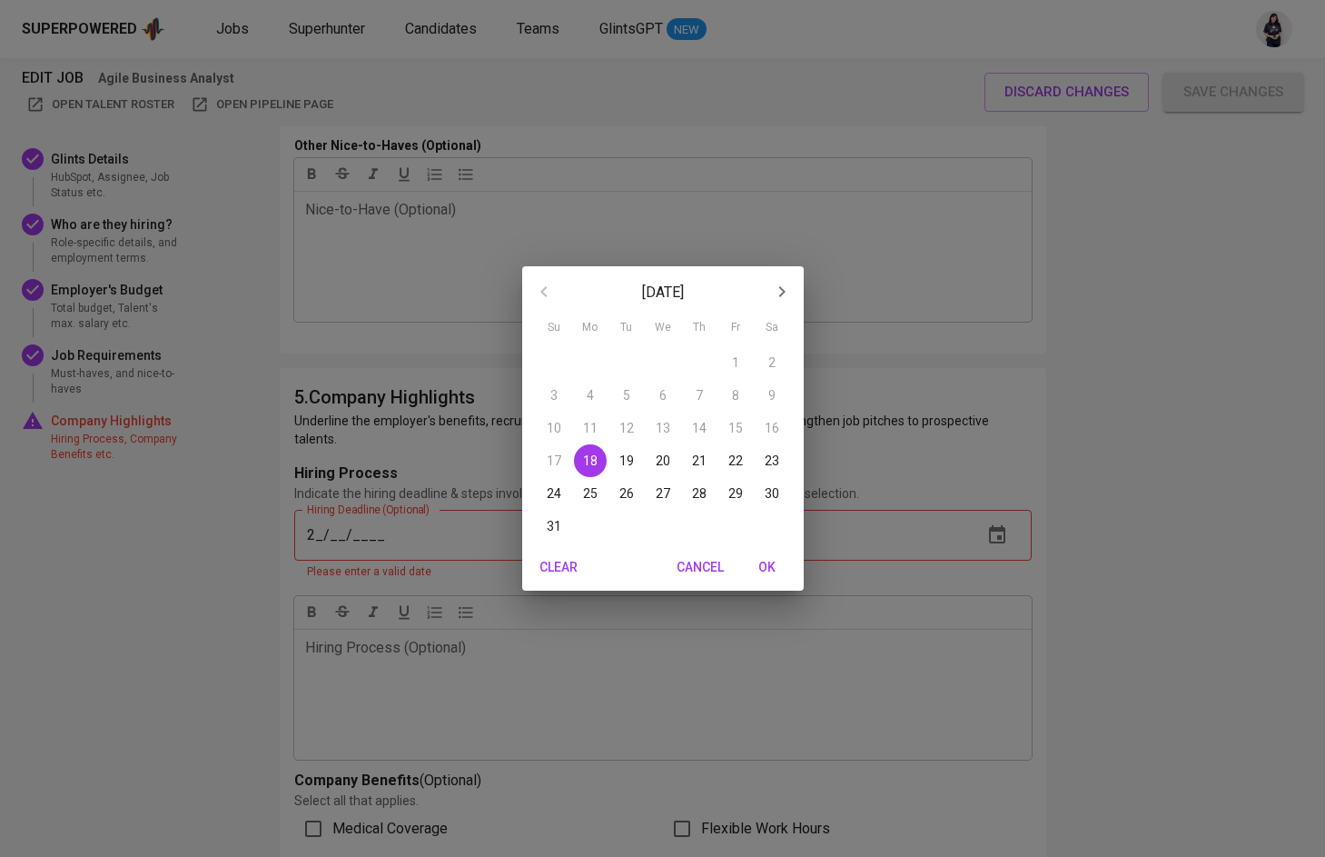
click at [787, 282] on icon "button" at bounding box center [782, 292] width 22 height 22
click at [590, 351] on button "1" at bounding box center [590, 362] width 33 height 33
type input "[DATE]"
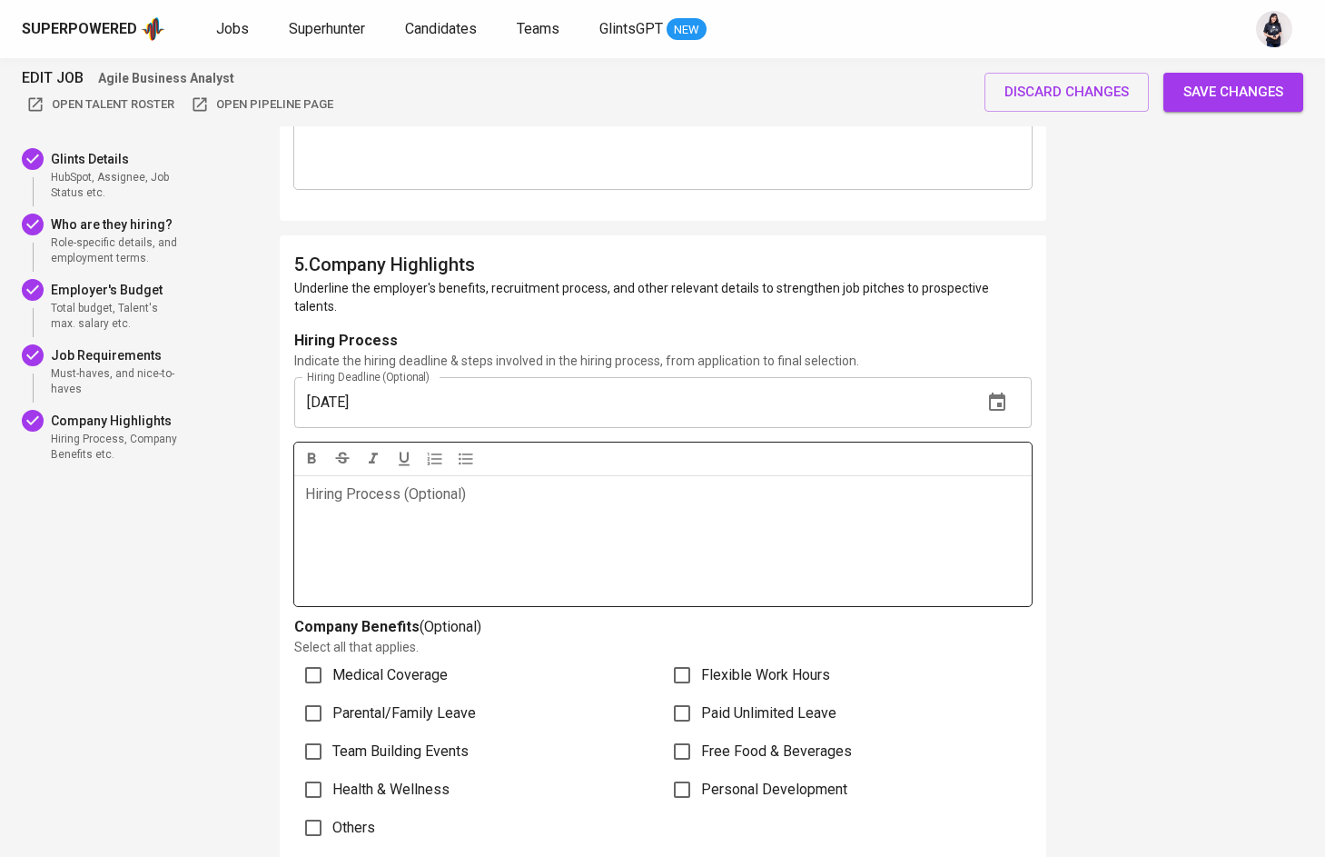
scroll to position [3947, 0]
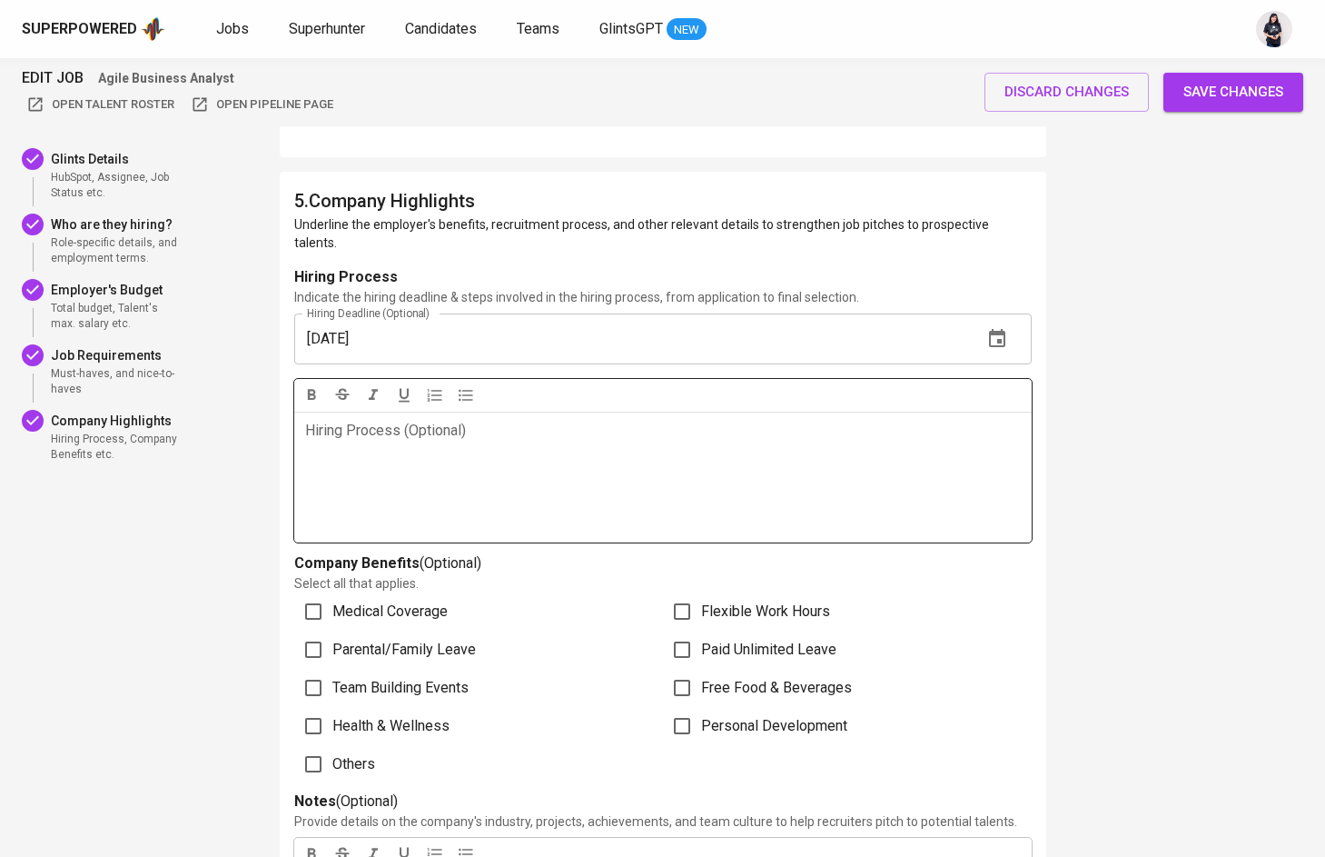
click at [423, 442] on div "Hiring Process (Optional) ﻿" at bounding box center [663, 476] width 738 height 131
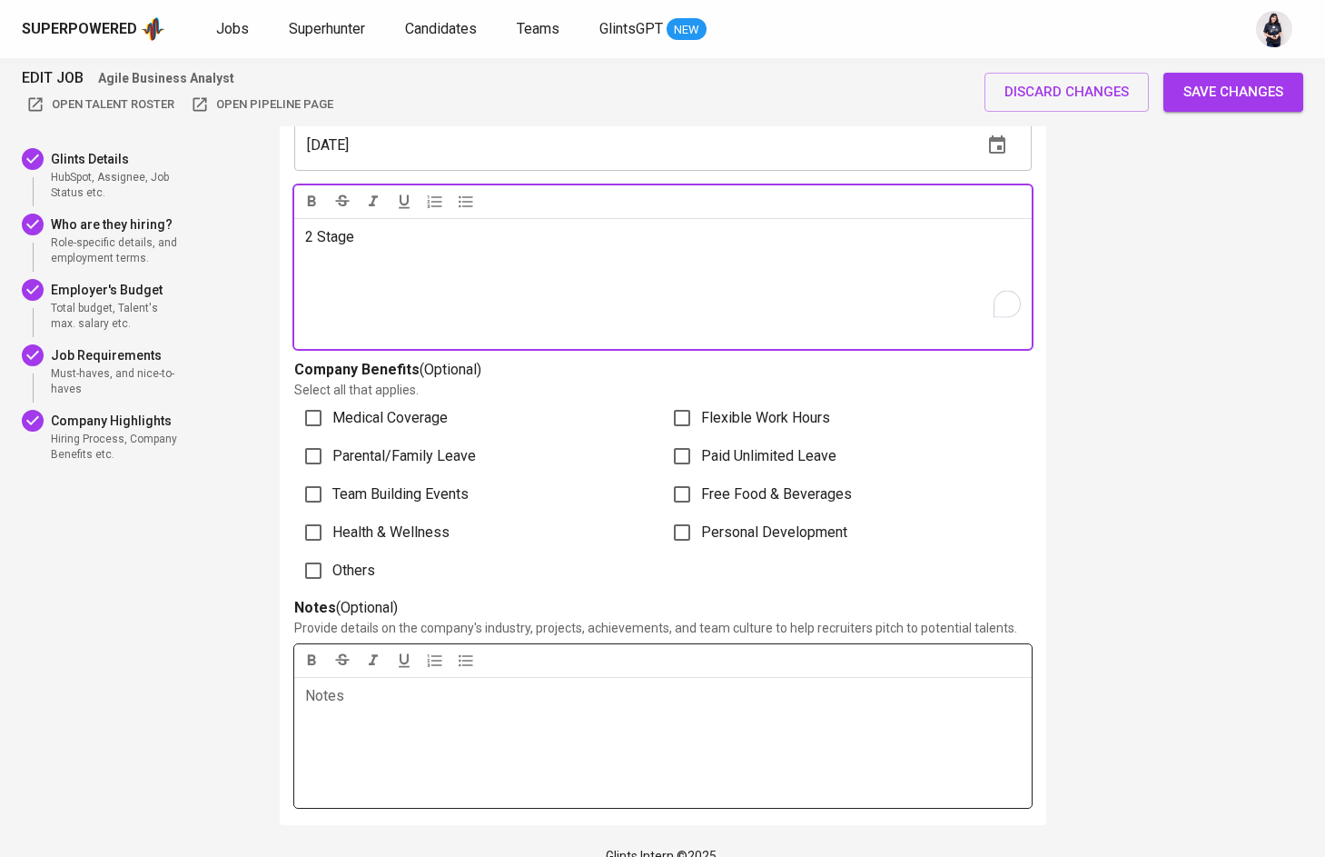
scroll to position [4138, 0]
click at [442, 687] on p "Notes ﻿" at bounding box center [663, 698] width 716 height 22
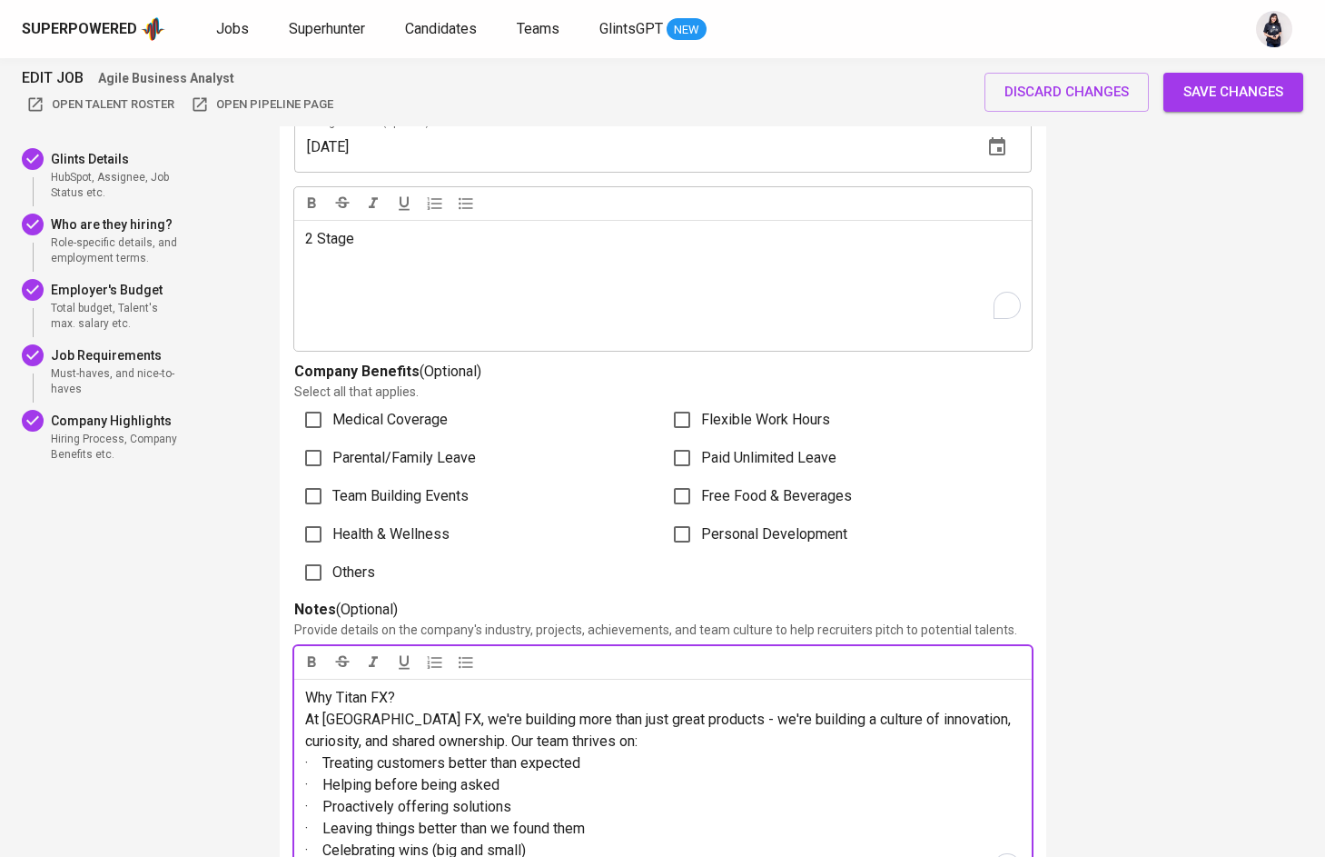
scroll to position [4241, 0]
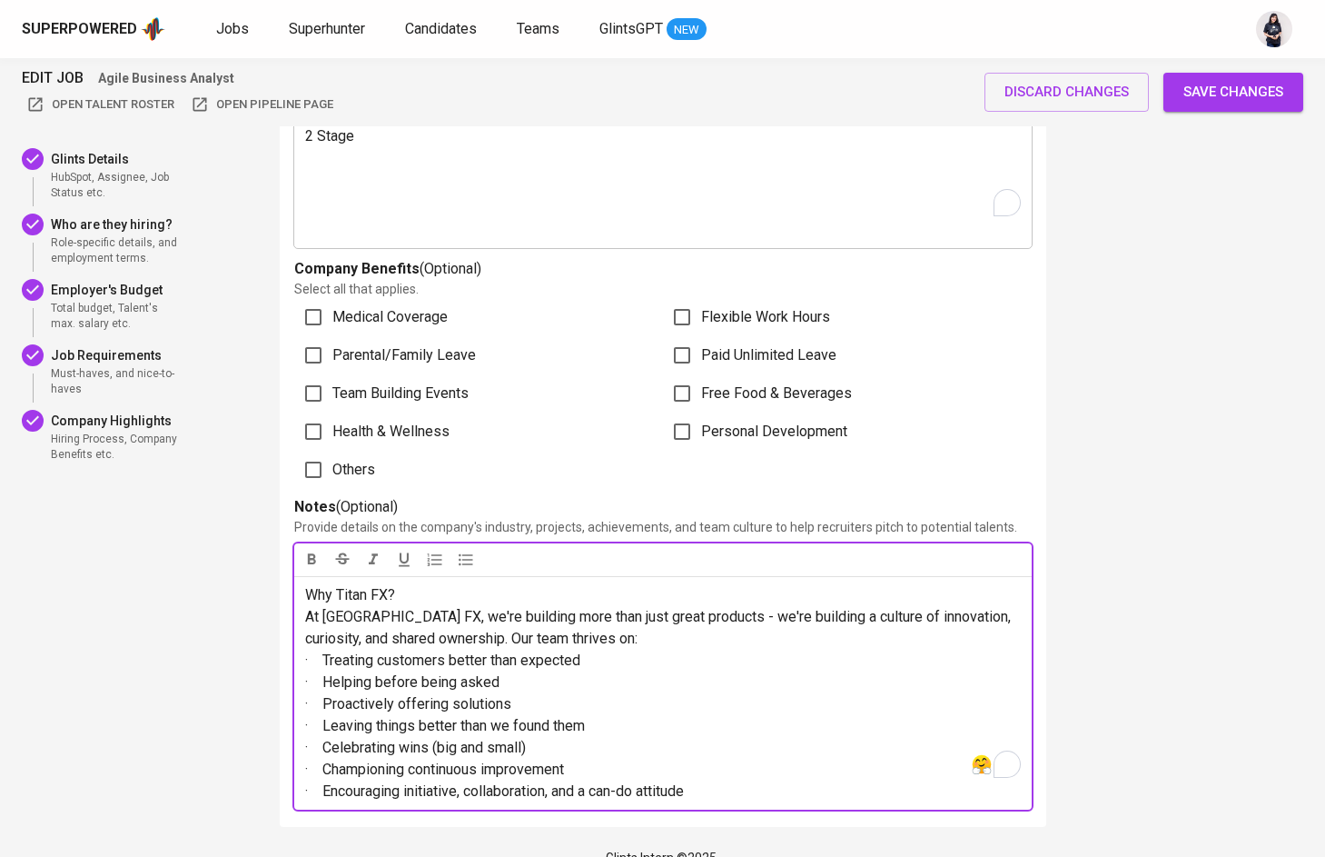
click at [308, 586] on span "Why Titan FX?" at bounding box center [350, 594] width 90 height 17
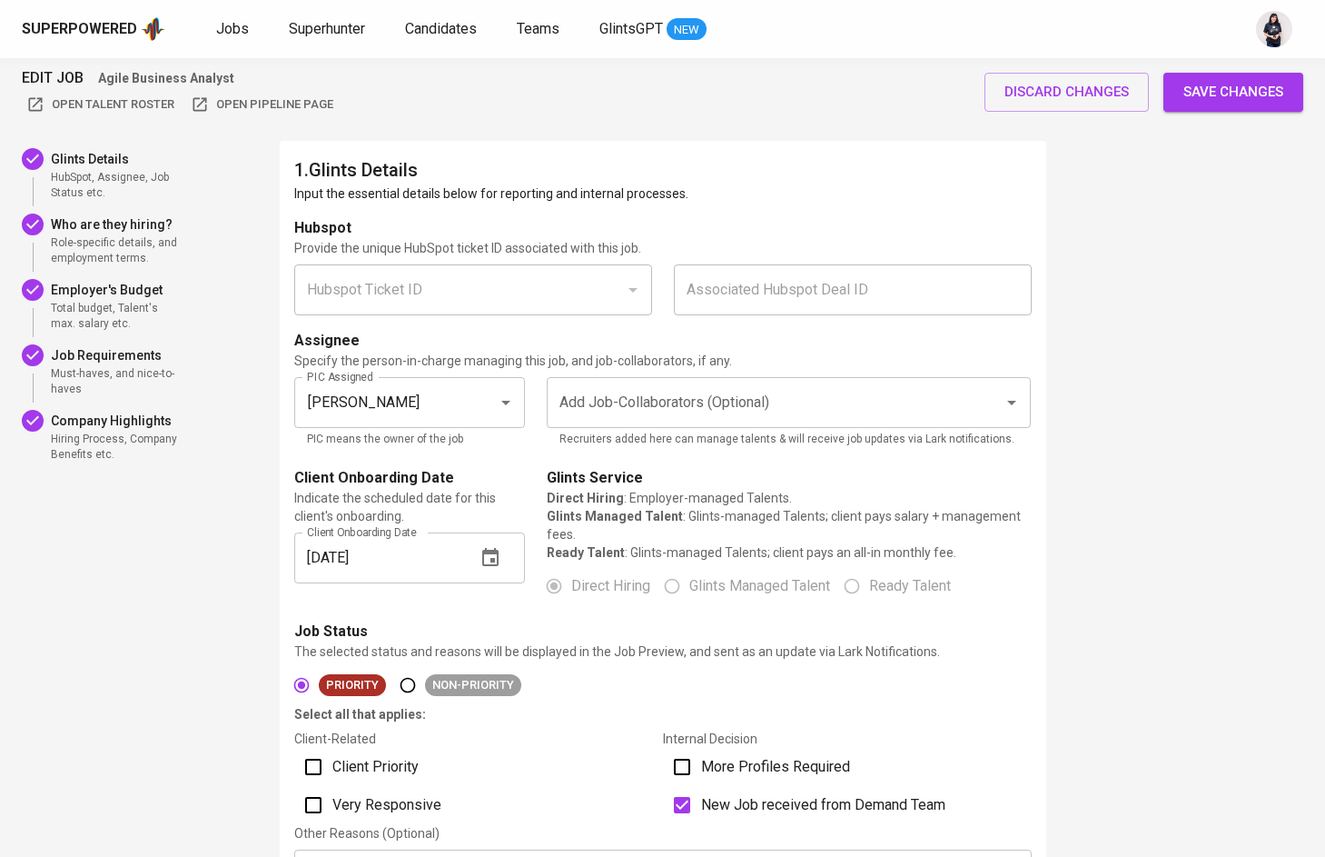
scroll to position [0, 0]
click at [1263, 100] on span "Save changes" at bounding box center [1233, 92] width 100 height 24
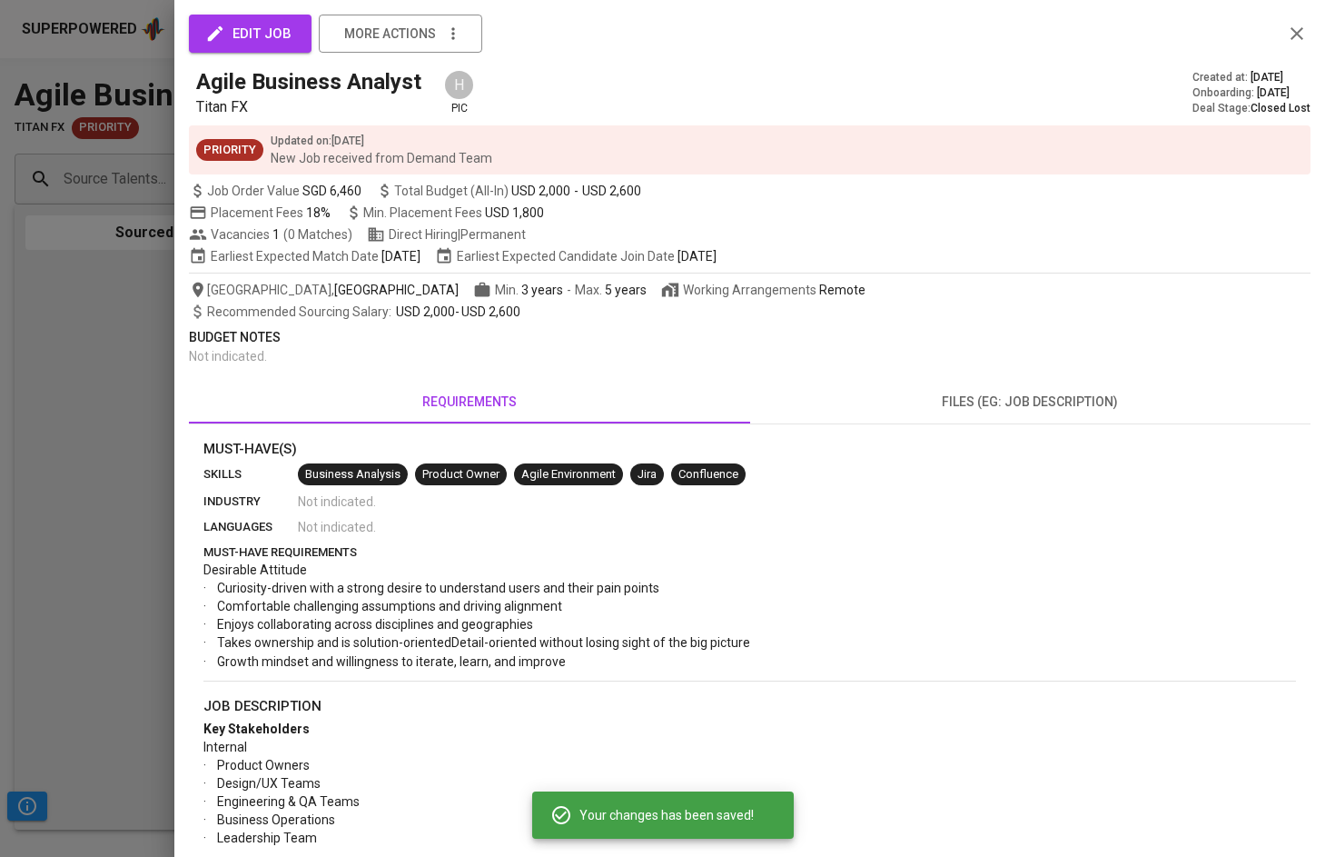
click at [145, 133] on div at bounding box center [662, 428] width 1325 height 857
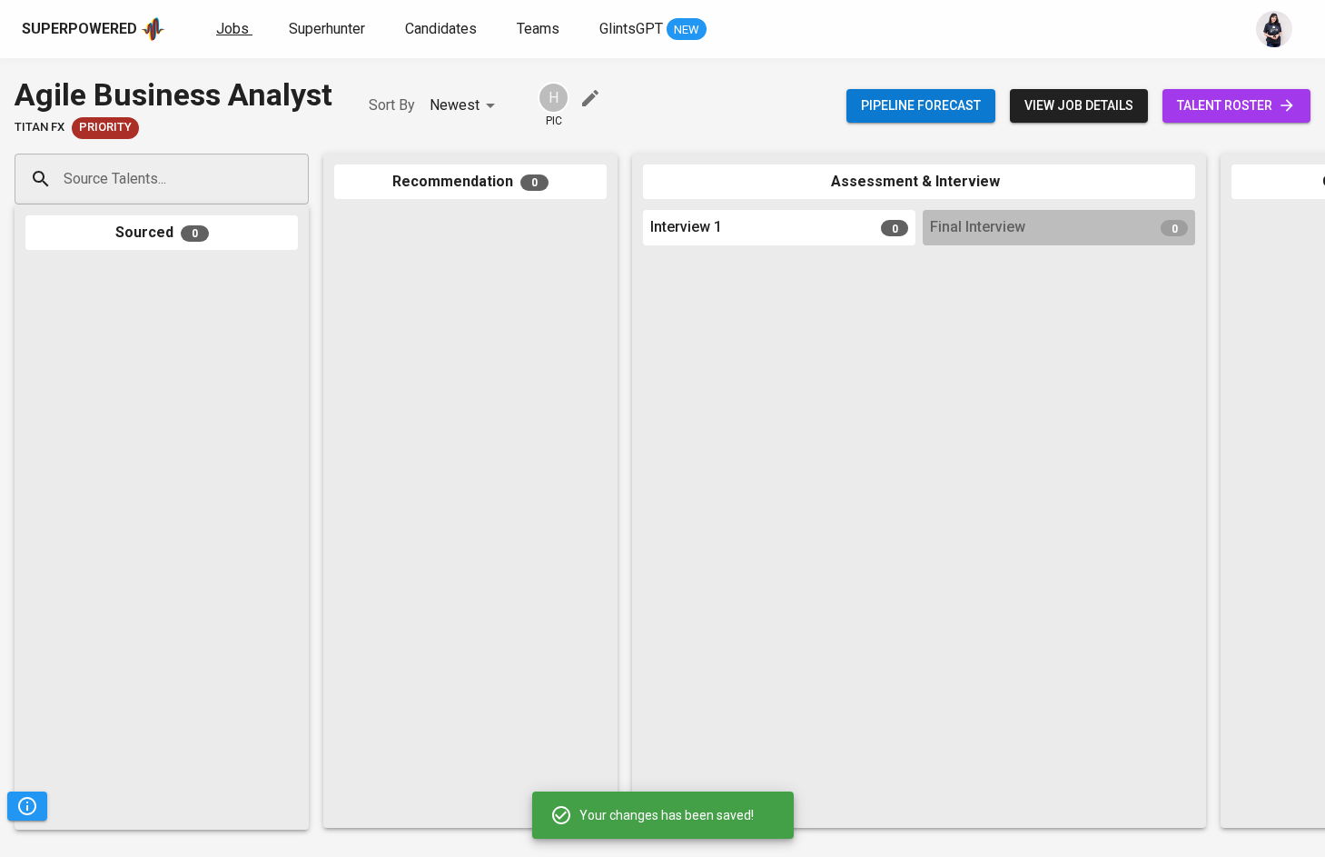
click at [216, 22] on span "Jobs" at bounding box center [232, 28] width 33 height 17
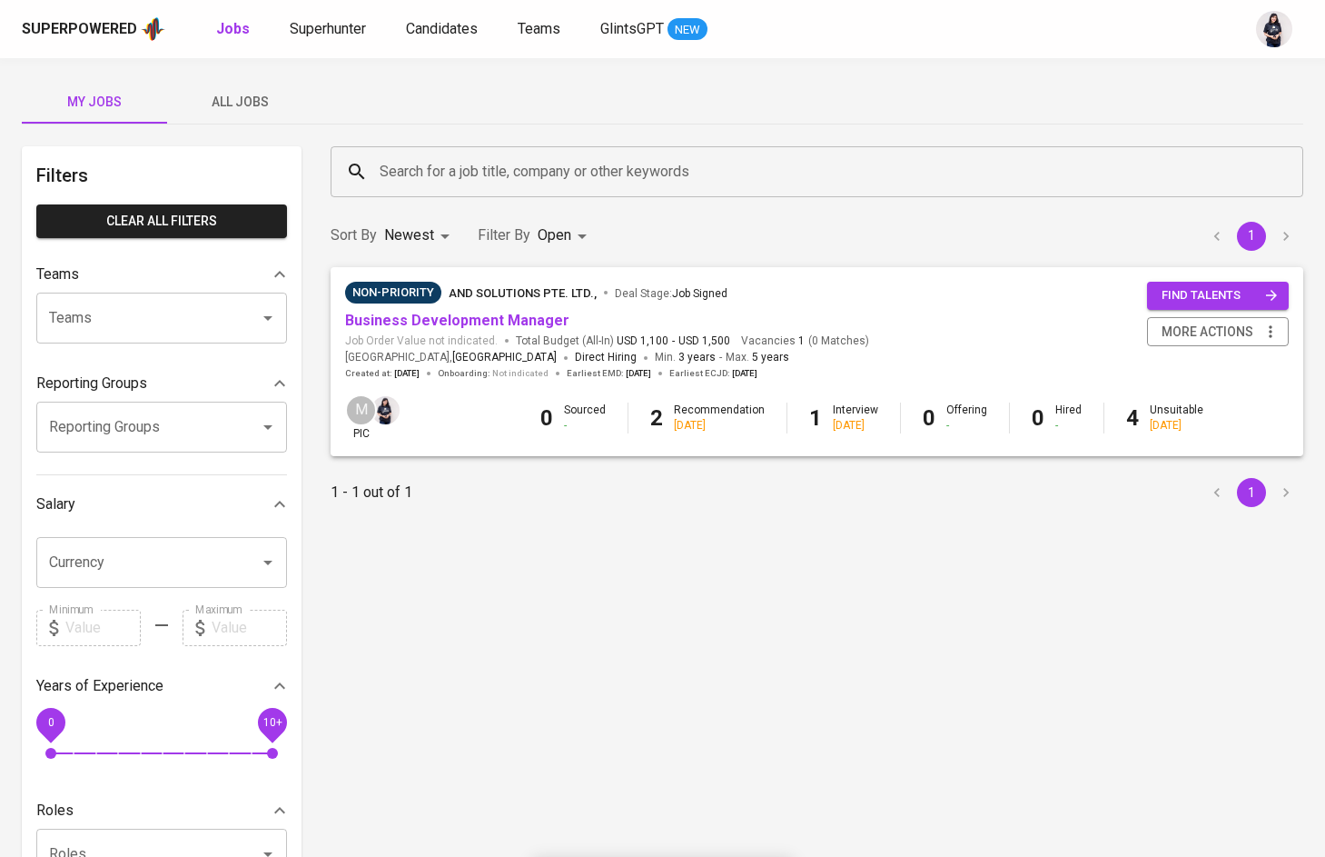
click at [249, 94] on span "All Jobs" at bounding box center [240, 102] width 124 height 23
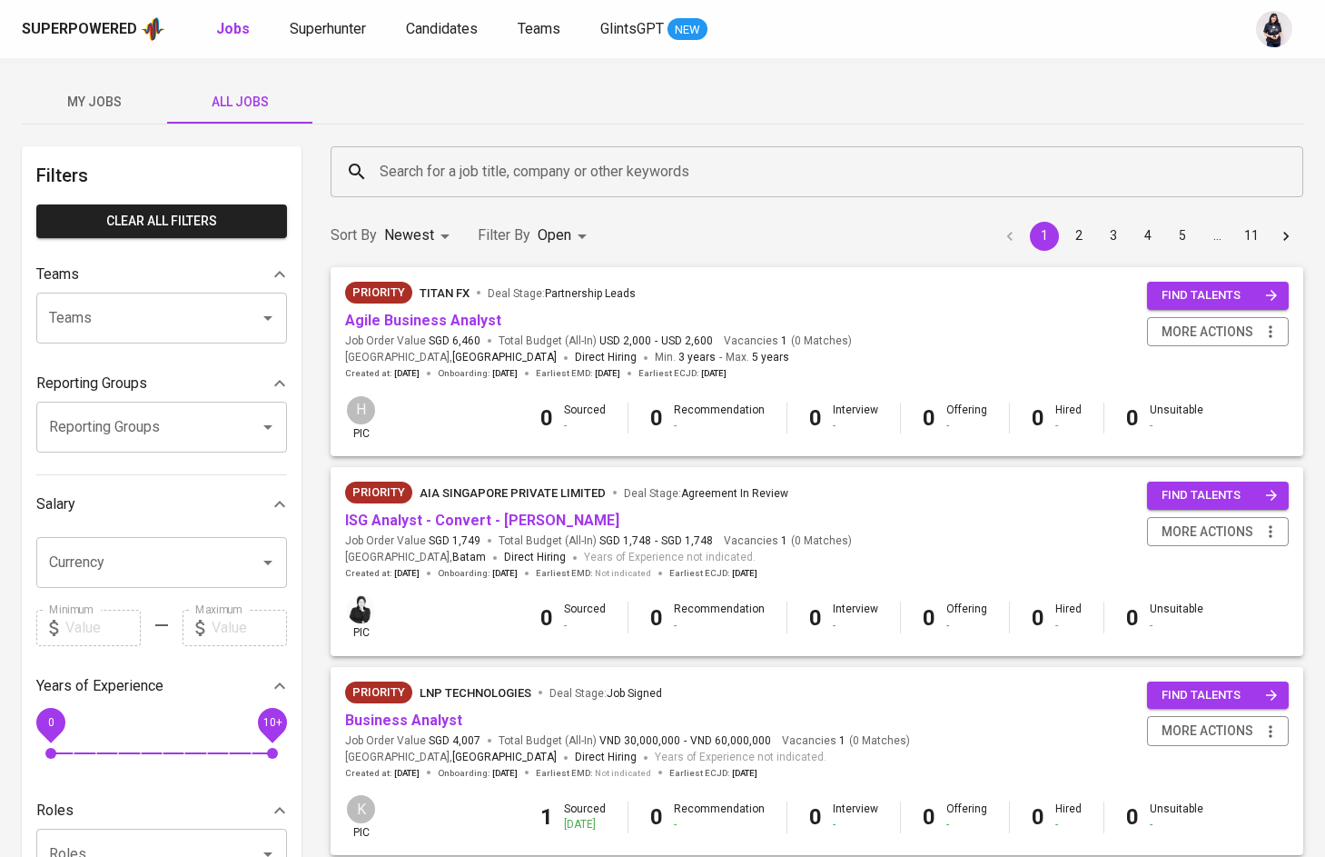
click at [121, 422] on input "Reporting Groups" at bounding box center [136, 427] width 183 height 35
click at [120, 488] on li "[GEOGRAPHIC_DATA]" at bounding box center [161, 478] width 251 height 33
type input "Ph"
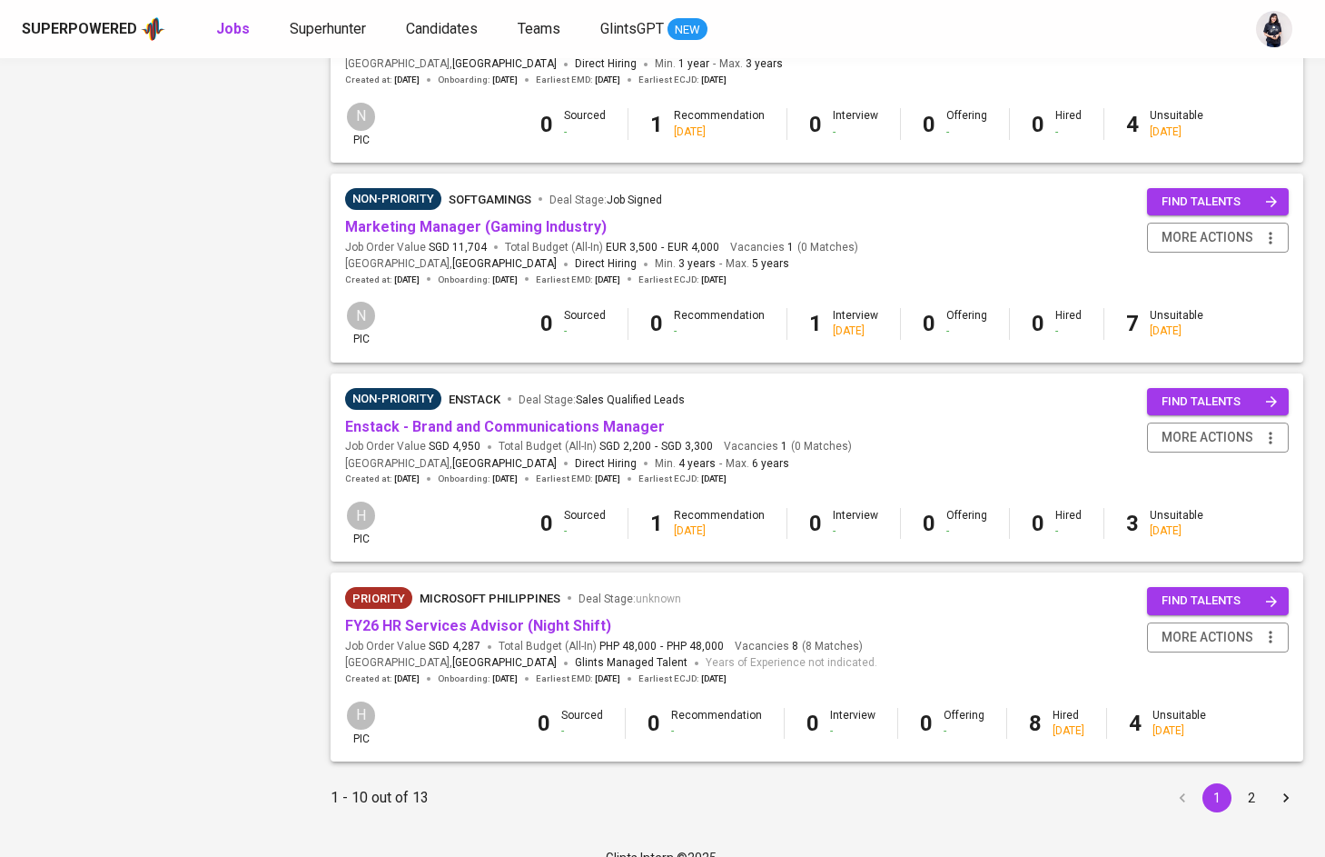
scroll to position [1491, 0]
click at [1261, 784] on button "2" at bounding box center [1251, 798] width 29 height 29
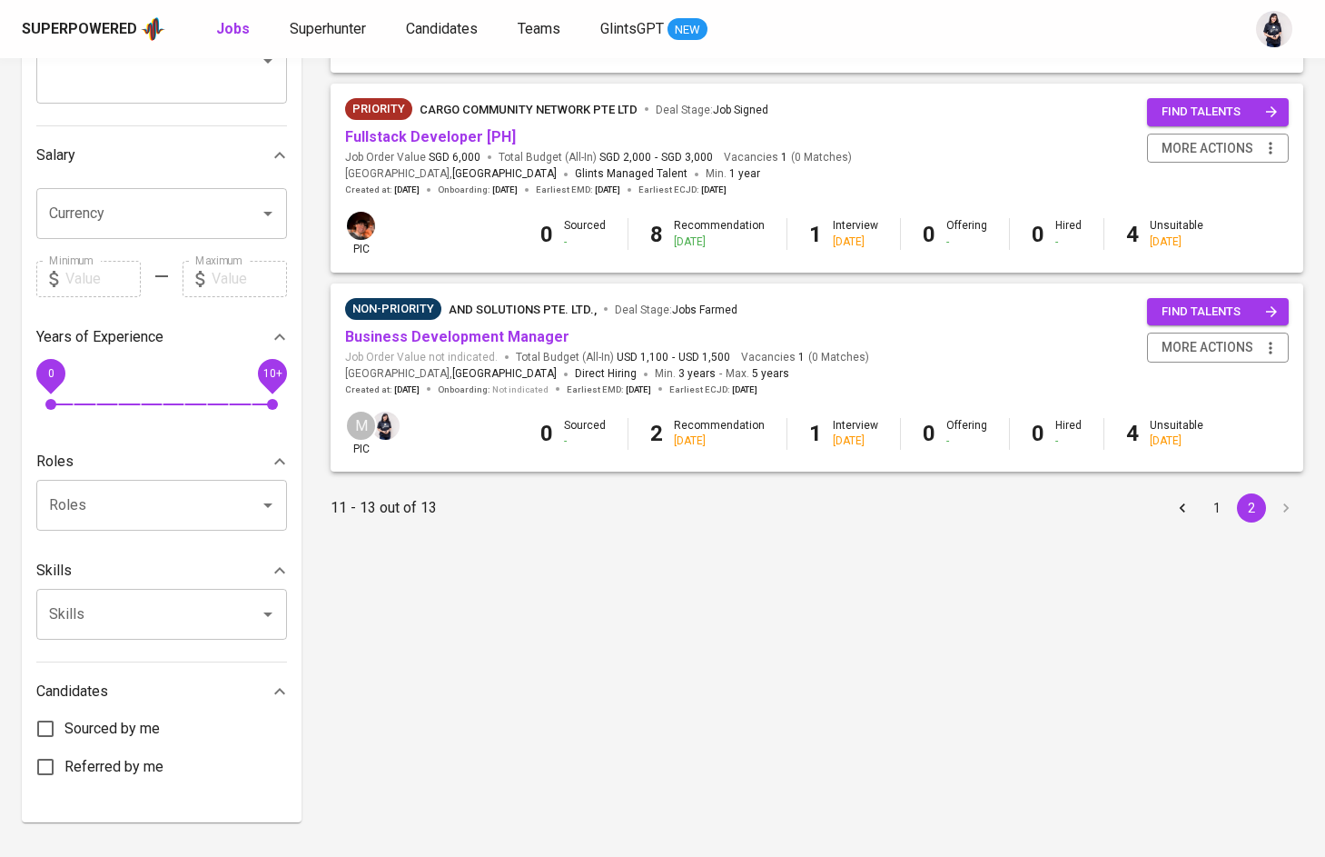
scroll to position [382, 0]
click at [1215, 512] on button "1" at bounding box center [1217, 508] width 29 height 29
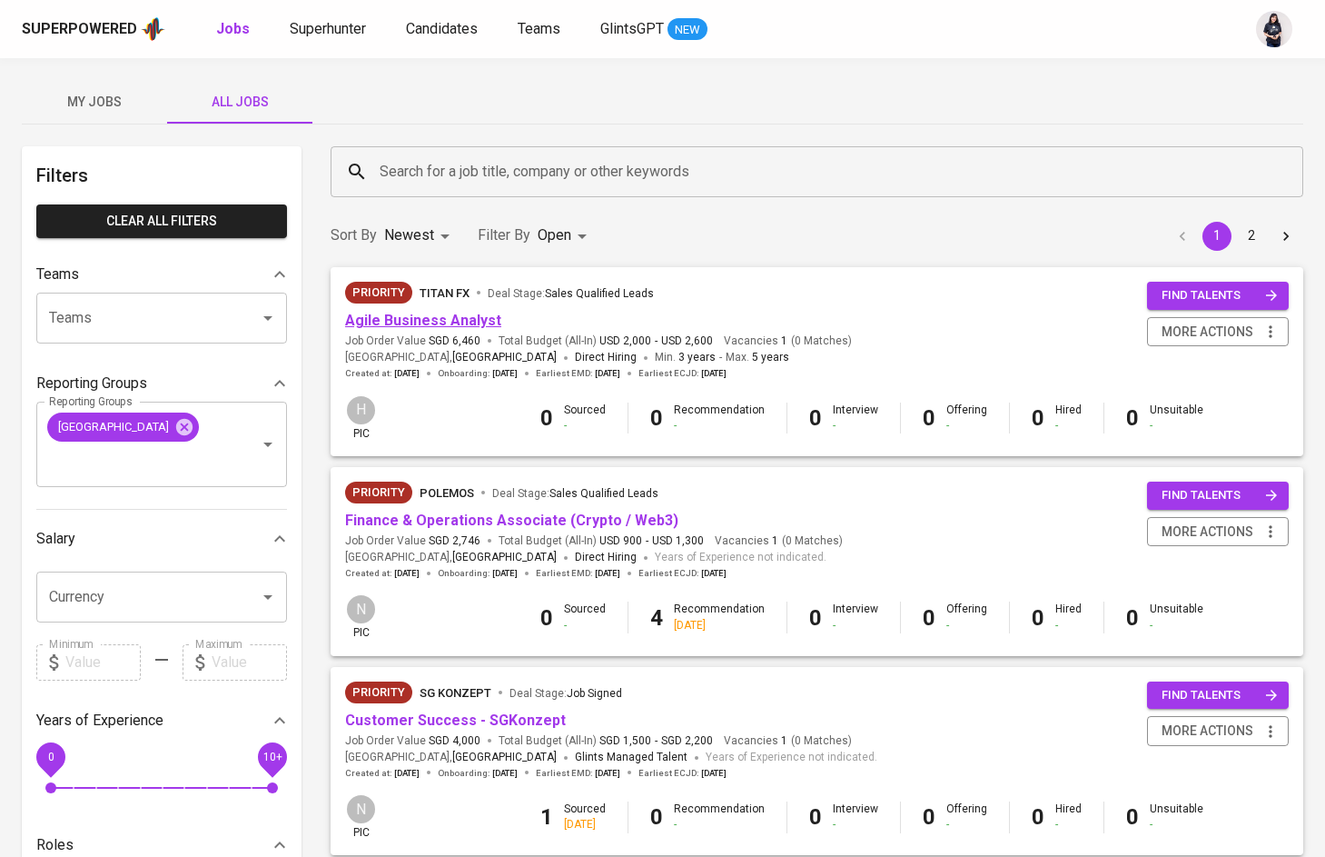
click at [414, 322] on link "Agile Business Analyst" at bounding box center [423, 320] width 156 height 17
